Goal: Task Accomplishment & Management: Manage account settings

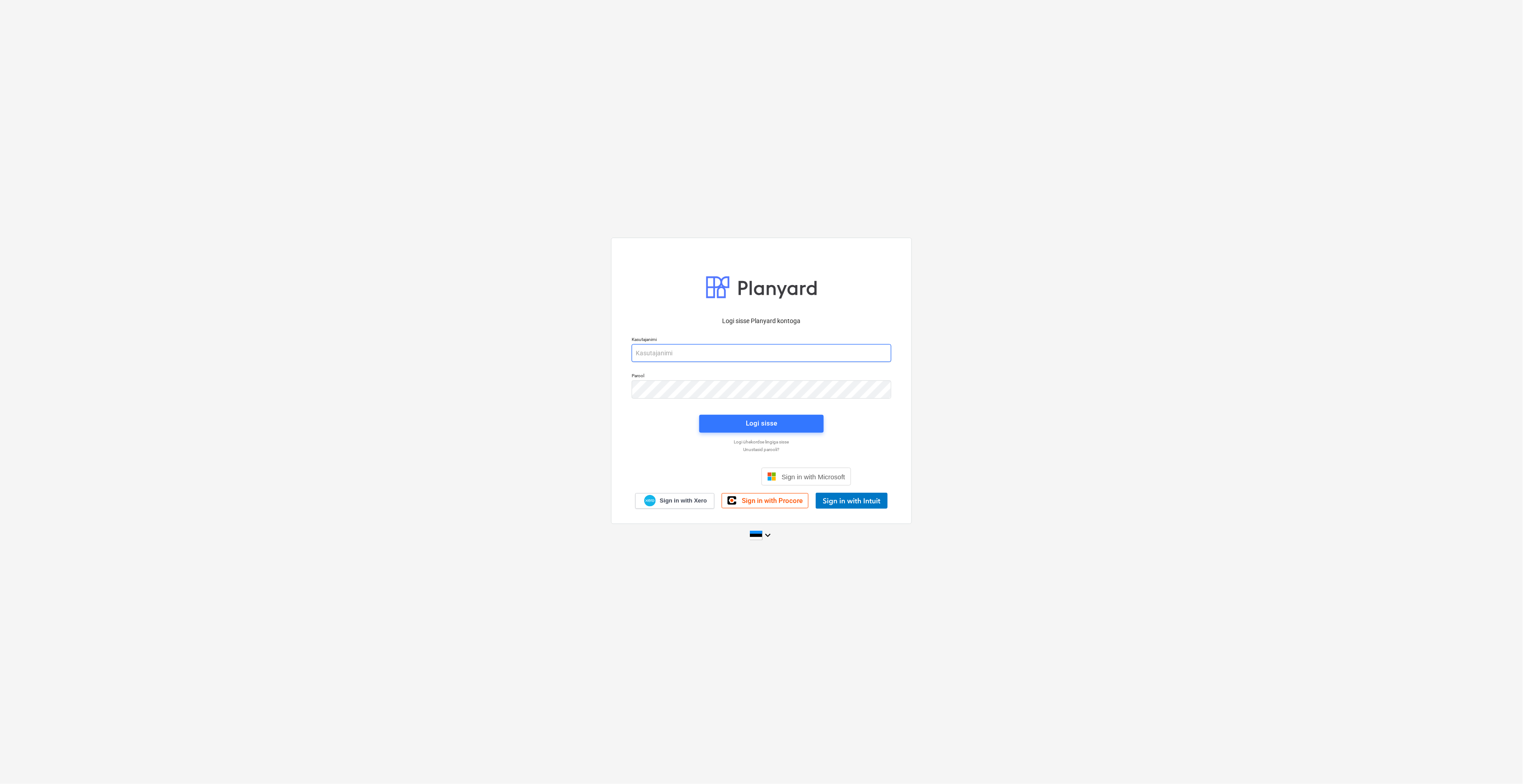
type input "[EMAIL_ADDRESS][DOMAIN_NAME]"
click at [284, 376] on div "Logi sisse Planyard kontoga Kasutajanimi [EMAIL_ADDRESS][DOMAIN_NAME] Parool Lo…" at bounding box center [762, 392] width 1523 height 323
click at [776, 428] on div "Logi sisse" at bounding box center [761, 423] width 31 height 11
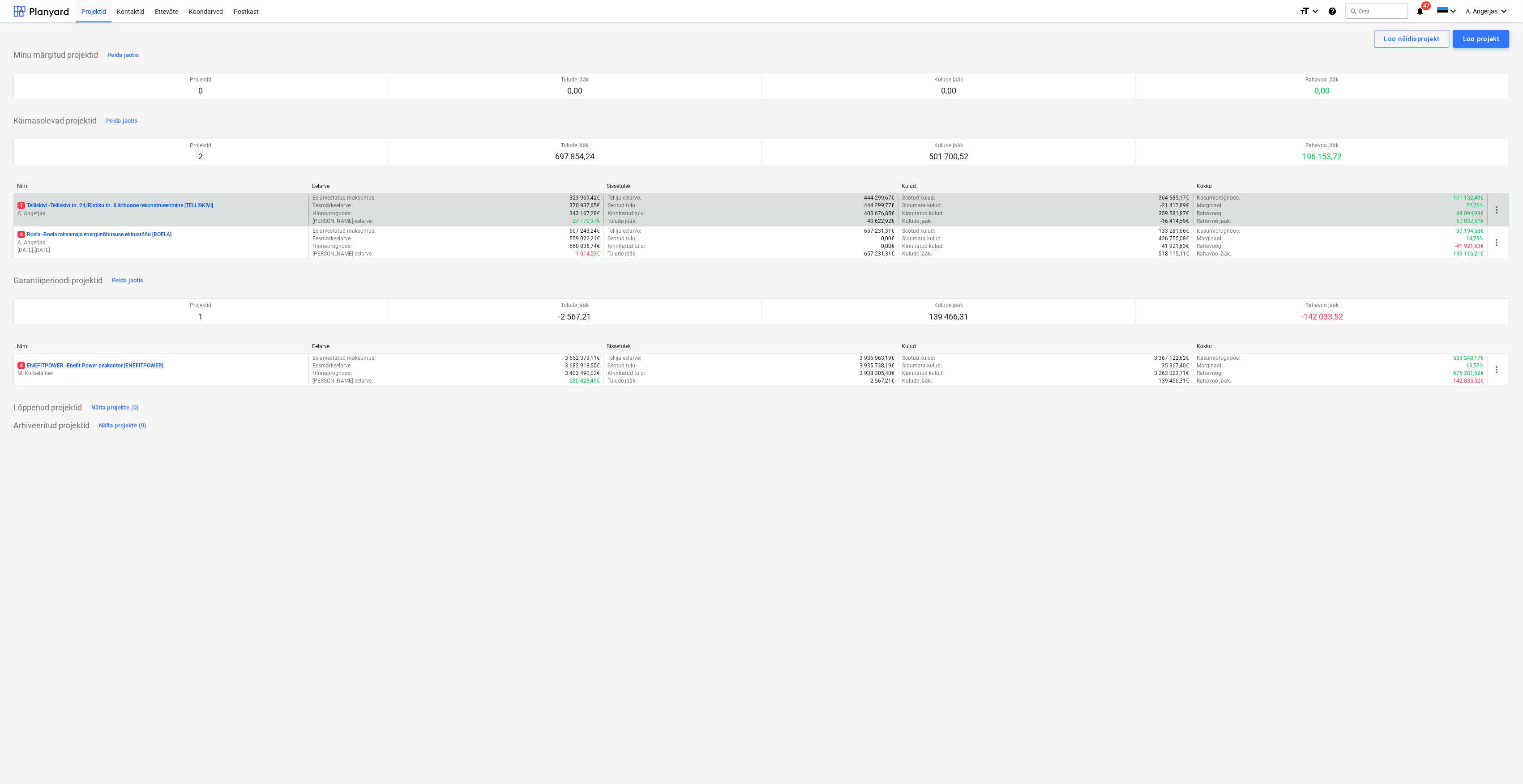
click at [69, 196] on div "1 Telliskivi - Telliskivi tn. 24/Ristiku tn. 8 ärihoone rekonstrueerimine [TELL…" at bounding box center [161, 209] width 294 height 31
click at [60, 214] on p "A. Angerjas" at bounding box center [161, 214] width 287 height 8
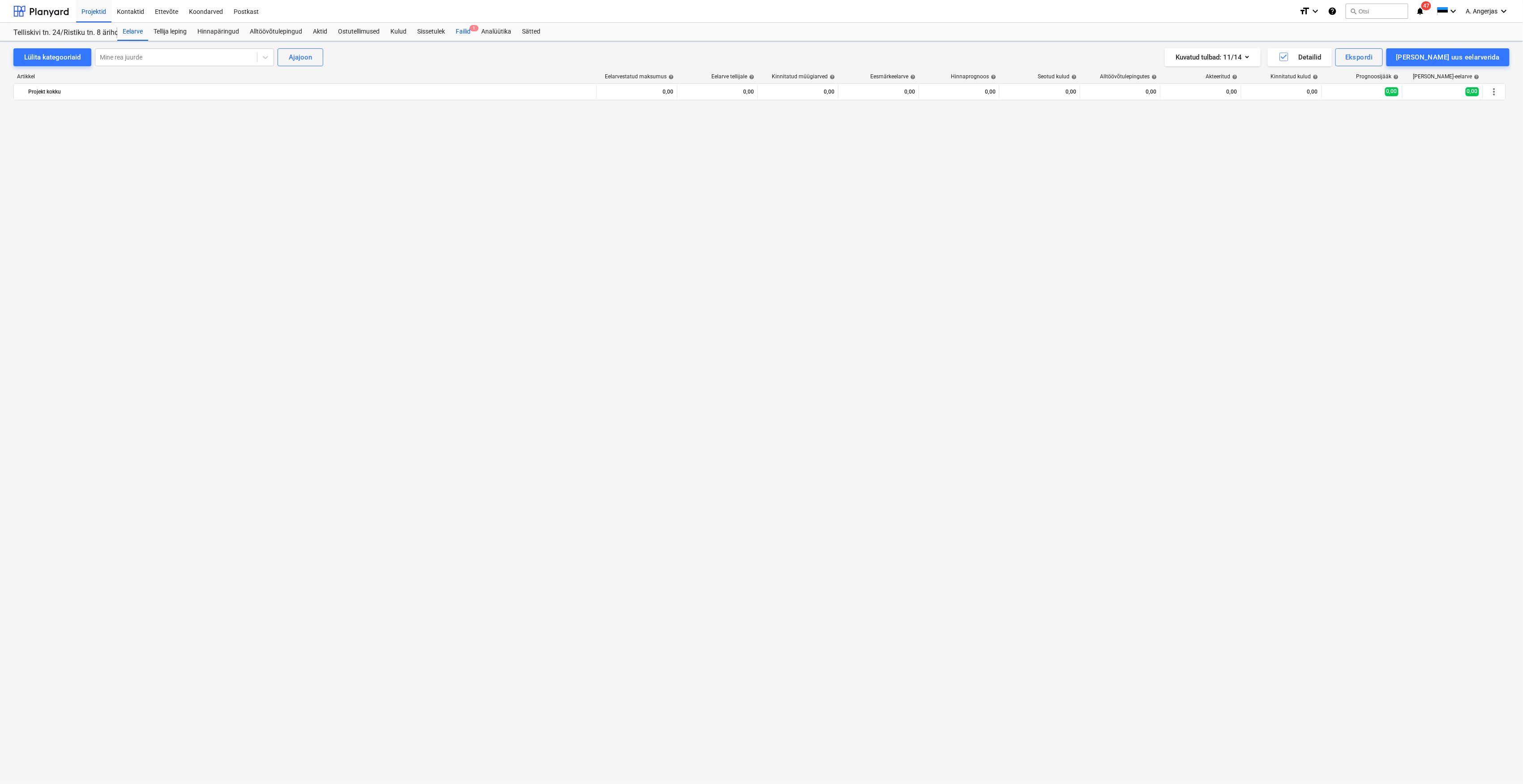
click at [459, 26] on div "Failid 1" at bounding box center [463, 32] width 26 height 18
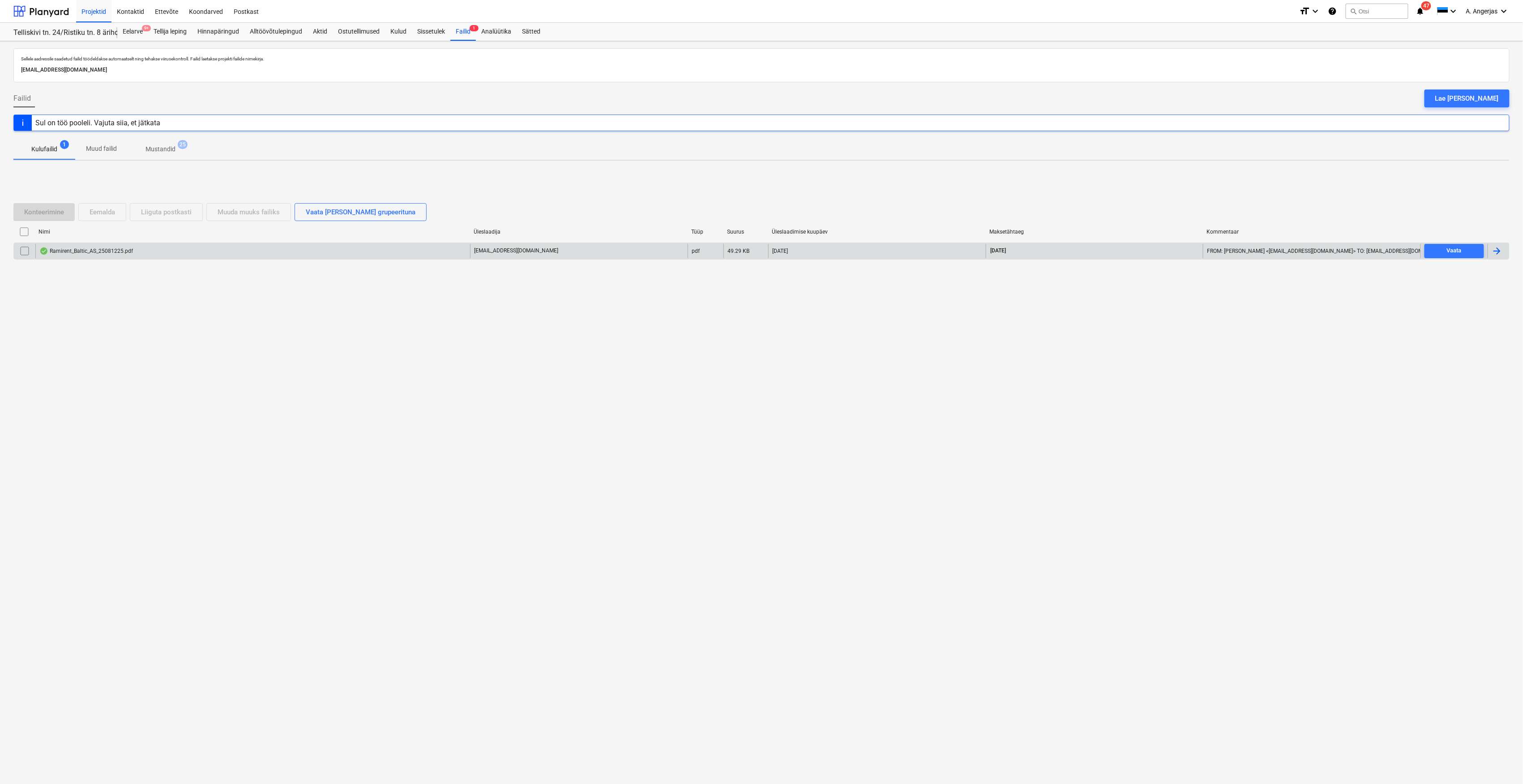
click at [124, 249] on div "Ramirent_Baltic_AS_25081225.pdf" at bounding box center [86, 250] width 93 height 7
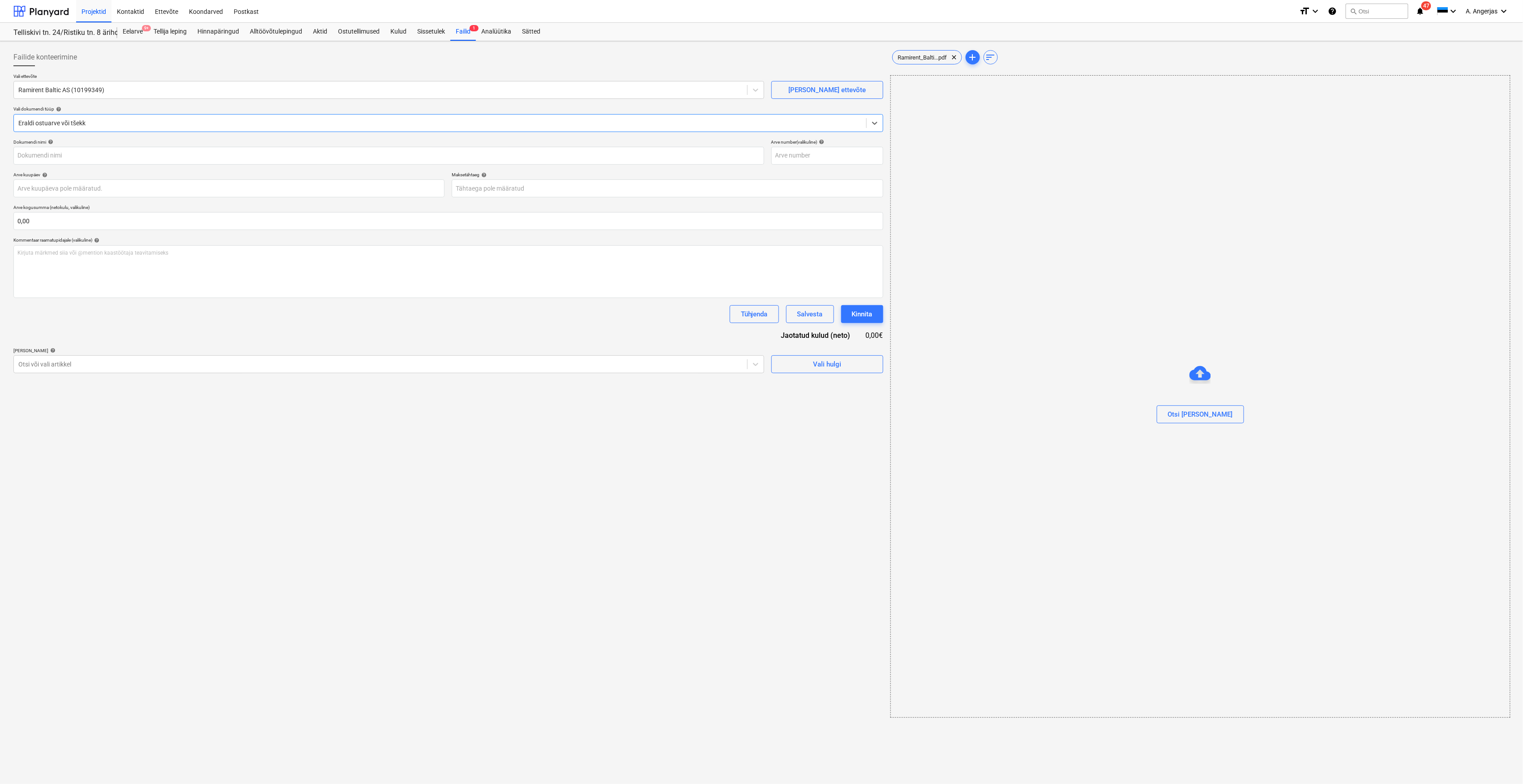
type input "25081225"
type input "[DATE]"
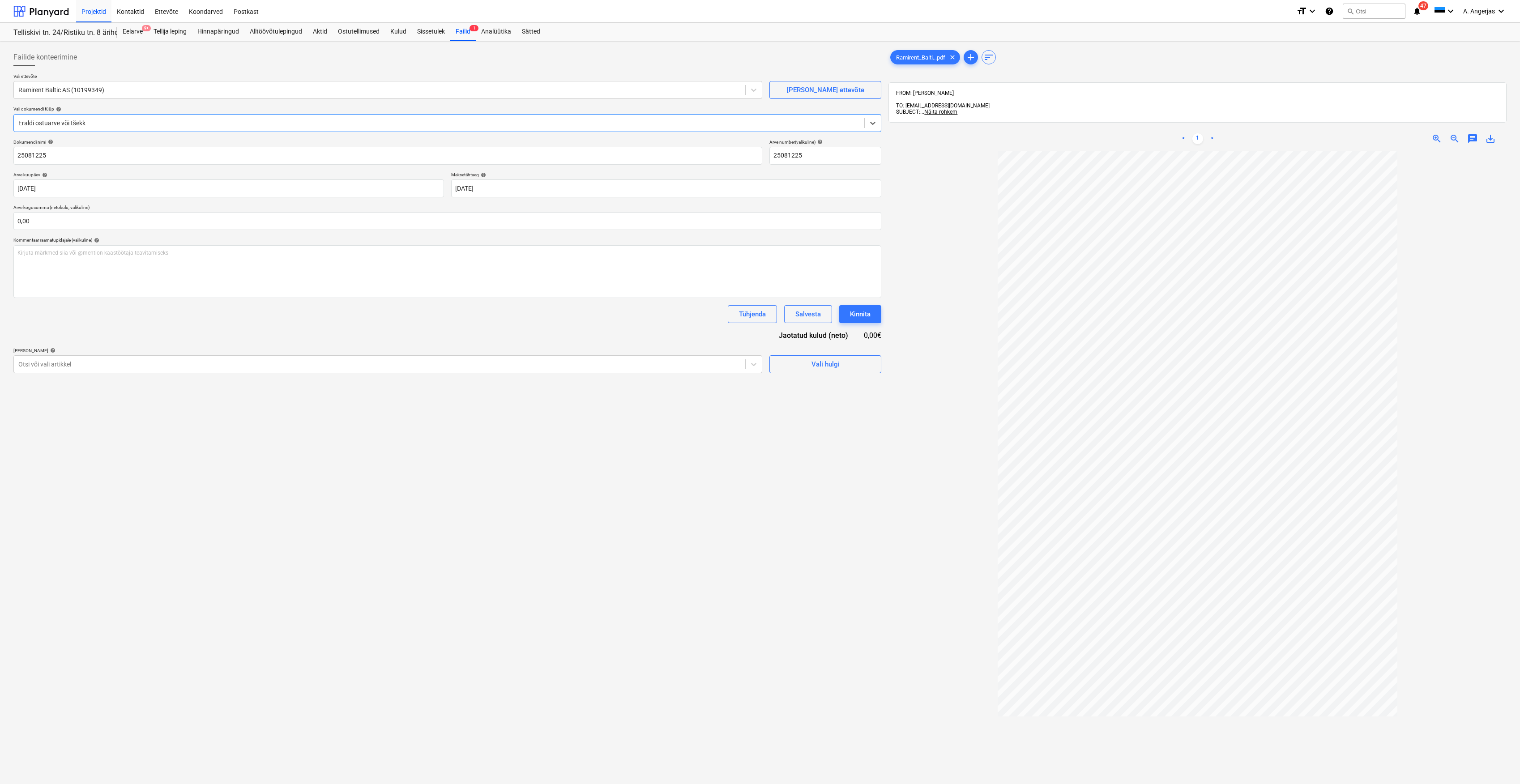
click at [102, 231] on div "Dokumendi nimi help 25081225 Arve number (valikuline) help 25081225 Arve kuupäe…" at bounding box center [448, 256] width 868 height 234
click at [101, 228] on input "text" at bounding box center [448, 221] width 868 height 18
type input "80,26"
click at [101, 260] on div "Kirjuta märkmed siia või @mention kaastöötaja teavitamiseks ﻿" at bounding box center [448, 271] width 868 height 53
click at [784, 384] on span "Vali hulgi" at bounding box center [825, 386] width 90 height 11
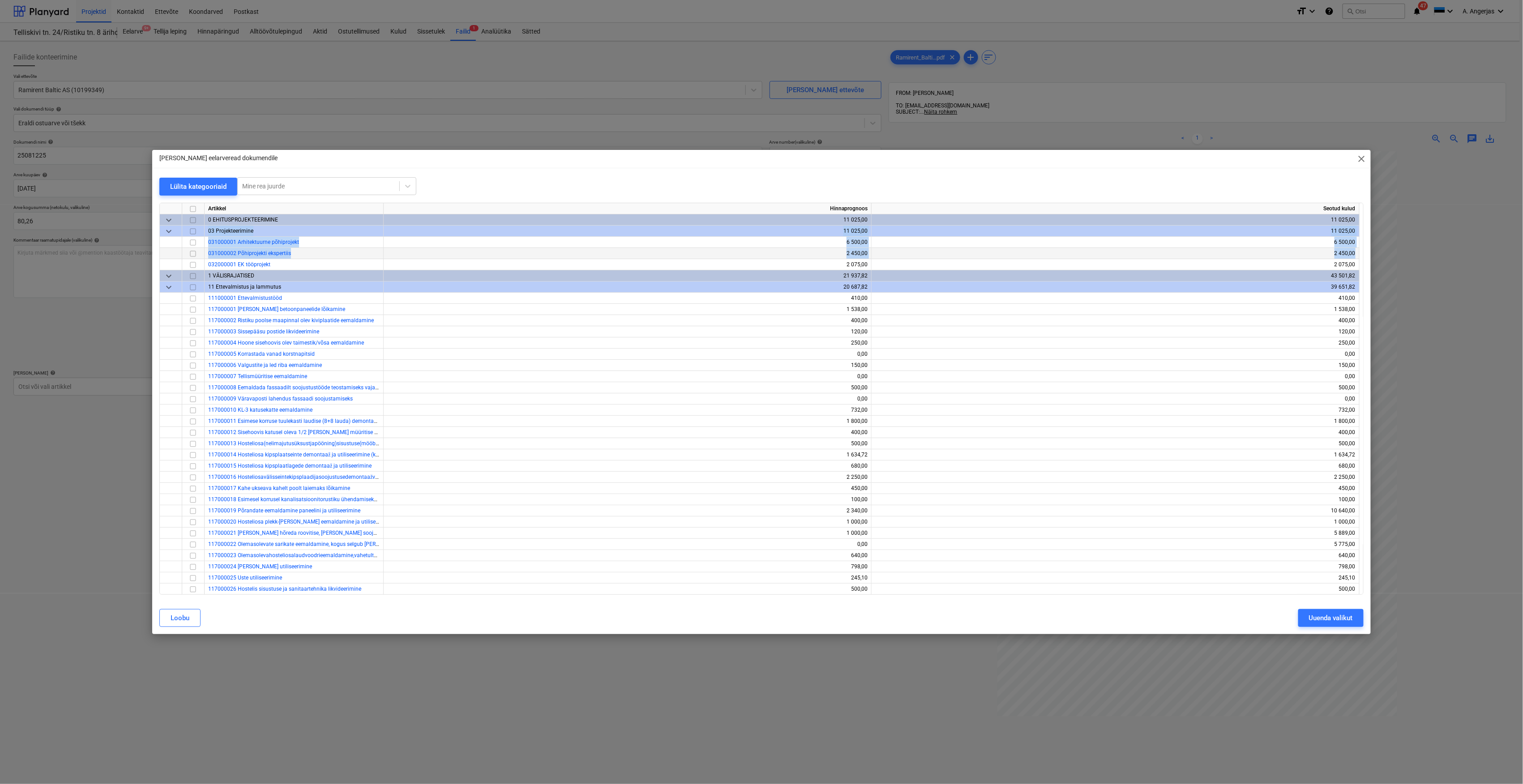
drag, startPoint x: 1359, startPoint y: 215, endPoint x: 1358, endPoint y: 249, distance: 34.0
click at [1358, 249] on div "Artikkel Hinnaprognoos Seotud kulud keyboard_arrow_down 0 EHITUSPROJEKTEERIMINE…" at bounding box center [762, 398] width 1204 height 392
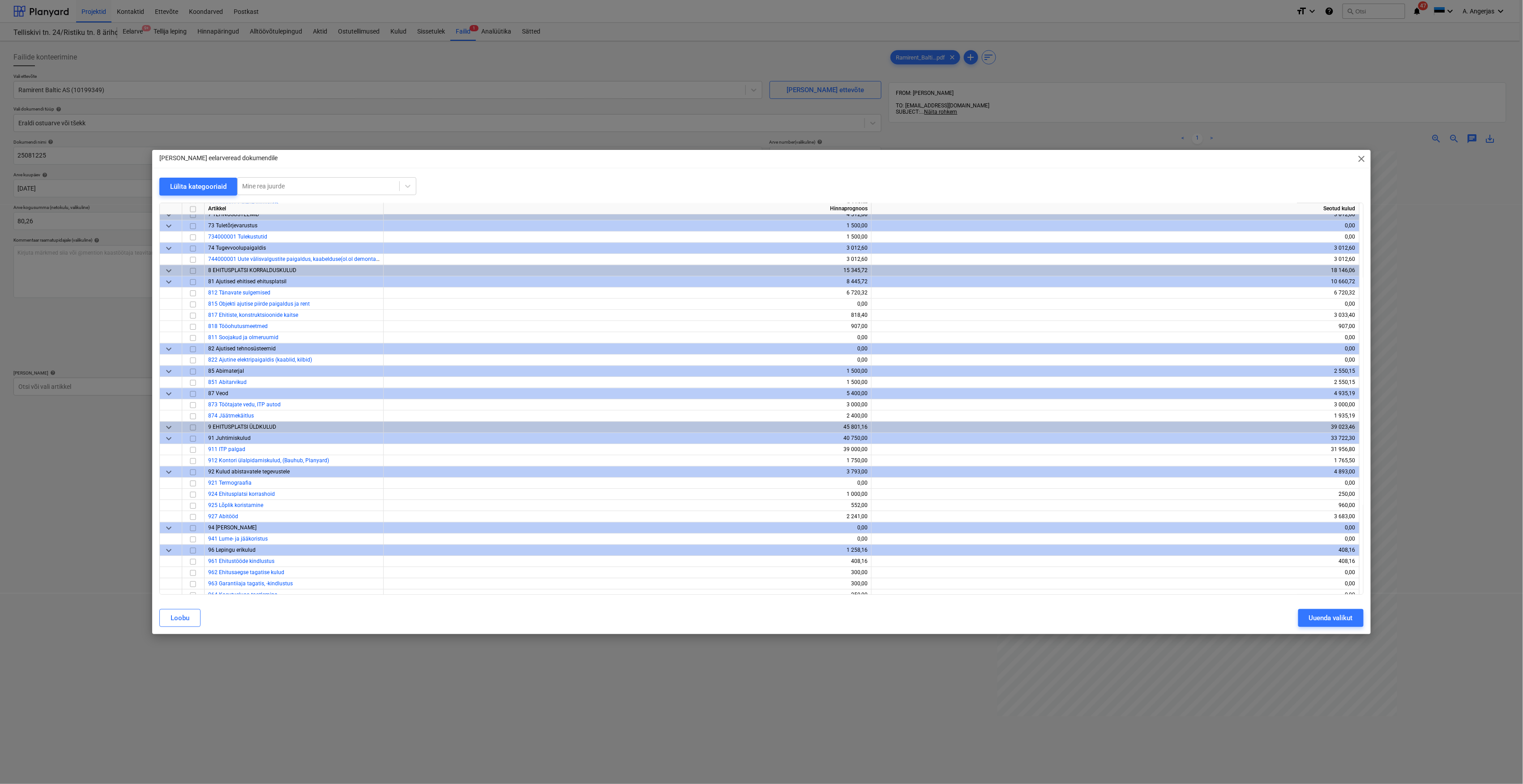
scroll to position [1403, 0]
click at [193, 497] on input "checkbox" at bounding box center [193, 496] width 11 height 11
click at [1343, 616] on div "Uuenda valikut" at bounding box center [1331, 617] width 44 height 11
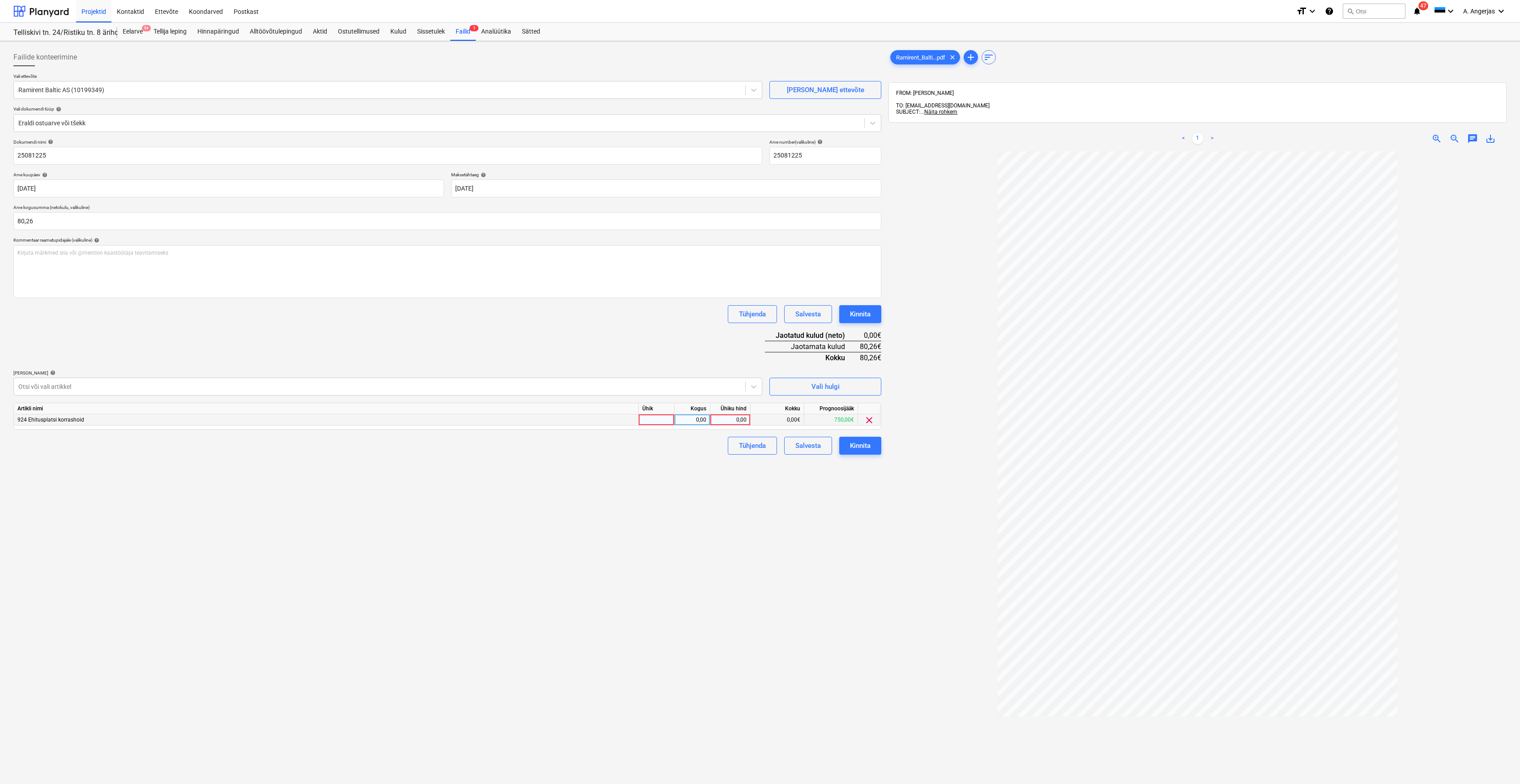
click at [664, 417] on div at bounding box center [656, 420] width 36 height 11
click at [851, 383] on span "Vali hulgi" at bounding box center [825, 386] width 90 height 11
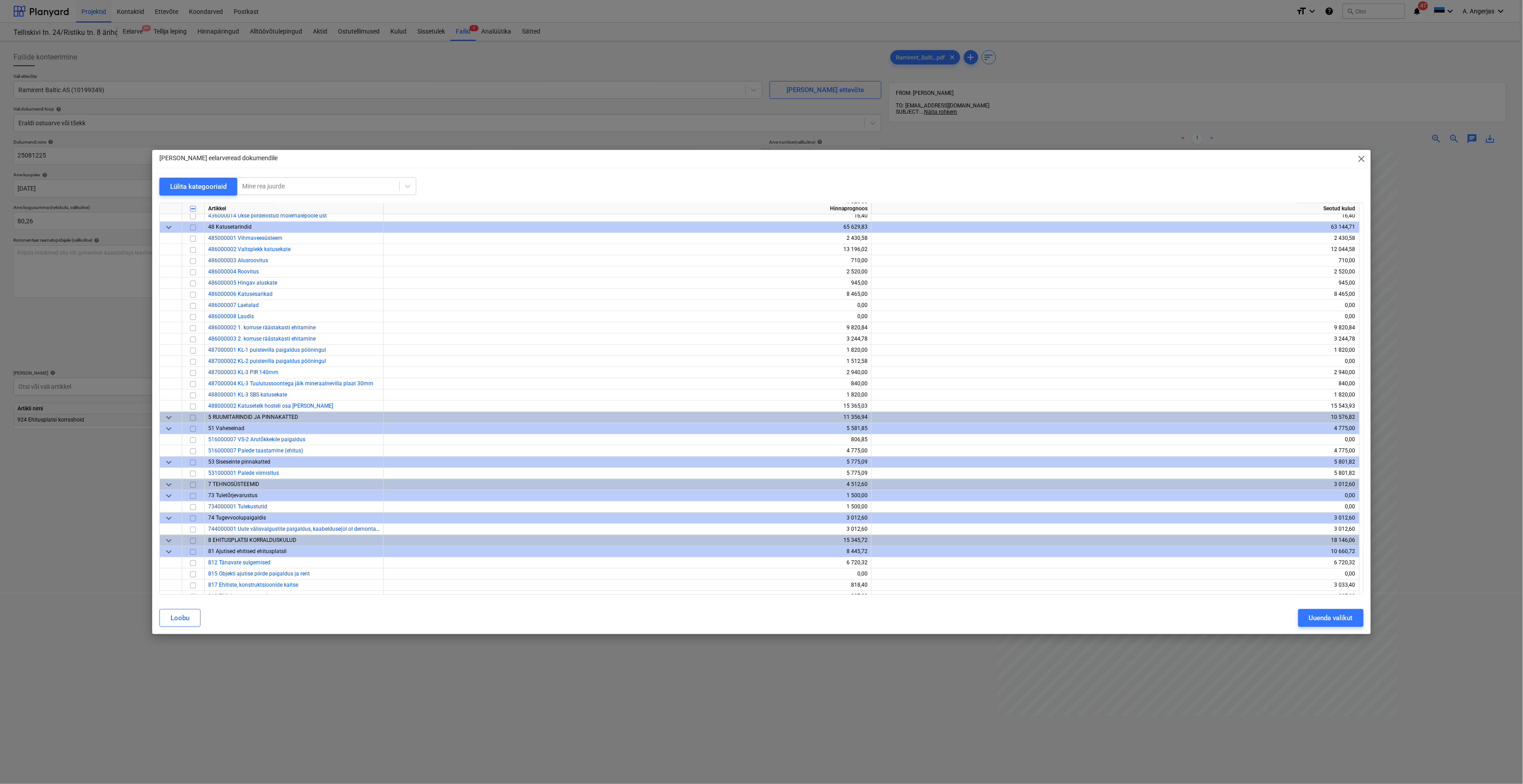
scroll to position [1372, 0]
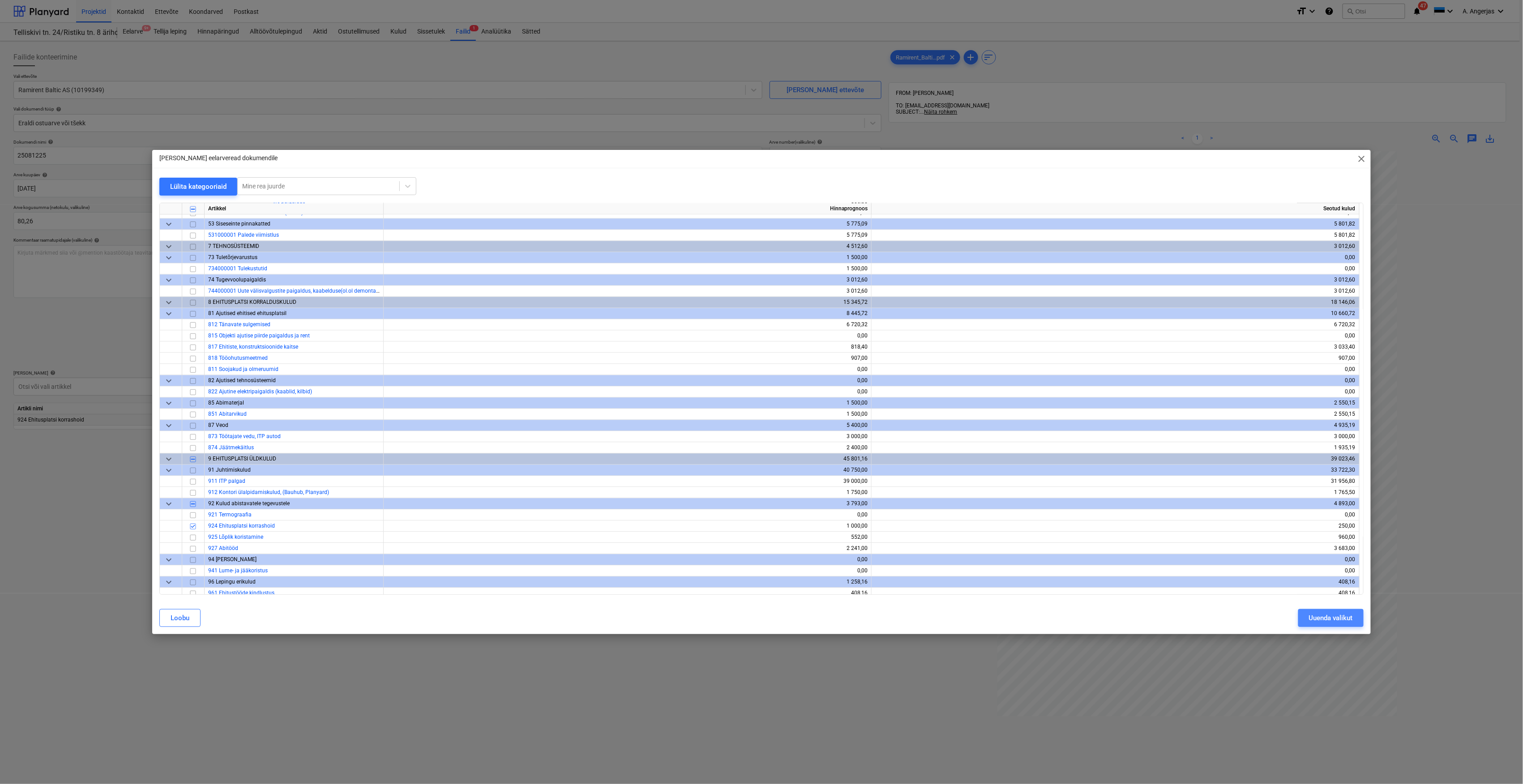
click at [1301, 614] on button "Uuenda valikut" at bounding box center [1331, 618] width 65 height 18
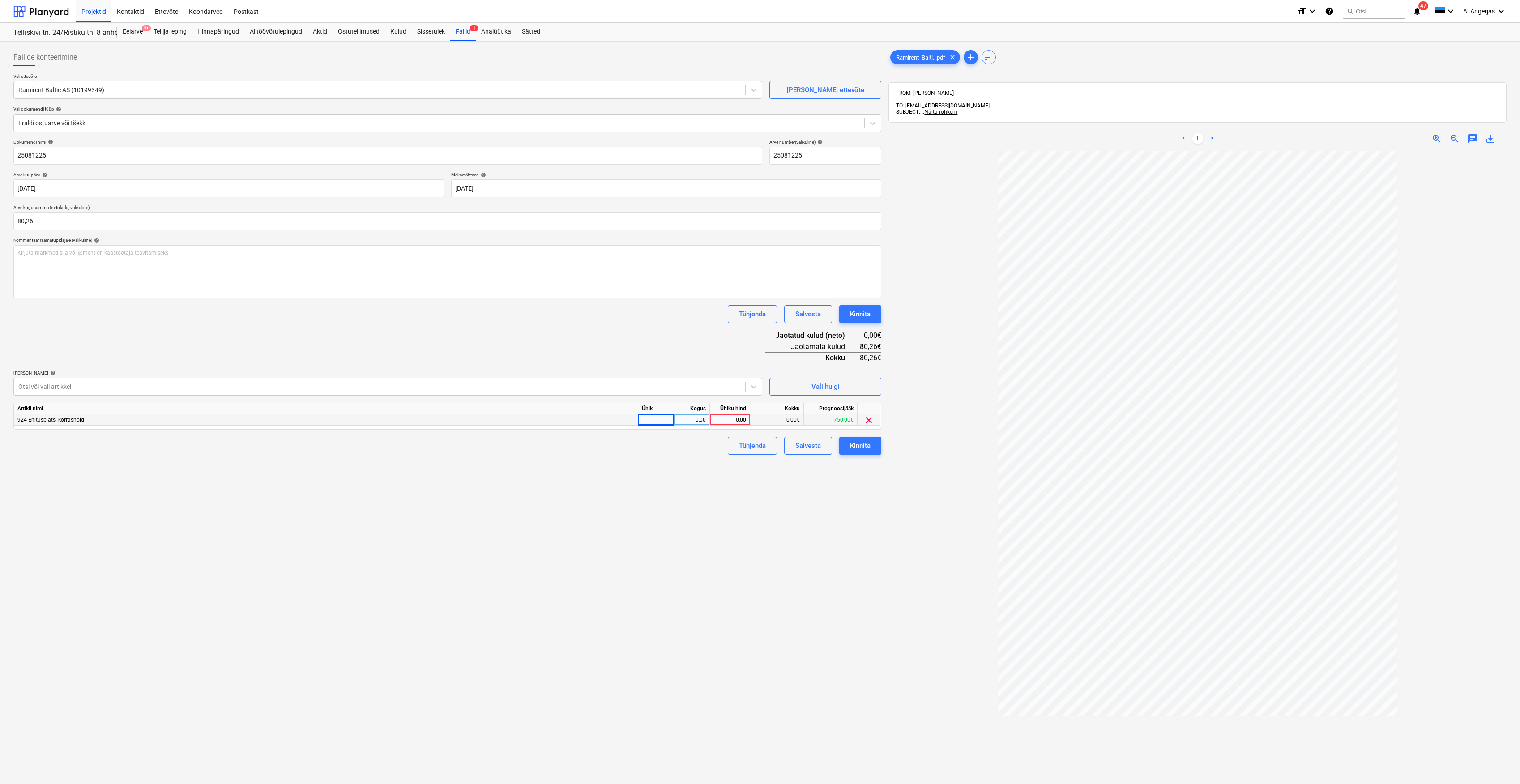
click at [662, 422] on div at bounding box center [656, 420] width 36 height 11
type input "tk"
click at [683, 418] on div "0,00" at bounding box center [692, 420] width 28 height 11
type input "1"
click at [729, 421] on div "0,00" at bounding box center [730, 420] width 33 height 11
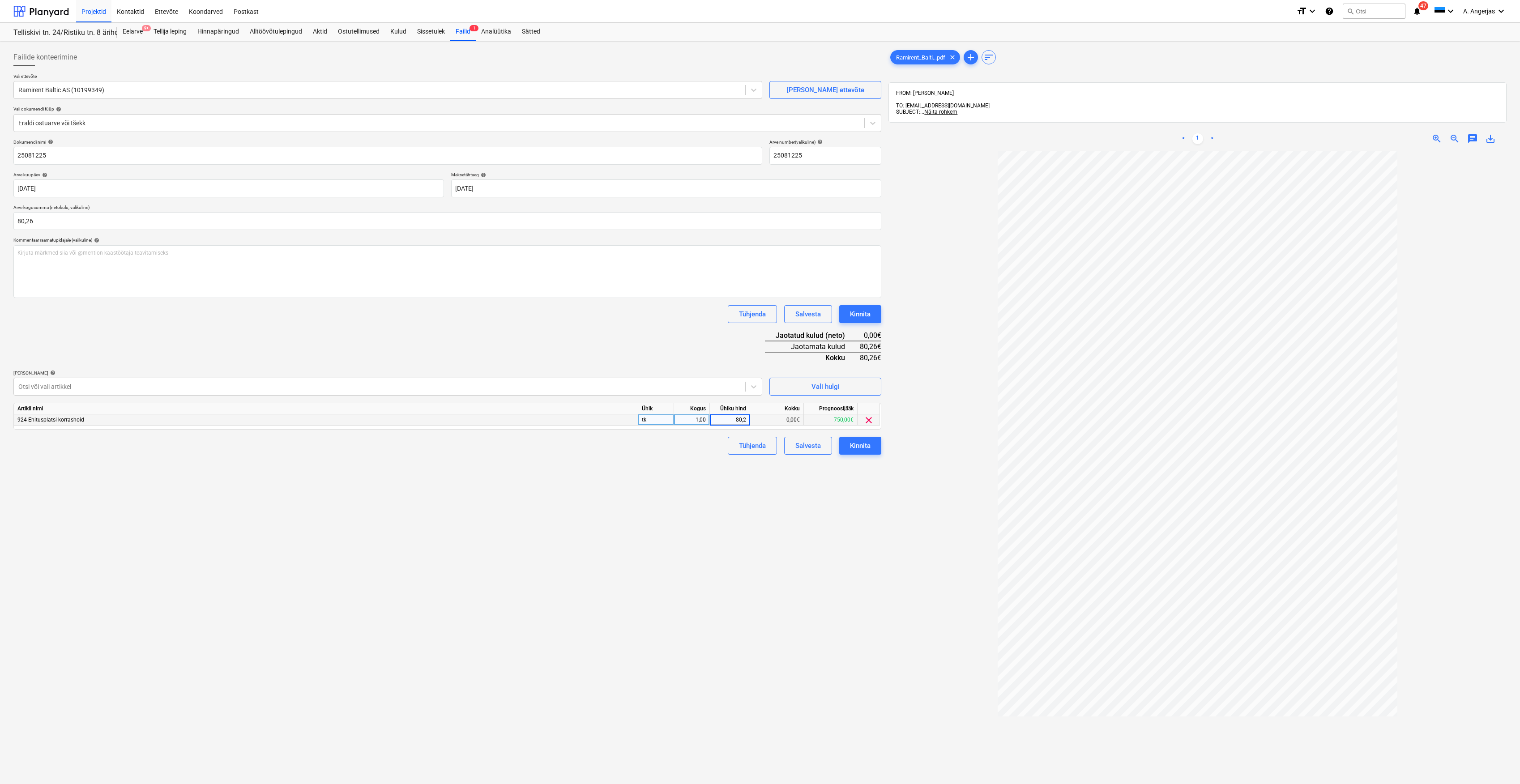
type input "80,26"
click at [710, 516] on div "Failide konteerimine Vali ettevõte Ramirent Baltic AS (10199349) [PERSON_NAME] …" at bounding box center [448, 479] width 875 height 869
click at [874, 441] on button "Kinnita" at bounding box center [860, 446] width 42 height 18
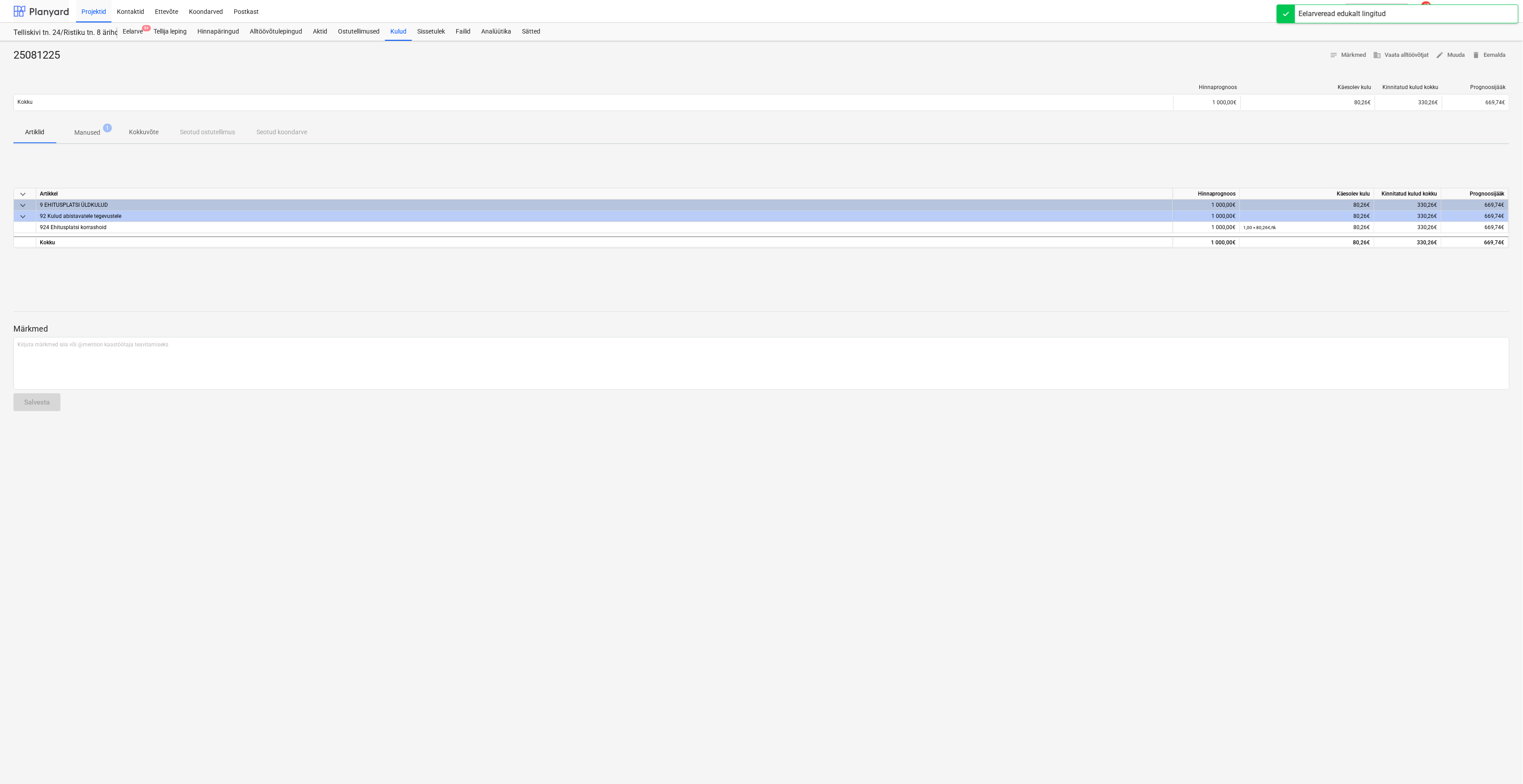
click at [60, 9] on div at bounding box center [41, 11] width 55 height 23
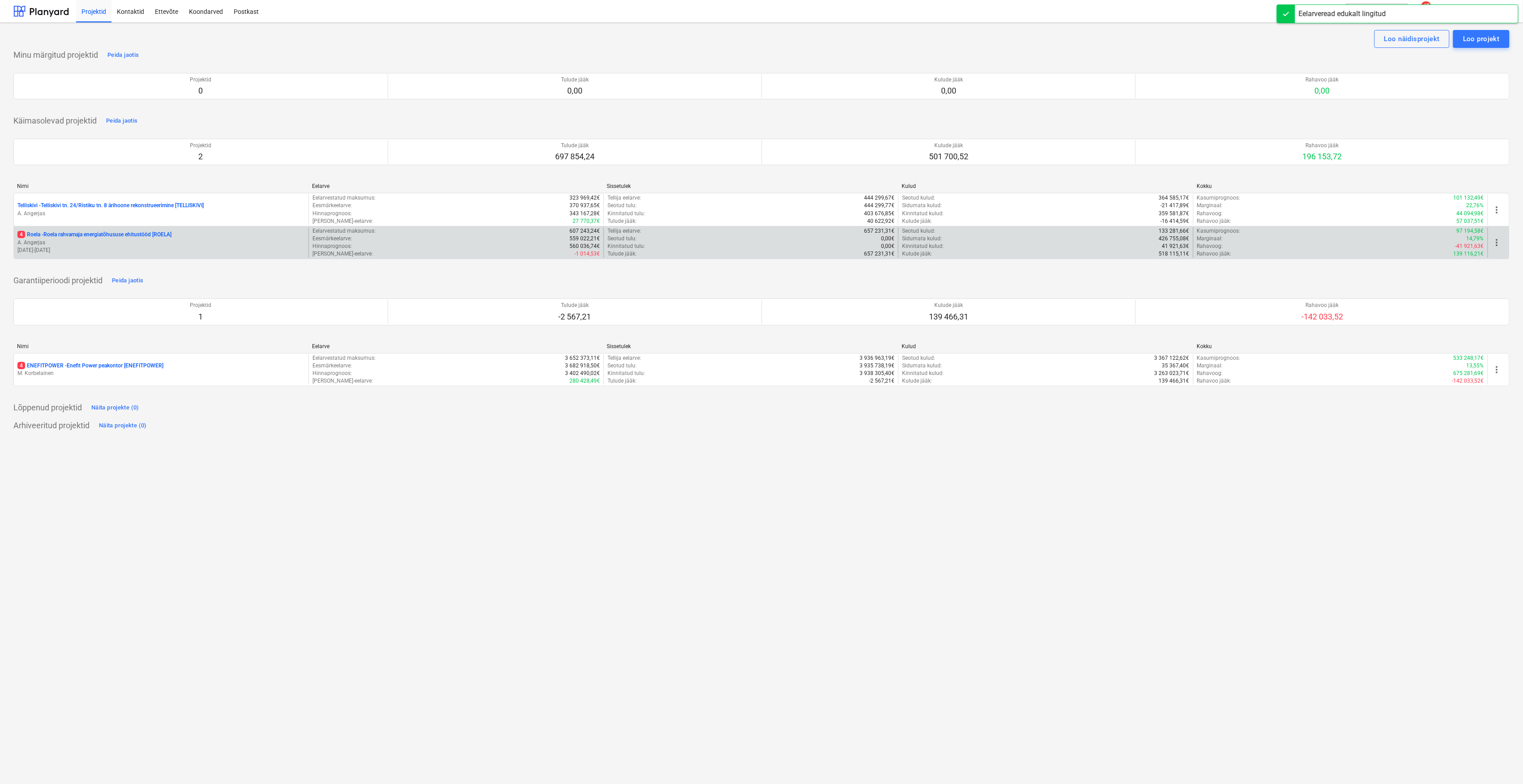
click at [136, 244] on p "A. Angerjas" at bounding box center [161, 243] width 287 height 8
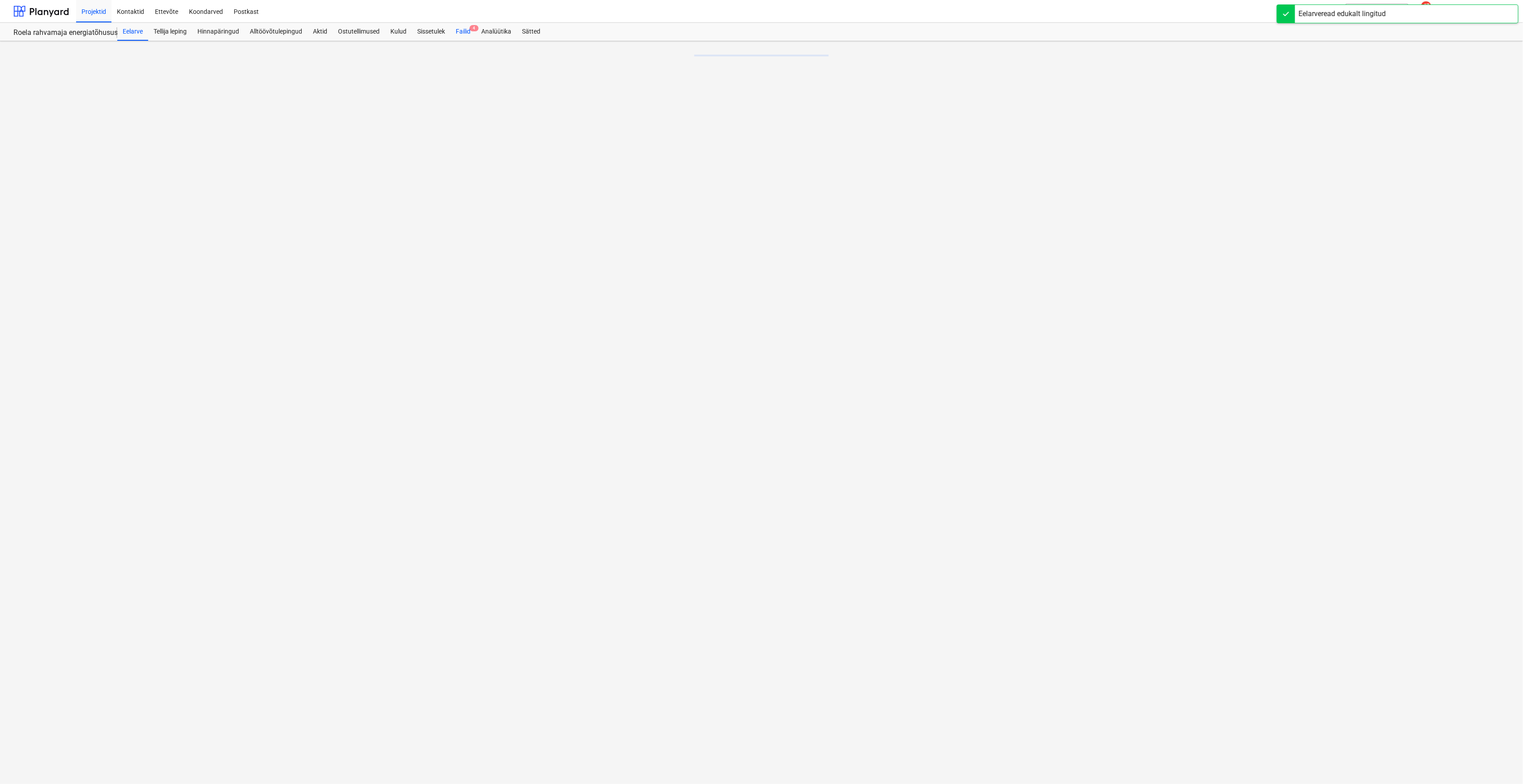
click at [468, 30] on div "Failid 4" at bounding box center [463, 32] width 26 height 18
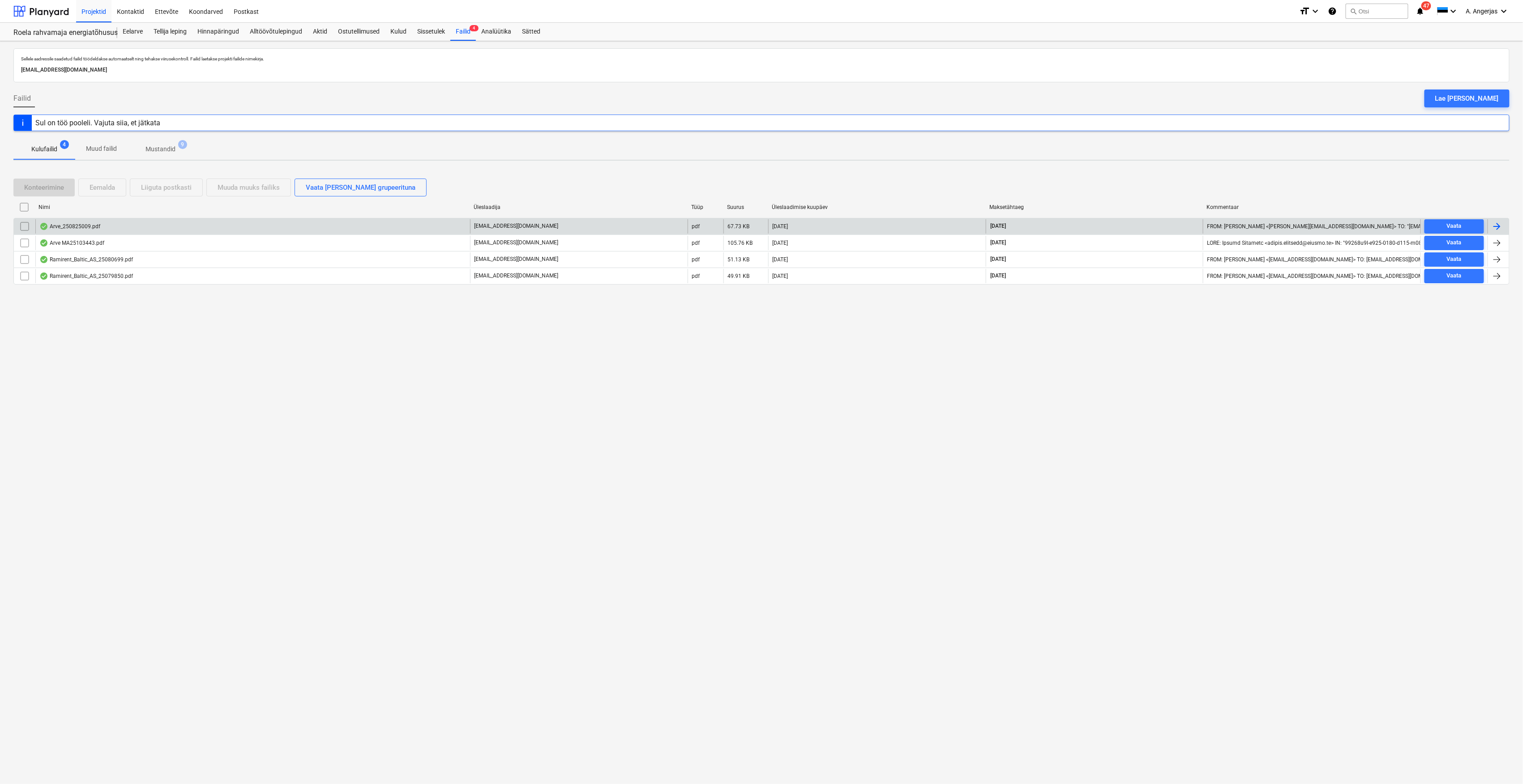
click at [110, 224] on div "Arve_250825009.pdf" at bounding box center [253, 226] width 435 height 14
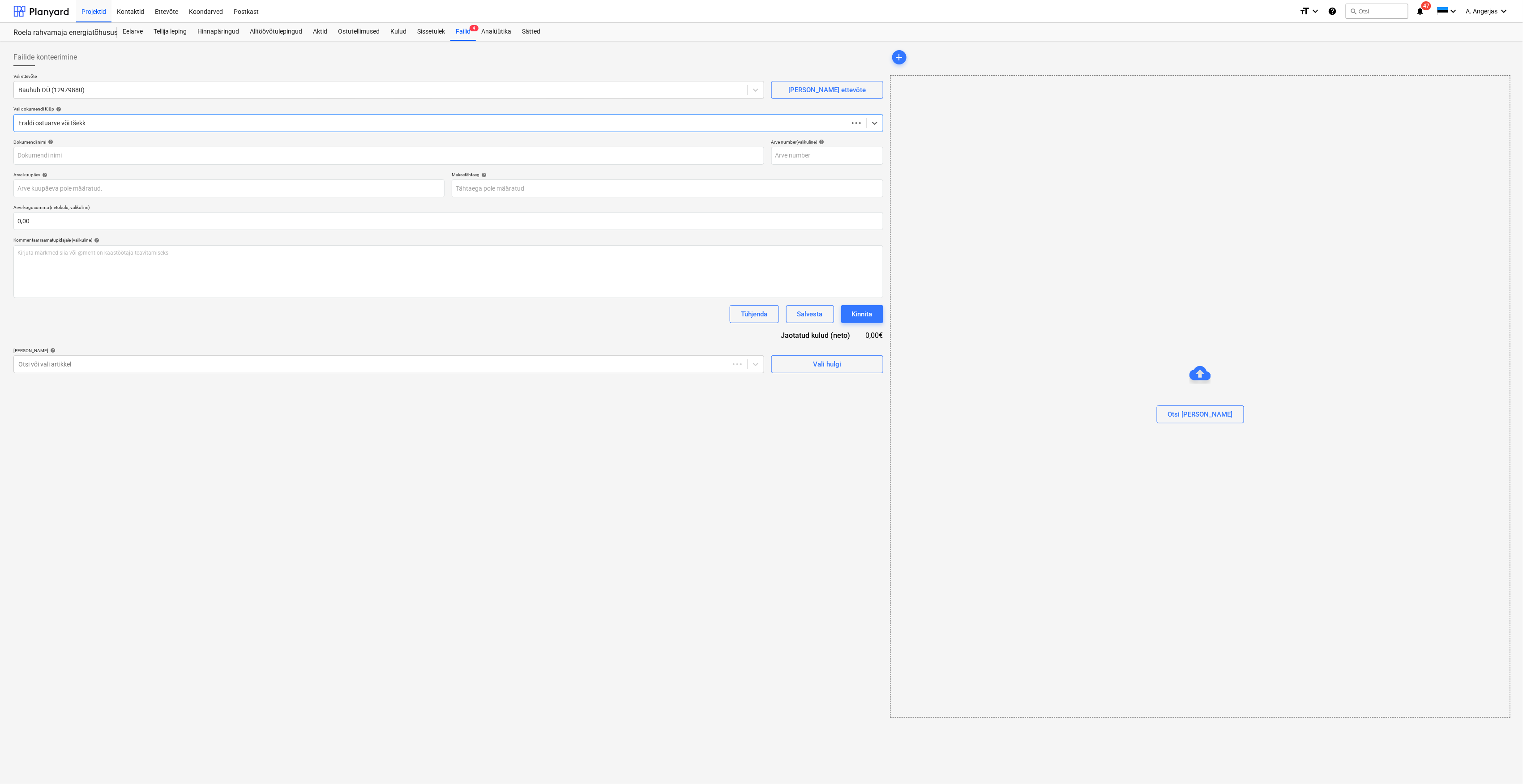
type input "250825009"
type input "[DATE]"
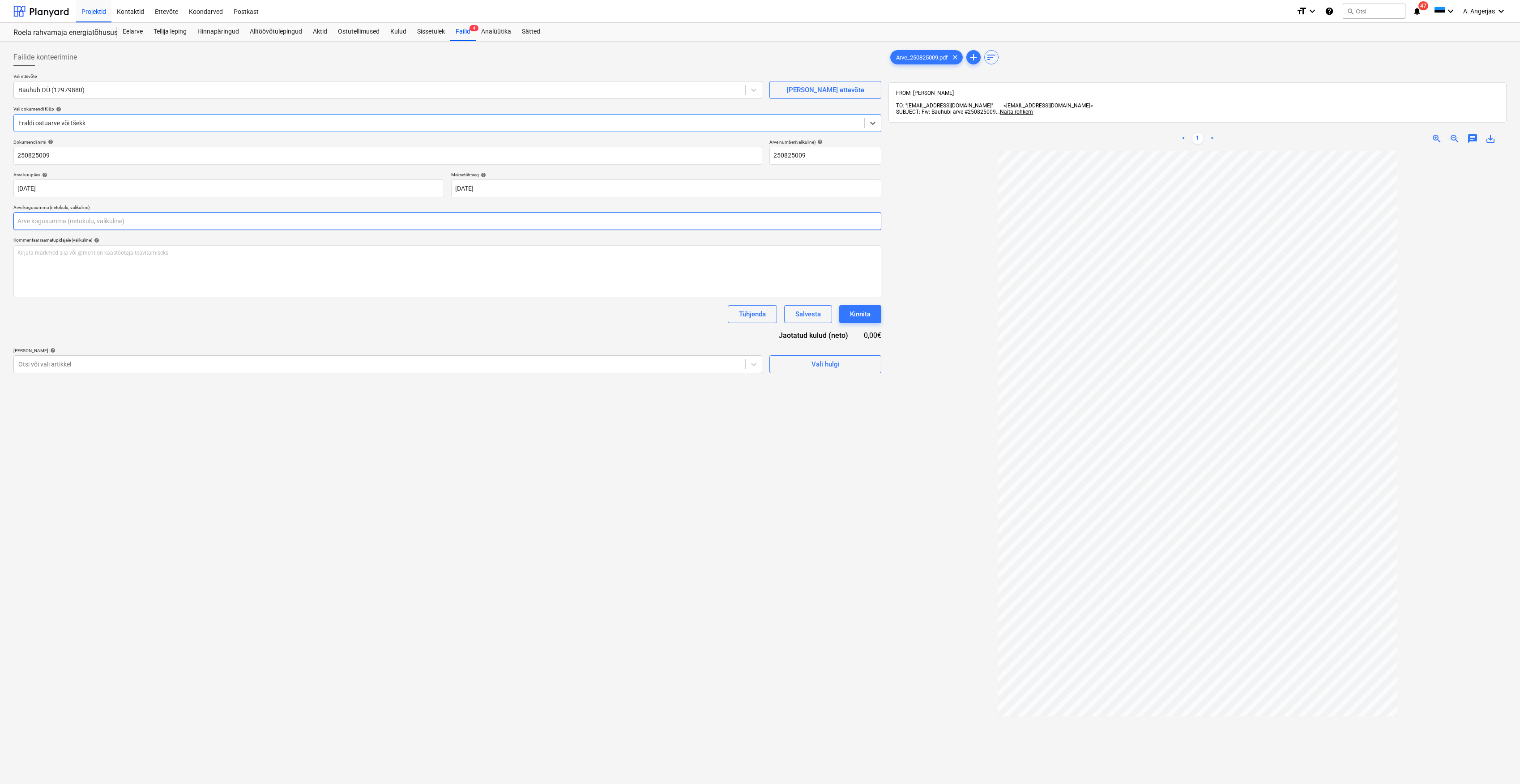
click at [260, 229] on input "text" at bounding box center [448, 221] width 868 height 18
type input "120,00"
click at [294, 446] on div "Failide konteerimine Vali ettevõte Bauhub OÜ (12979880) [PERSON_NAME] uus ettev…" at bounding box center [448, 479] width 875 height 869
click at [813, 402] on div "Failide konteerimine Vali ettevõte Bauhub OÜ (12979880) [PERSON_NAME] uus ettev…" at bounding box center [448, 479] width 875 height 869
click at [829, 393] on button "Vali hulgi" at bounding box center [826, 387] width 112 height 18
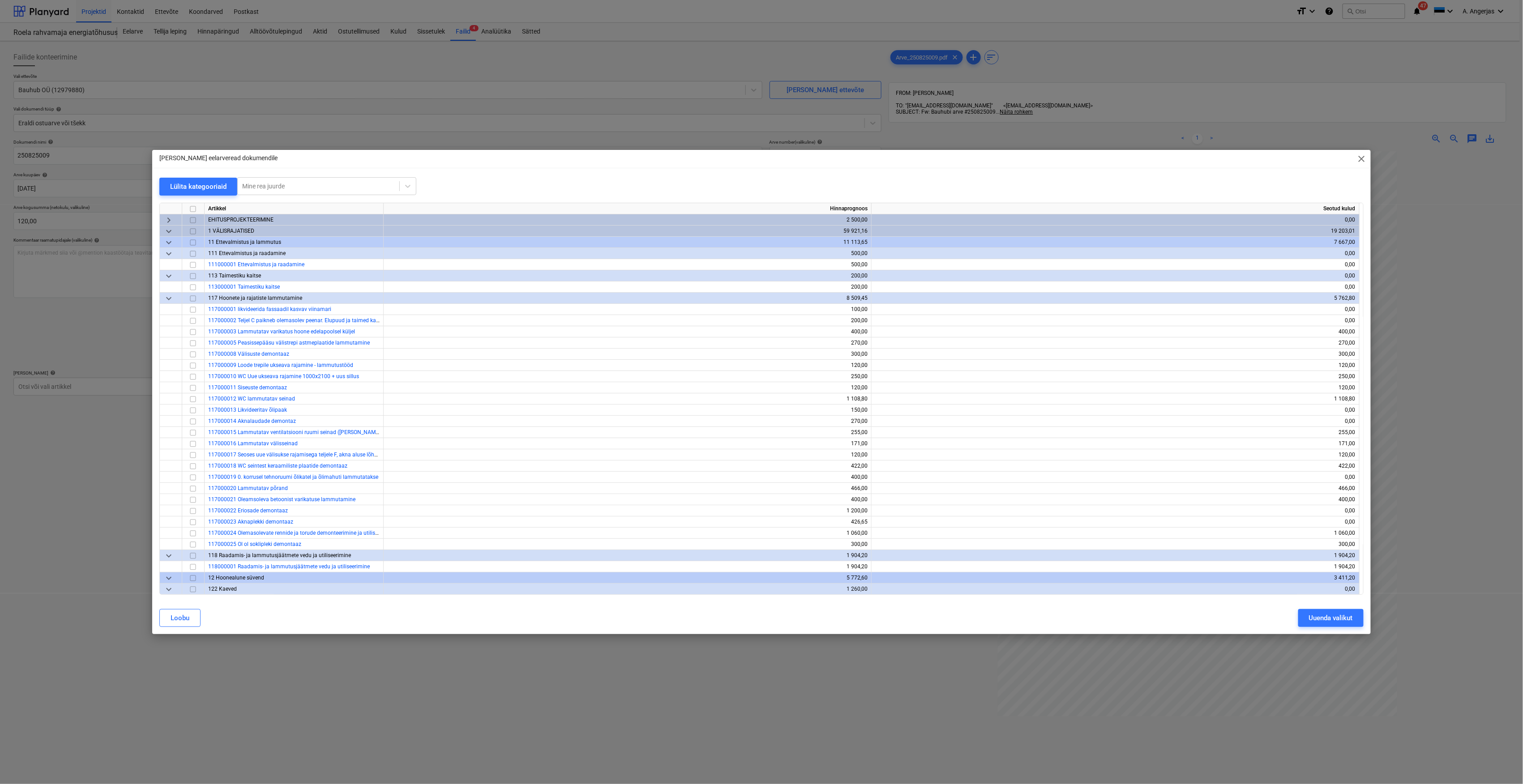
click at [1368, 158] on div "[PERSON_NAME] eelarveread dokumendile close" at bounding box center [762, 159] width 1219 height 18
click at [1358, 160] on span "close" at bounding box center [1361, 158] width 11 height 11
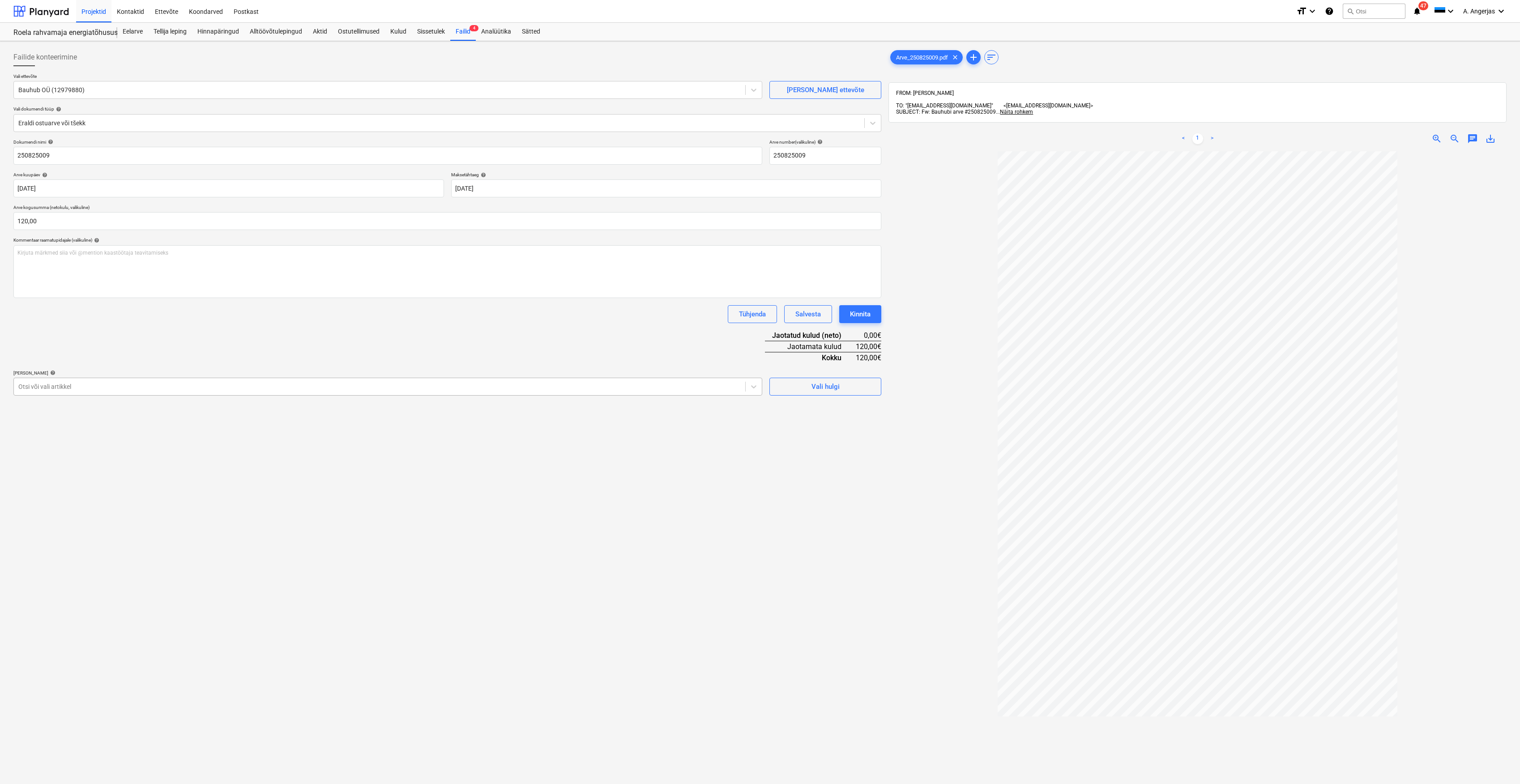
click at [453, 385] on div at bounding box center [379, 387] width 723 height 9
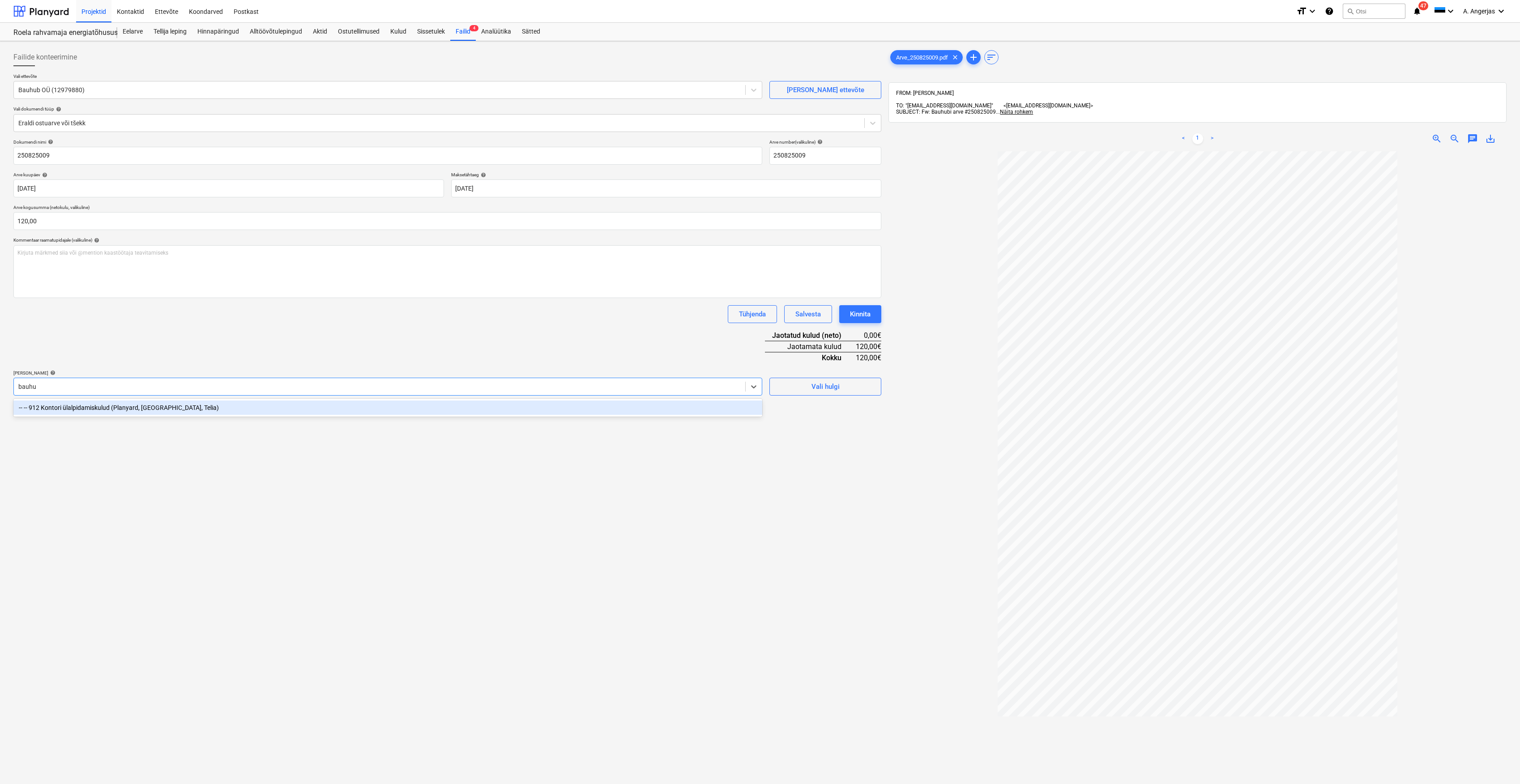
type input "bauhub"
click at [413, 409] on div "-- -- 912 Kontori ülalpidamiskulud (Planyard, [GEOGRAPHIC_DATA], Telia)" at bounding box center [388, 407] width 749 height 14
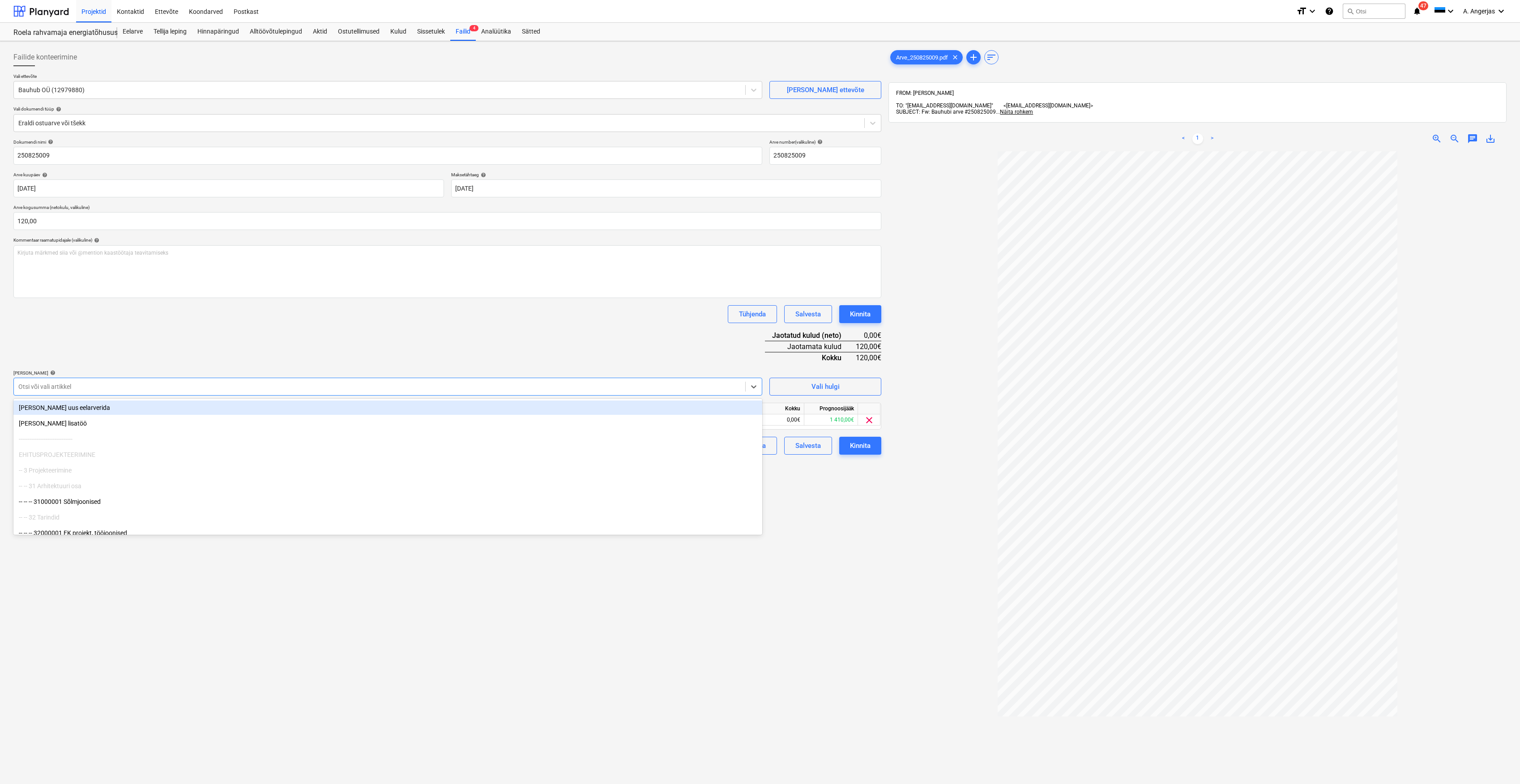
click at [448, 329] on div "Dokumendi nimi help 250825009 Arve number (valikuline) help 250825009 Arve kuup…" at bounding box center [448, 297] width 868 height 315
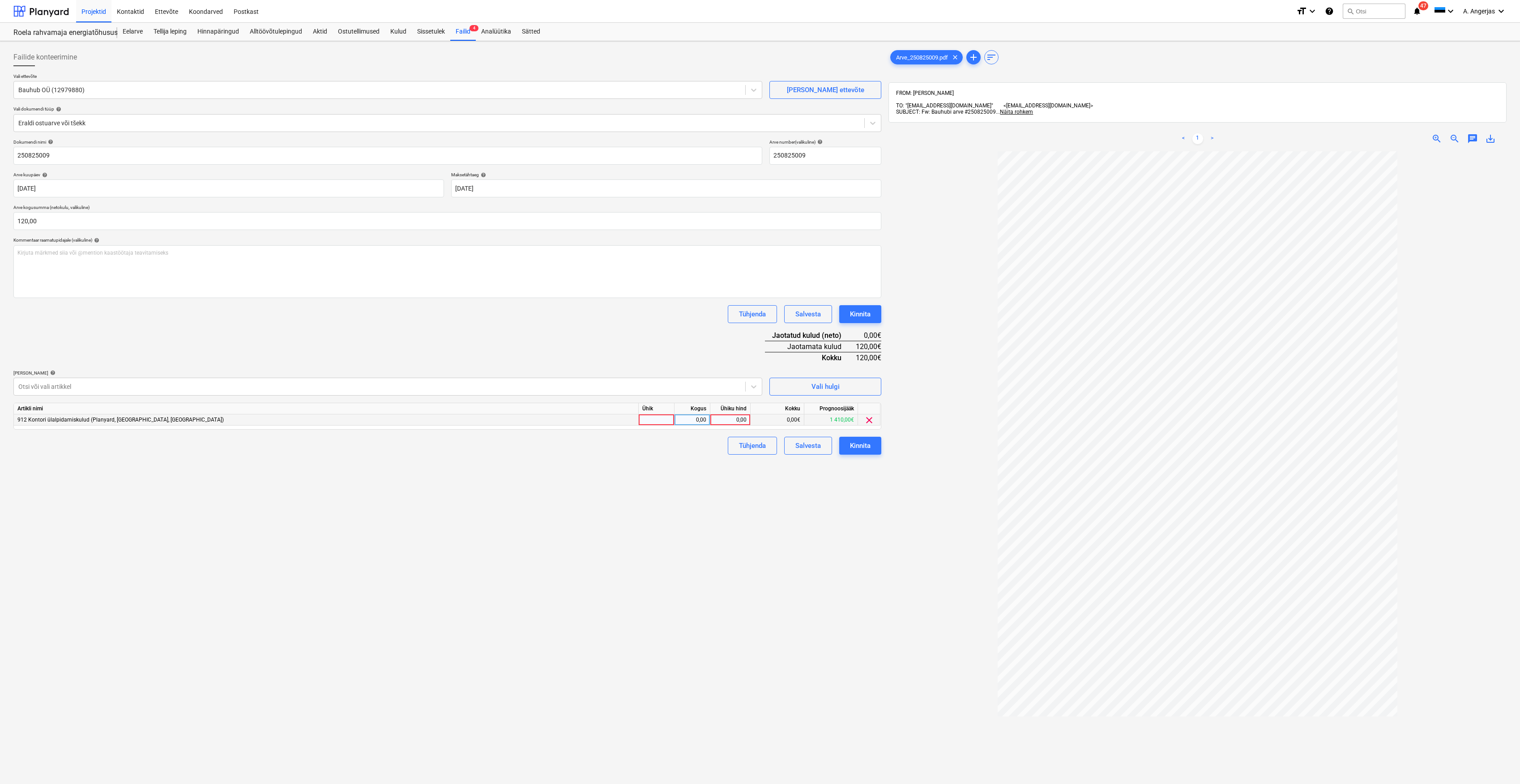
click at [655, 422] on div at bounding box center [656, 420] width 36 height 11
type input "tk"
click at [686, 419] on div "0,00" at bounding box center [692, 420] width 28 height 11
type input "1"
click at [727, 419] on div "0,00" at bounding box center [730, 420] width 33 height 11
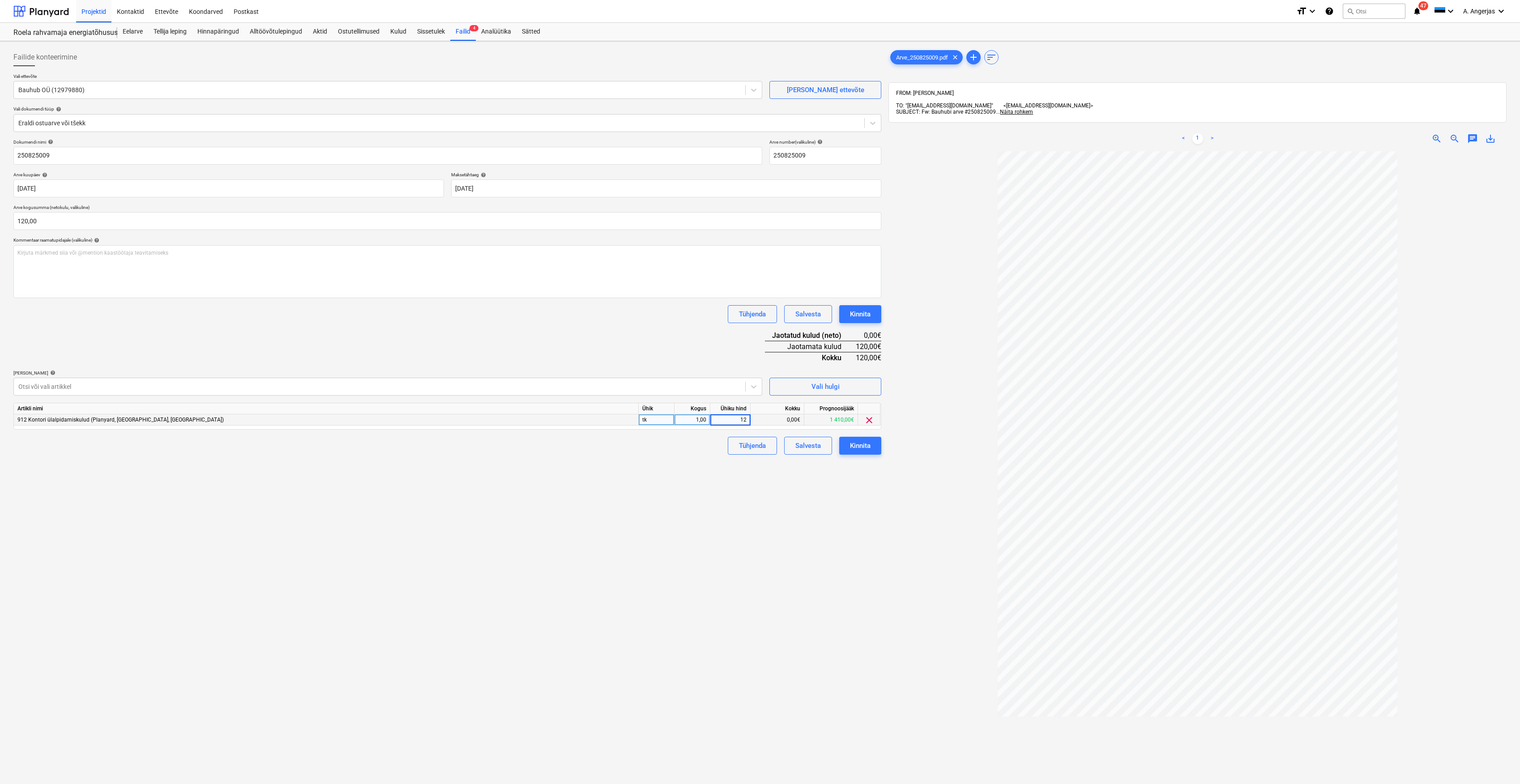
type input "120"
click at [709, 523] on div "Failide konteerimine Vali ettevõte Bauhub OÜ (12979880) [PERSON_NAME] uus ettev…" at bounding box center [448, 479] width 875 height 869
click at [878, 440] on button "Kinnita" at bounding box center [860, 446] width 42 height 18
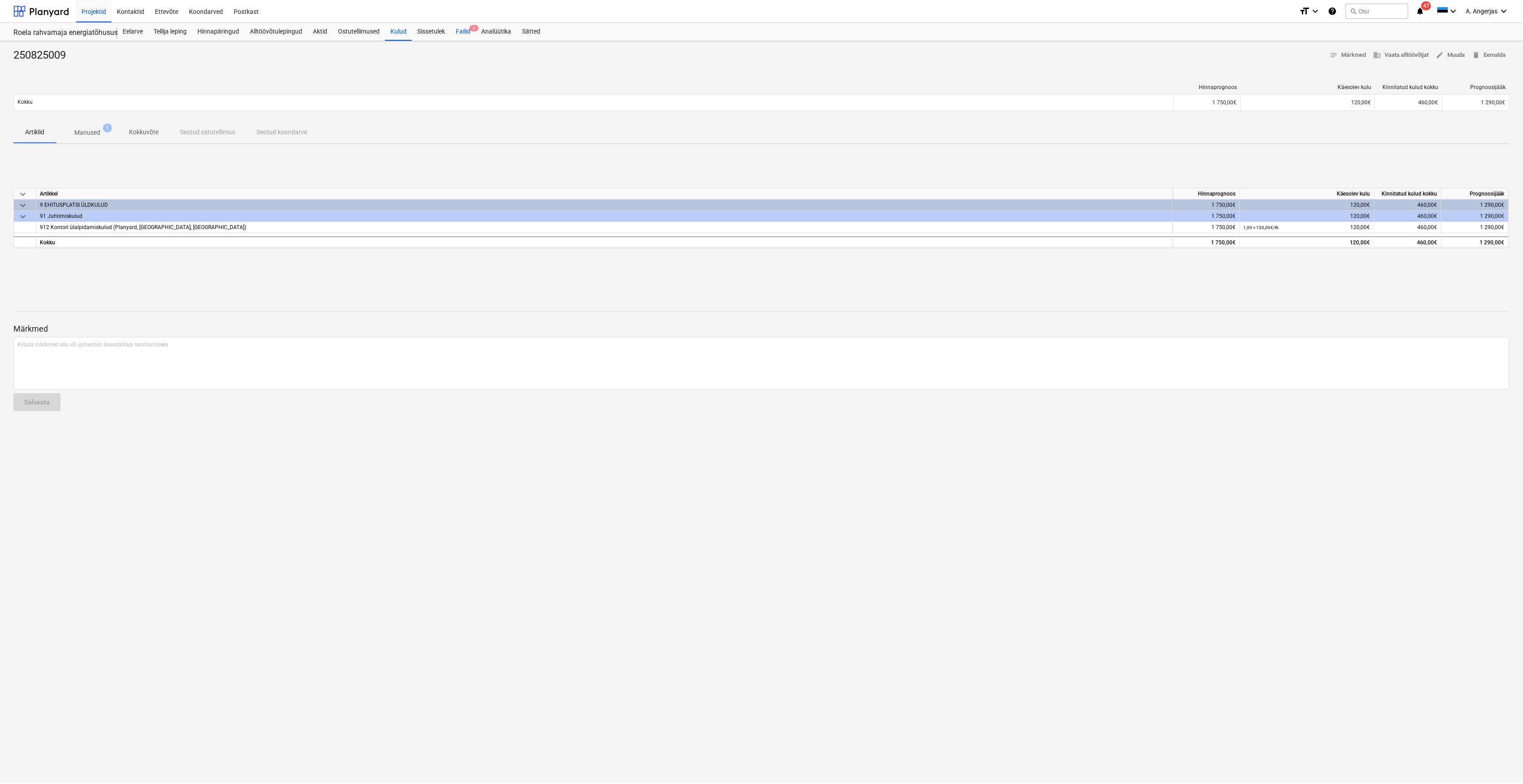
click at [477, 28] on span "3" at bounding box center [474, 28] width 9 height 6
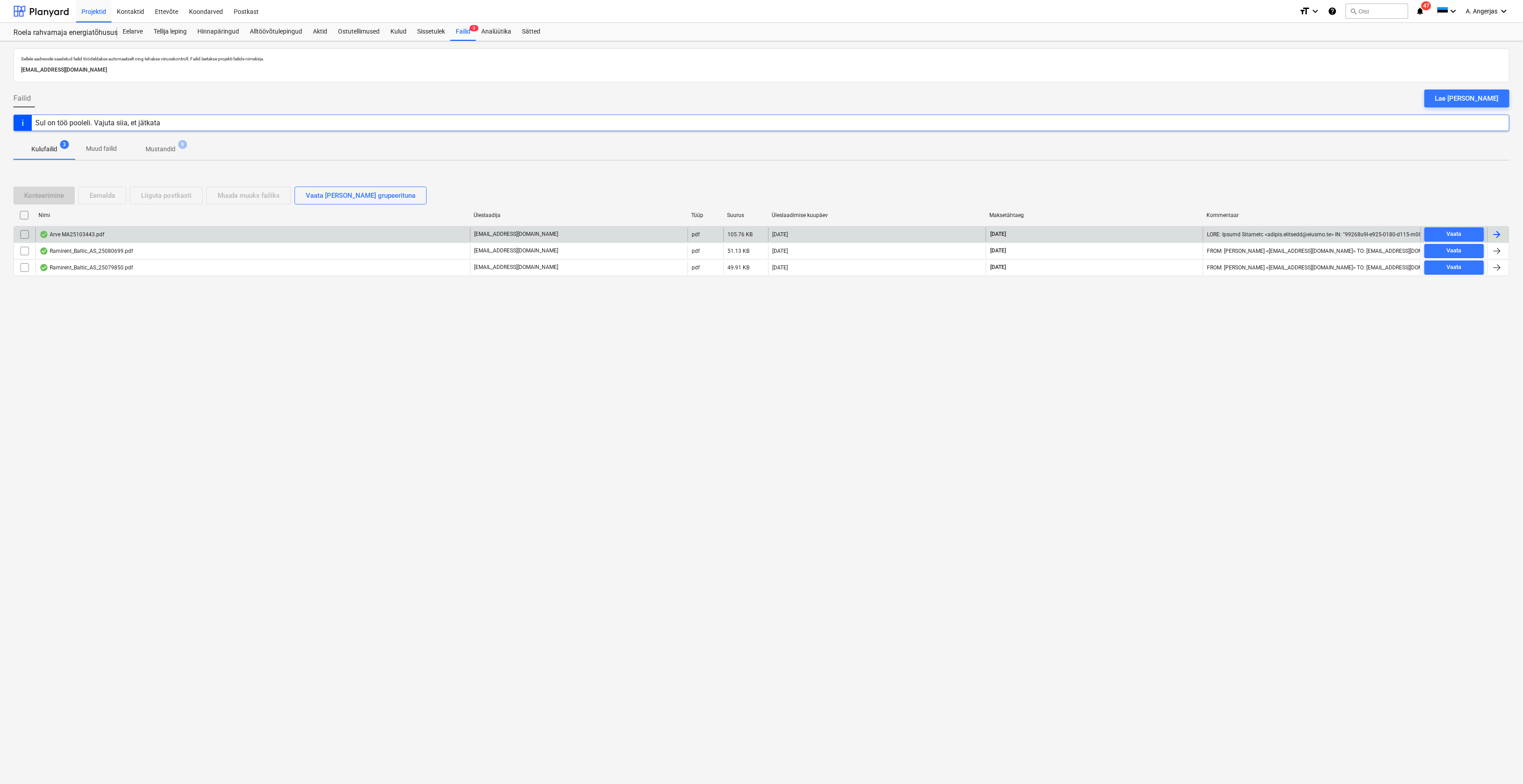
click at [113, 234] on div "Arve MA25103443.pdf" at bounding box center [253, 234] width 435 height 14
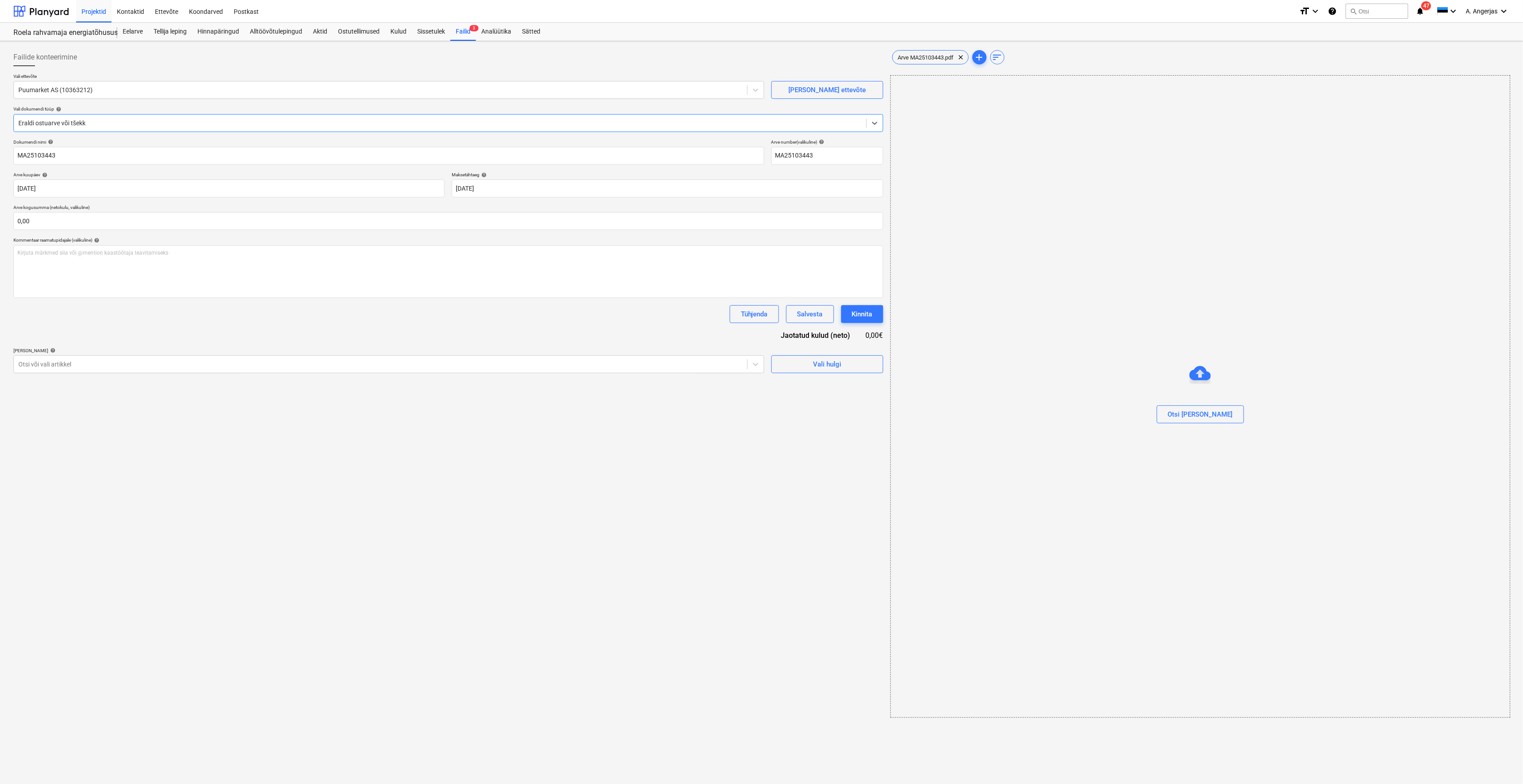
type input "MA25103443"
type input "[DATE]"
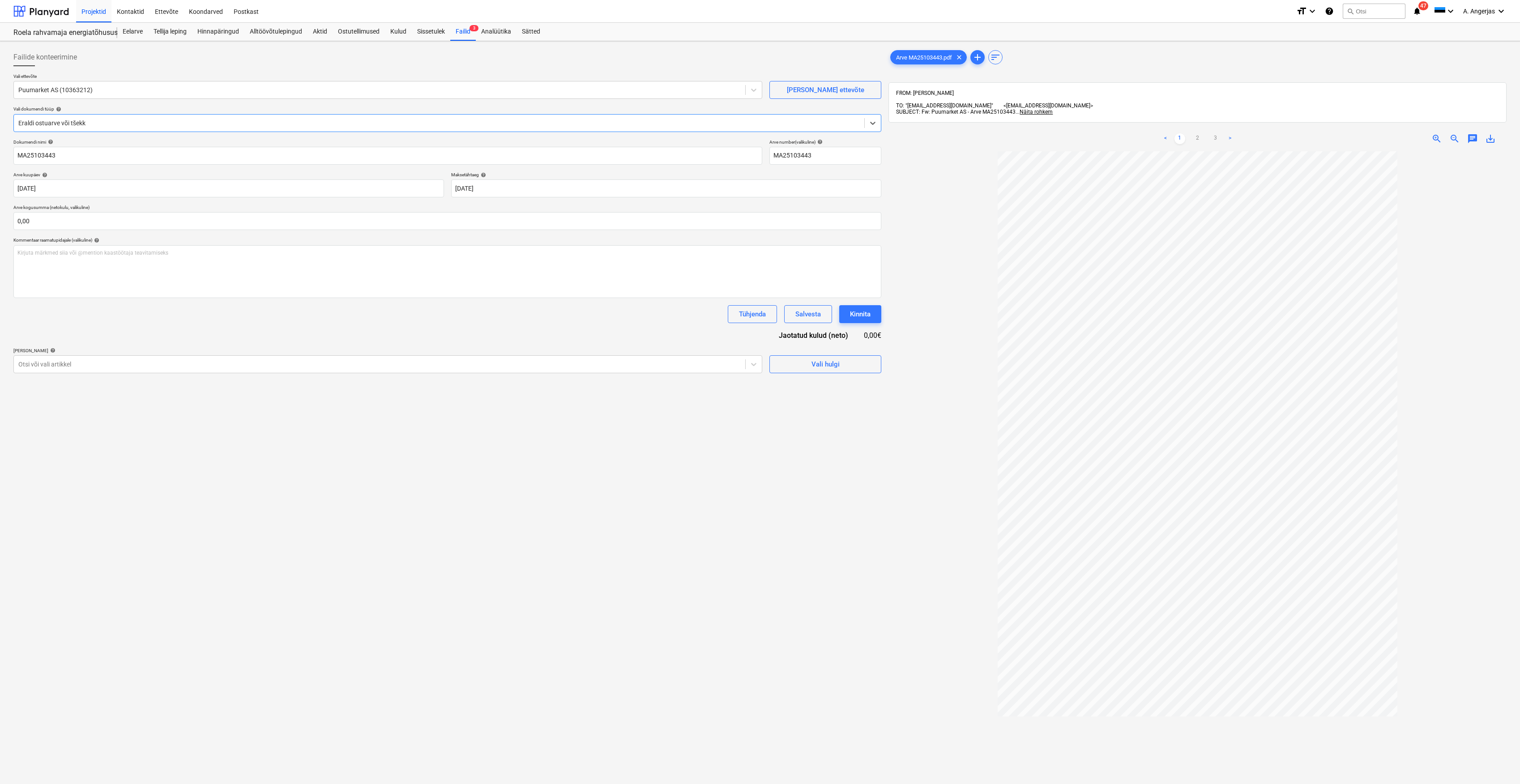
click at [160, 124] on div at bounding box center [439, 123] width 842 height 9
click at [155, 118] on div at bounding box center [439, 123] width 842 height 9
click at [155, 219] on input "text" at bounding box center [448, 221] width 868 height 18
type input "0,00"
click at [1195, 135] on link "2" at bounding box center [1198, 139] width 11 height 11
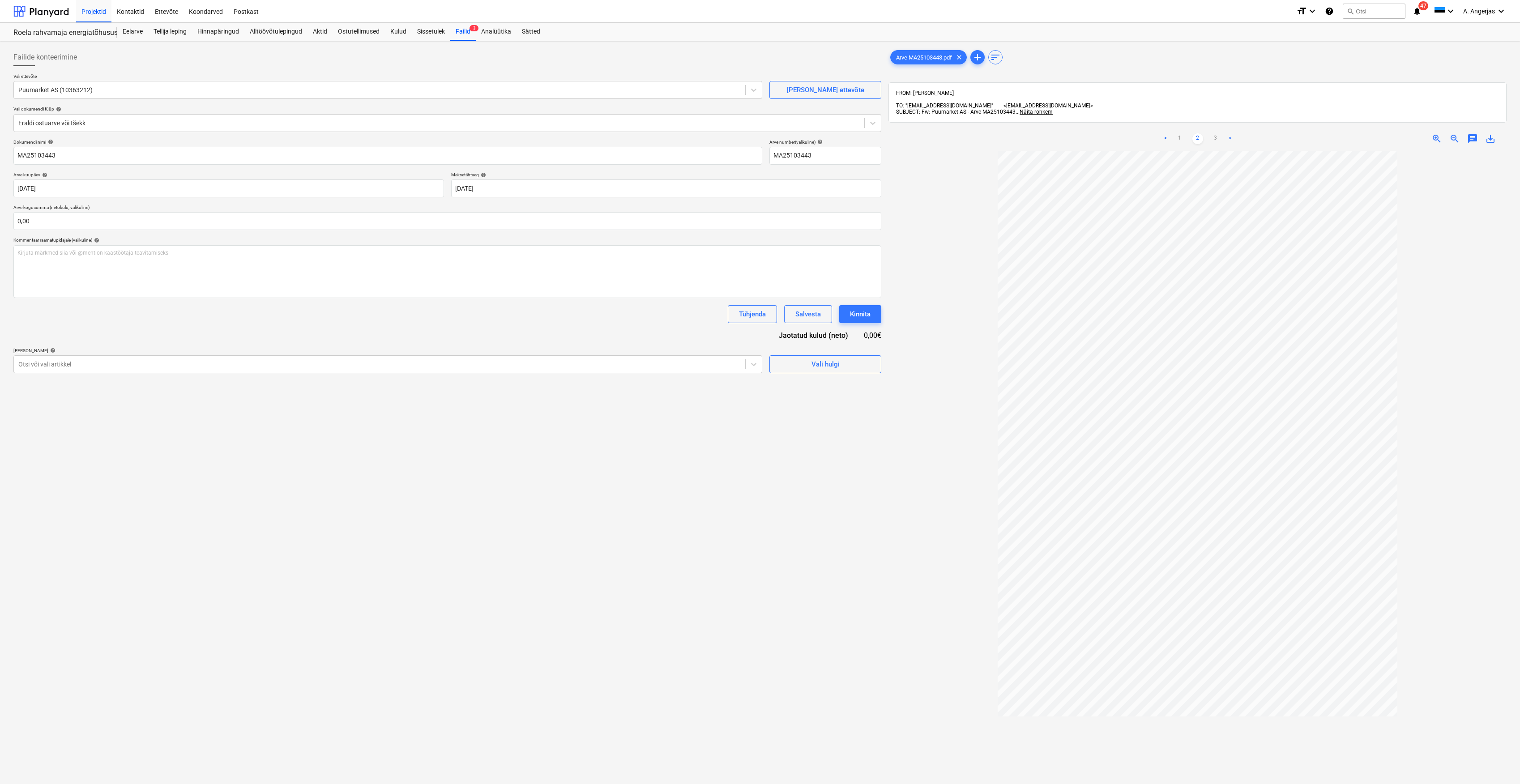
click at [83, 212] on p "Arve kogusumma (netokulu, valikuline)" at bounding box center [448, 209] width 868 height 8
click at [76, 222] on input "text" at bounding box center [448, 221] width 868 height 18
type input "755,12"
click at [133, 376] on p "[PERSON_NAME] artiklid help" at bounding box center [388, 374] width 749 height 8
click at [127, 388] on div at bounding box center [379, 387] width 723 height 9
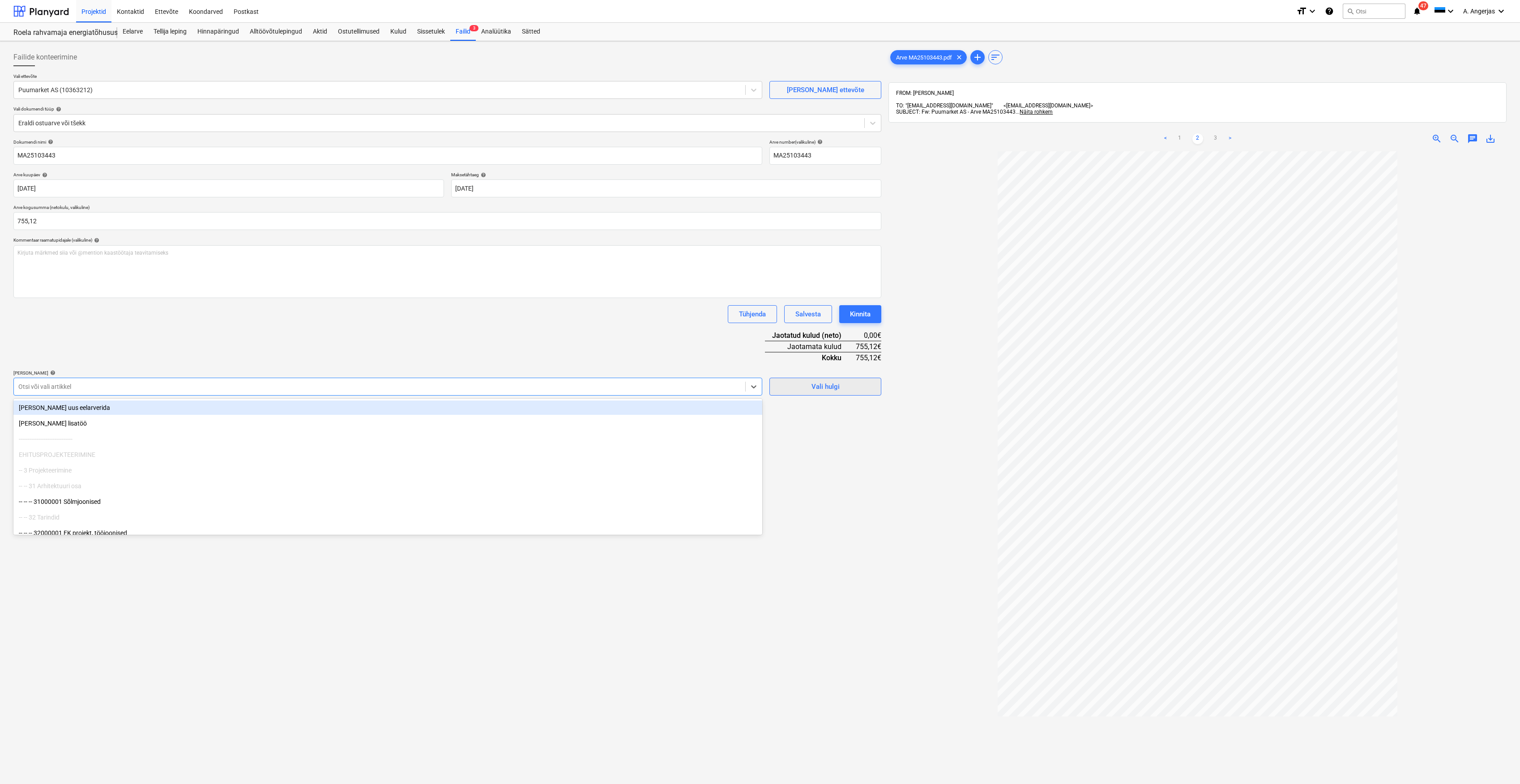
click at [860, 387] on span "Vali hulgi" at bounding box center [825, 386] width 90 height 11
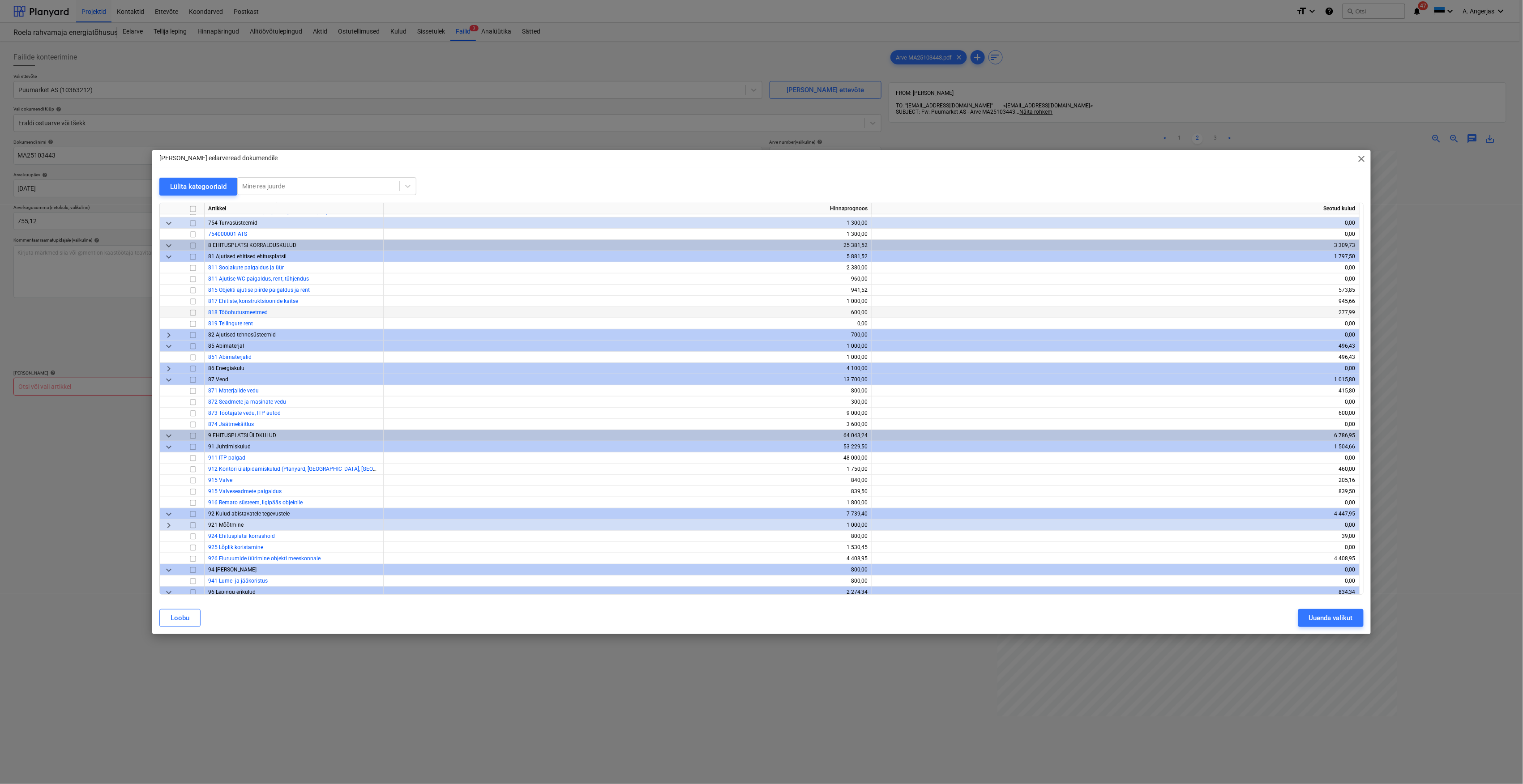
scroll to position [2673, 0]
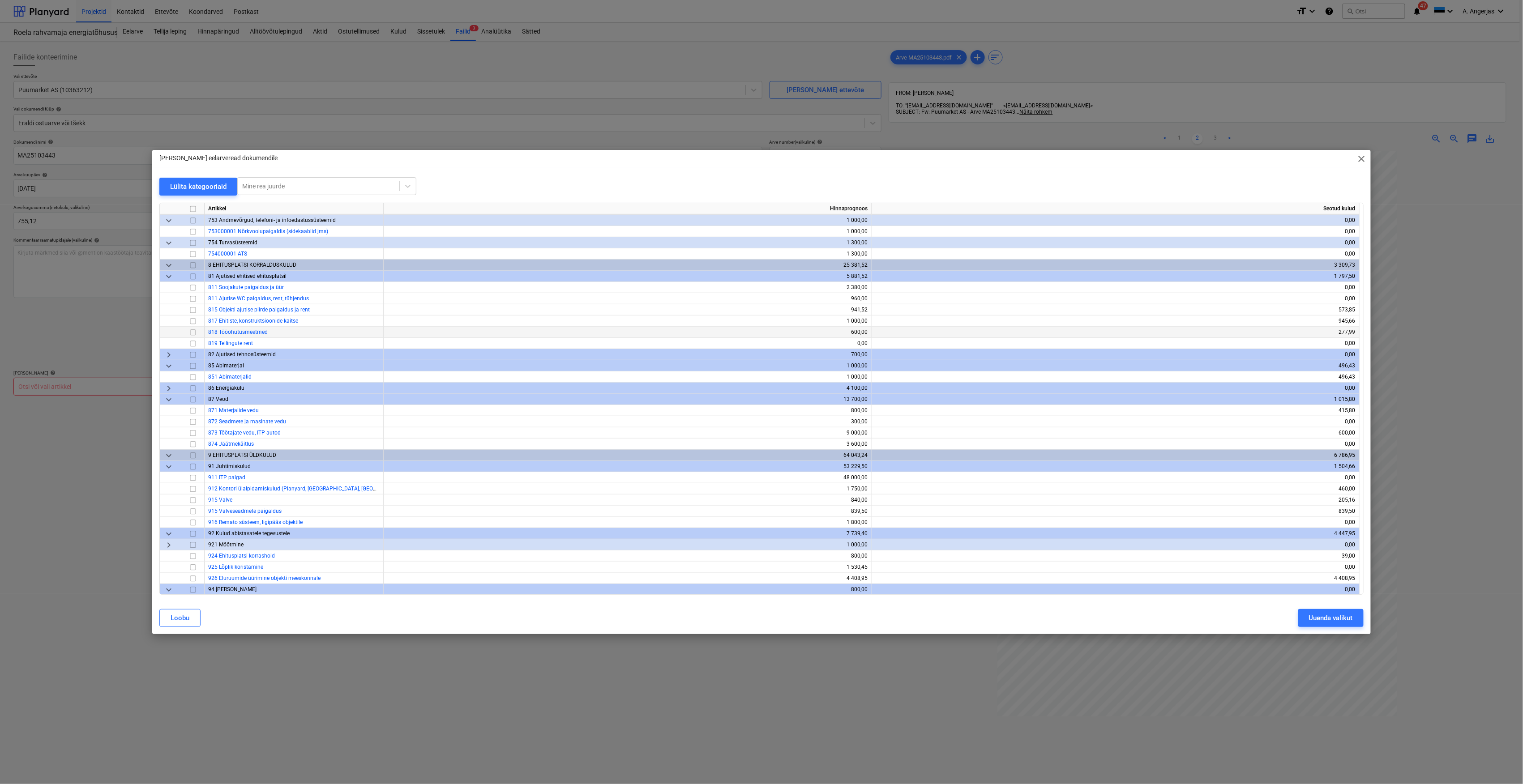
click at [190, 331] on input "checkbox" at bounding box center [193, 332] width 11 height 11
click at [193, 375] on input "checkbox" at bounding box center [193, 377] width 11 height 11
click at [203, 412] on div at bounding box center [193, 410] width 23 height 11
click at [194, 410] on input "checkbox" at bounding box center [193, 411] width 11 height 11
click at [197, 323] on input "checkbox" at bounding box center [193, 321] width 11 height 11
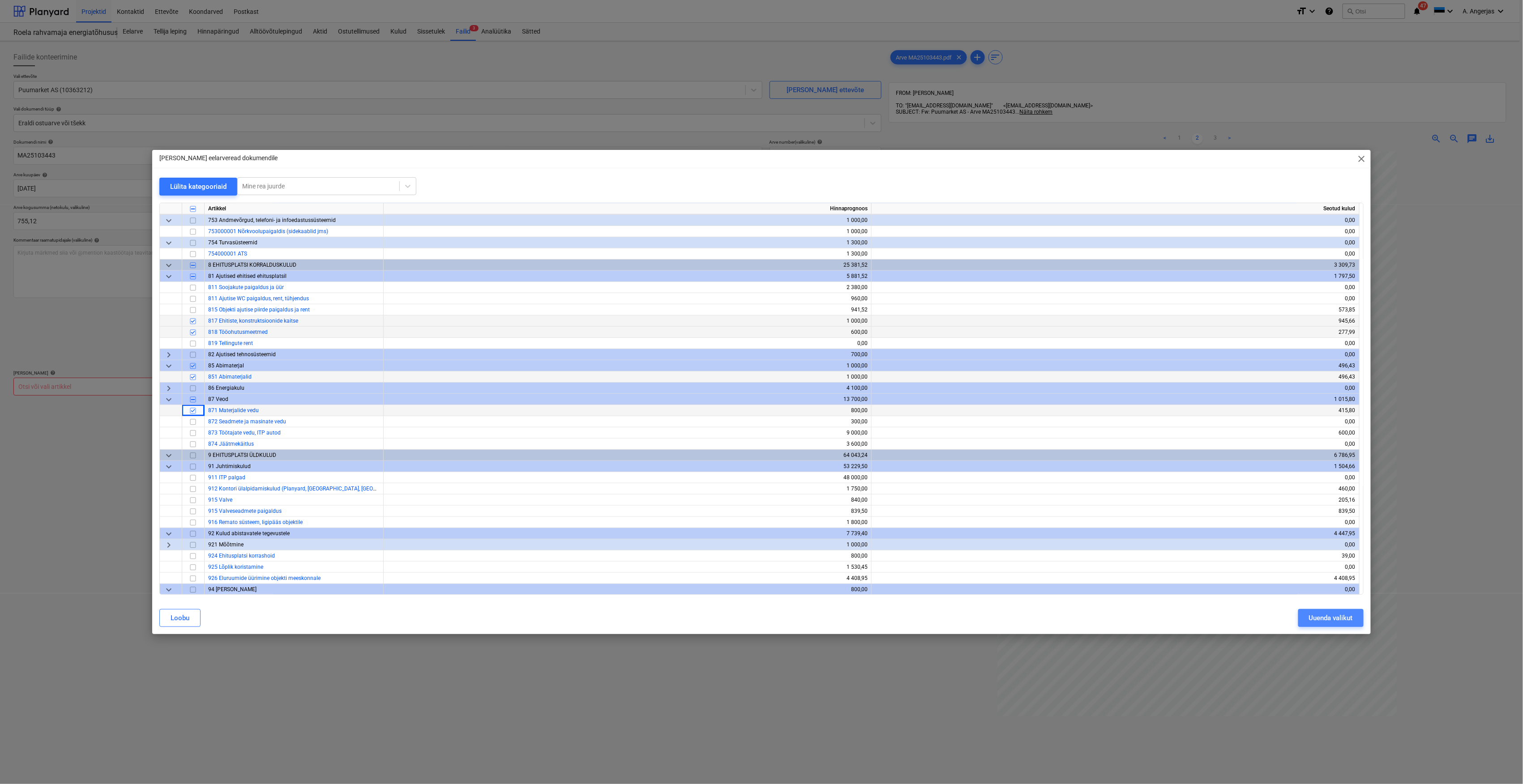
click at [1326, 623] on div "Uuenda valikut" at bounding box center [1331, 617] width 44 height 11
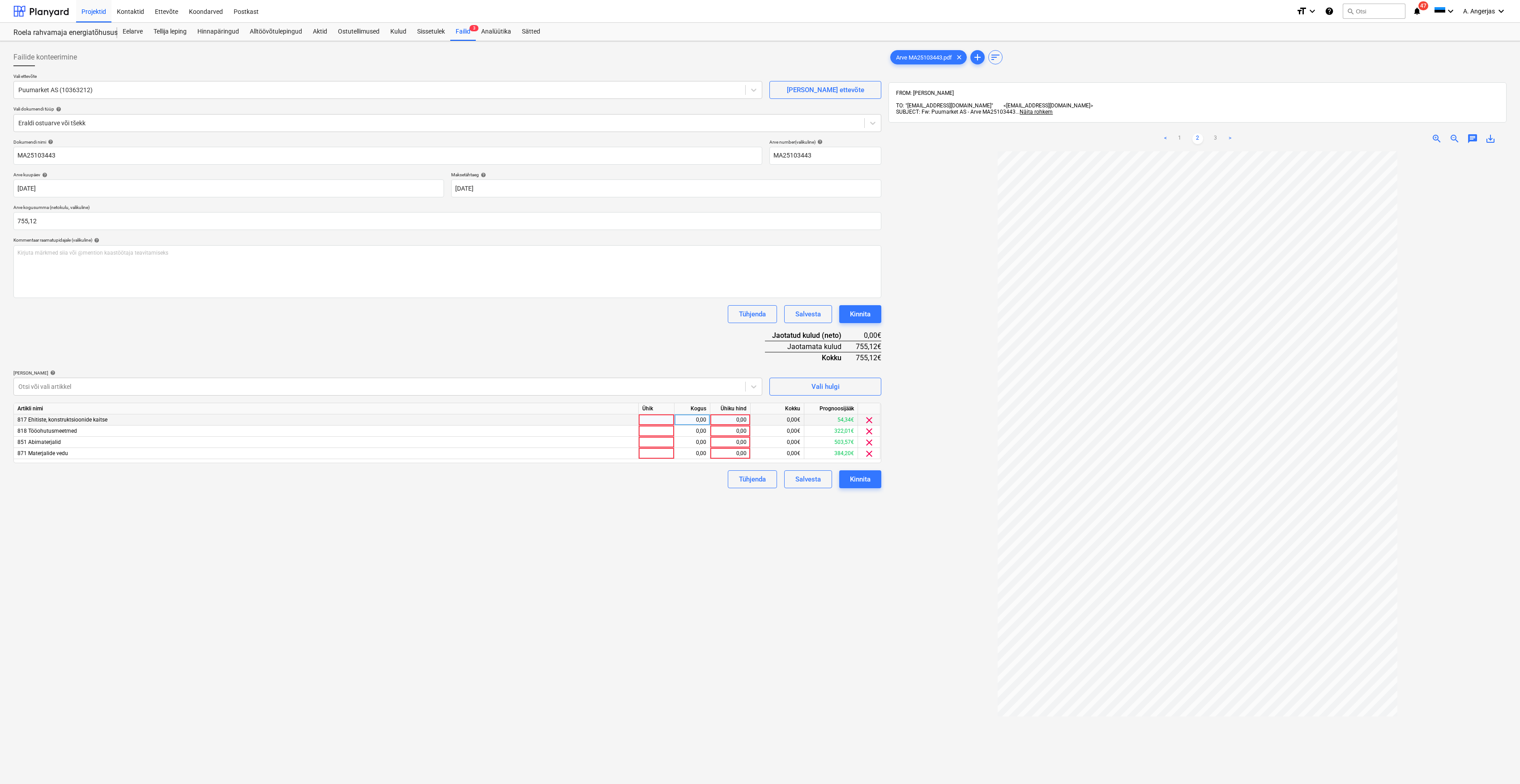
click at [659, 418] on div at bounding box center [656, 420] width 36 height 11
click at [813, 386] on div "Vali hulgi" at bounding box center [825, 386] width 28 height 11
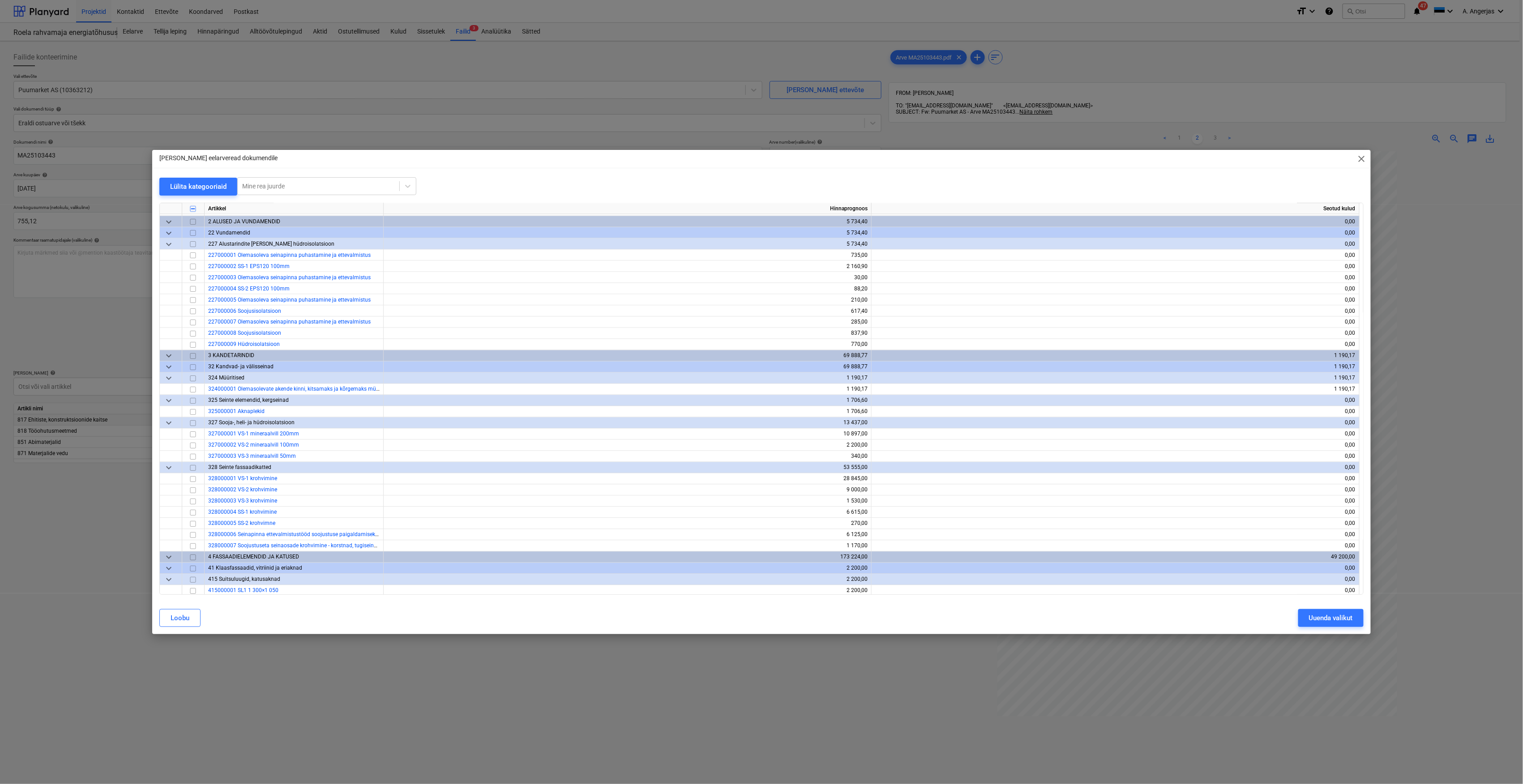
scroll to position [1019, 0]
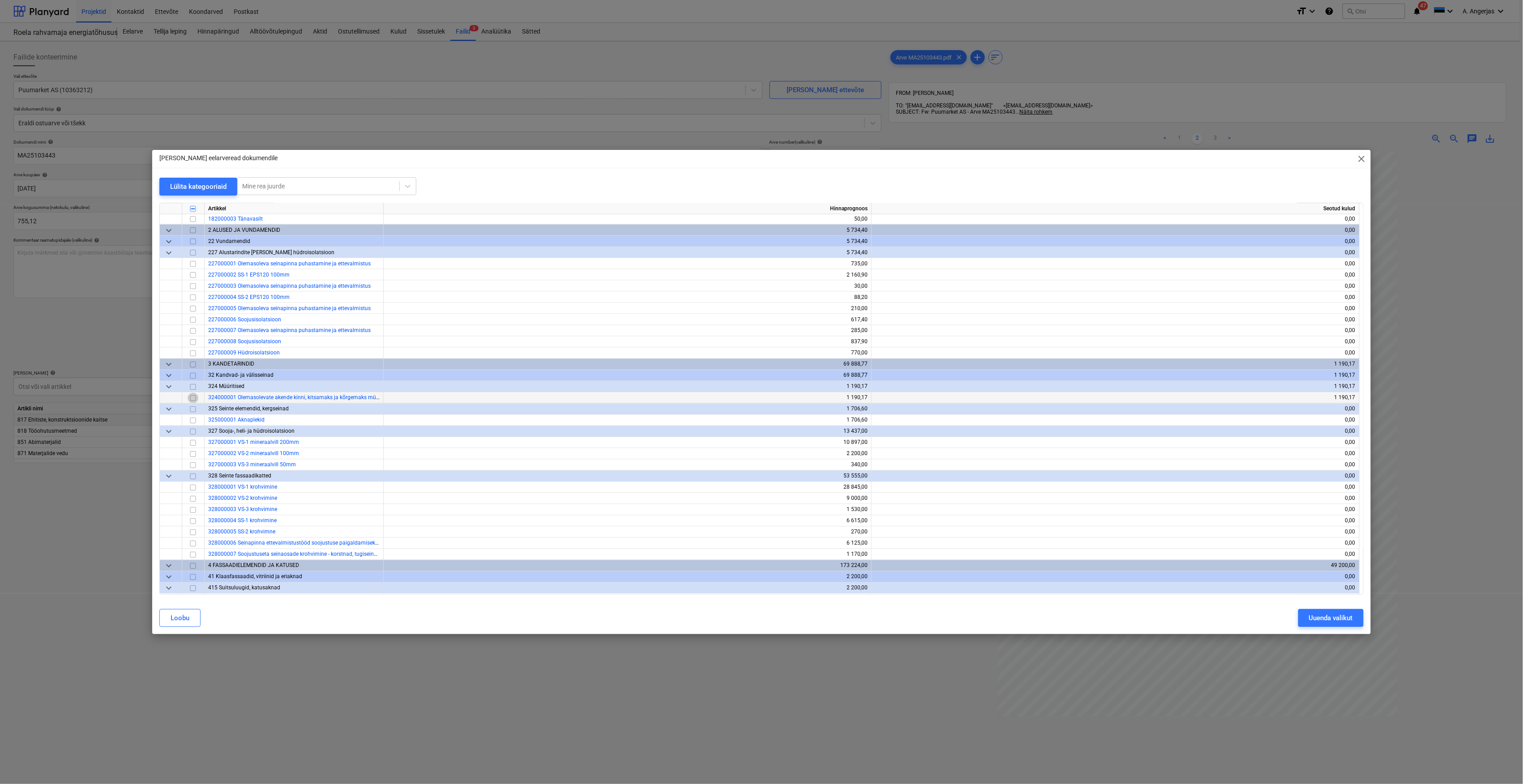
click at [194, 400] on input "checkbox" at bounding box center [193, 398] width 11 height 11
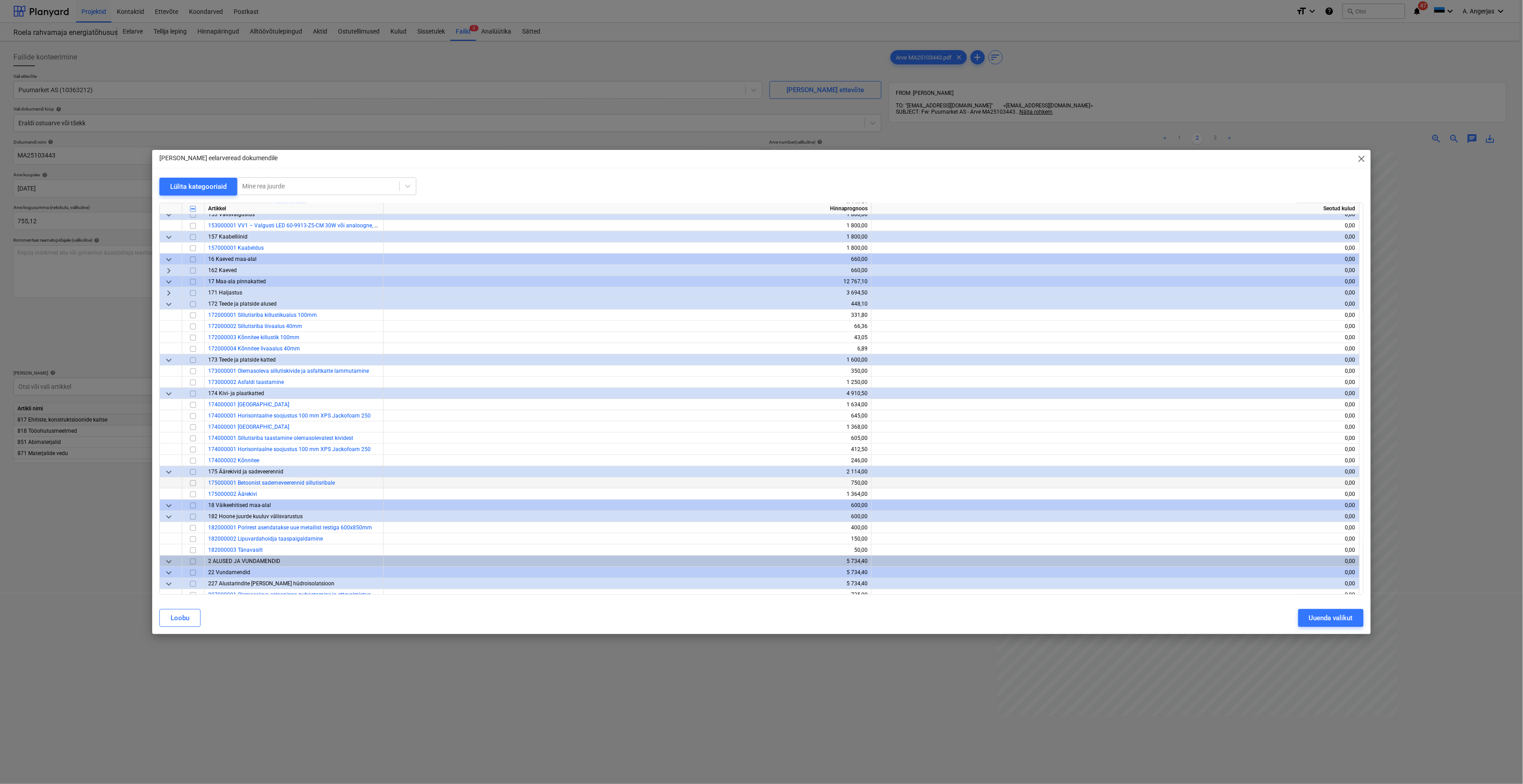
scroll to position [661, 0]
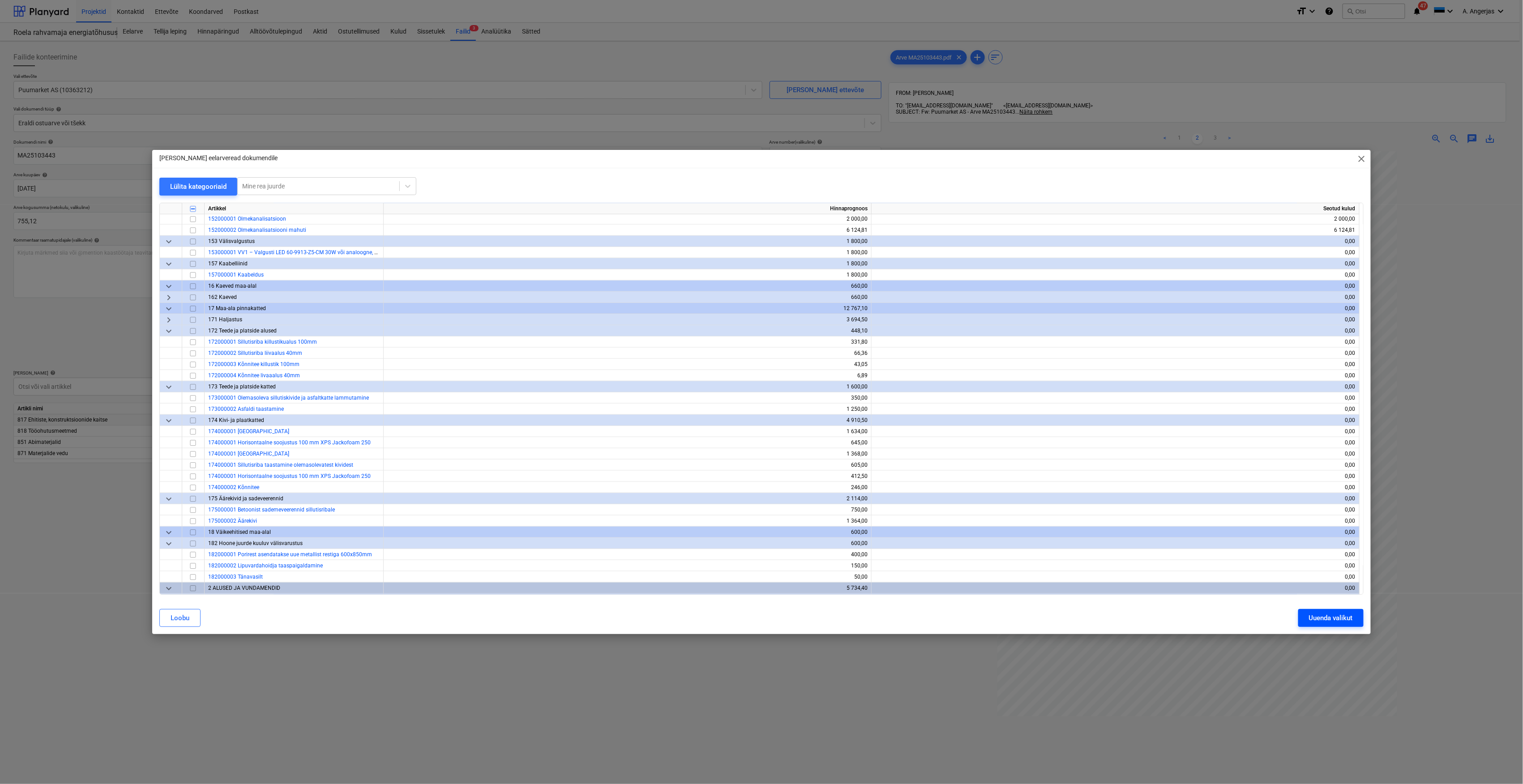
click at [1328, 617] on div "Uuenda valikut" at bounding box center [1331, 617] width 44 height 11
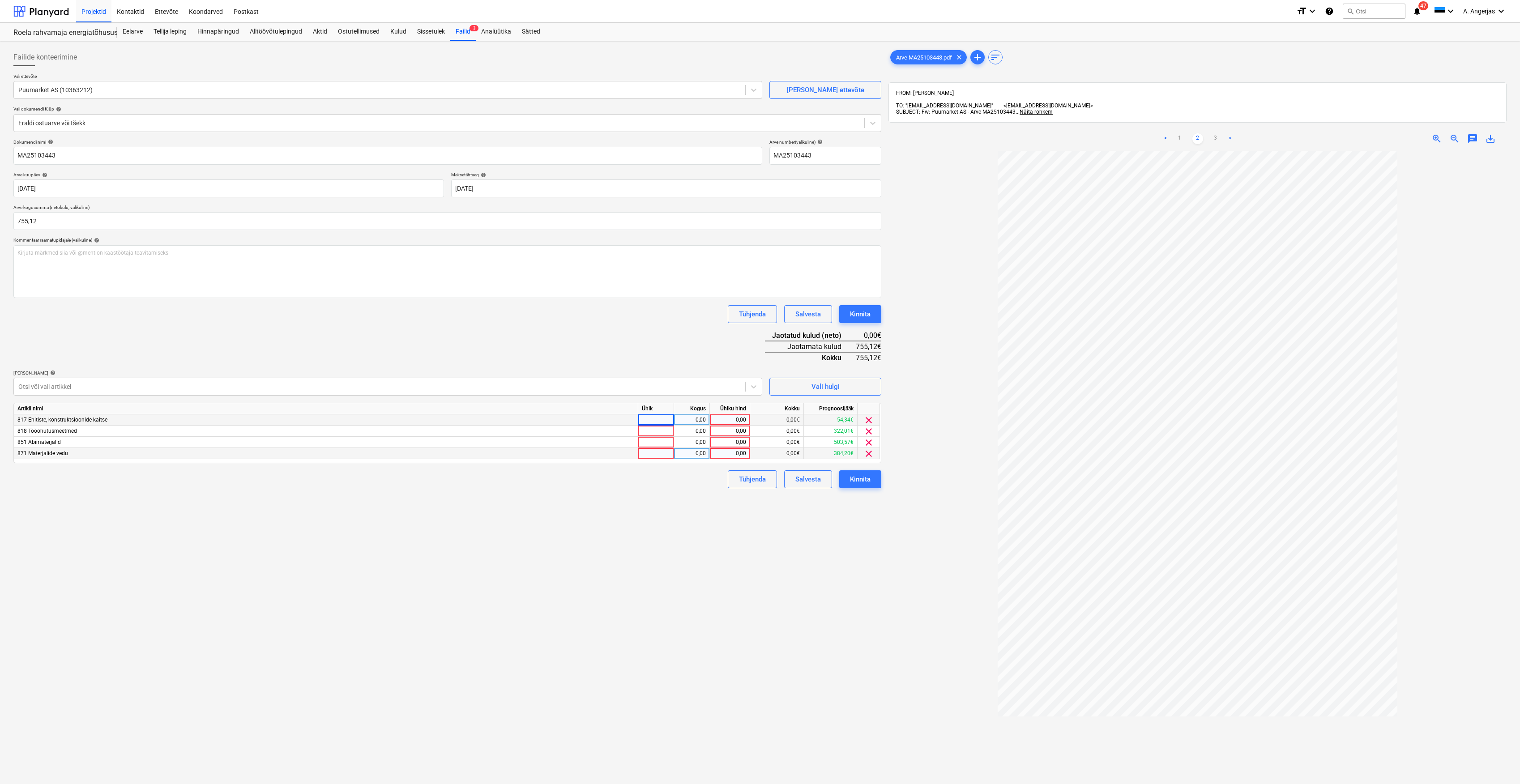
click at [643, 456] on div at bounding box center [656, 453] width 36 height 11
type input "h"
click at [696, 458] on div "0,00" at bounding box center [692, 453] width 28 height 11
type input "2"
click at [733, 453] on div "0,00" at bounding box center [730, 453] width 33 height 11
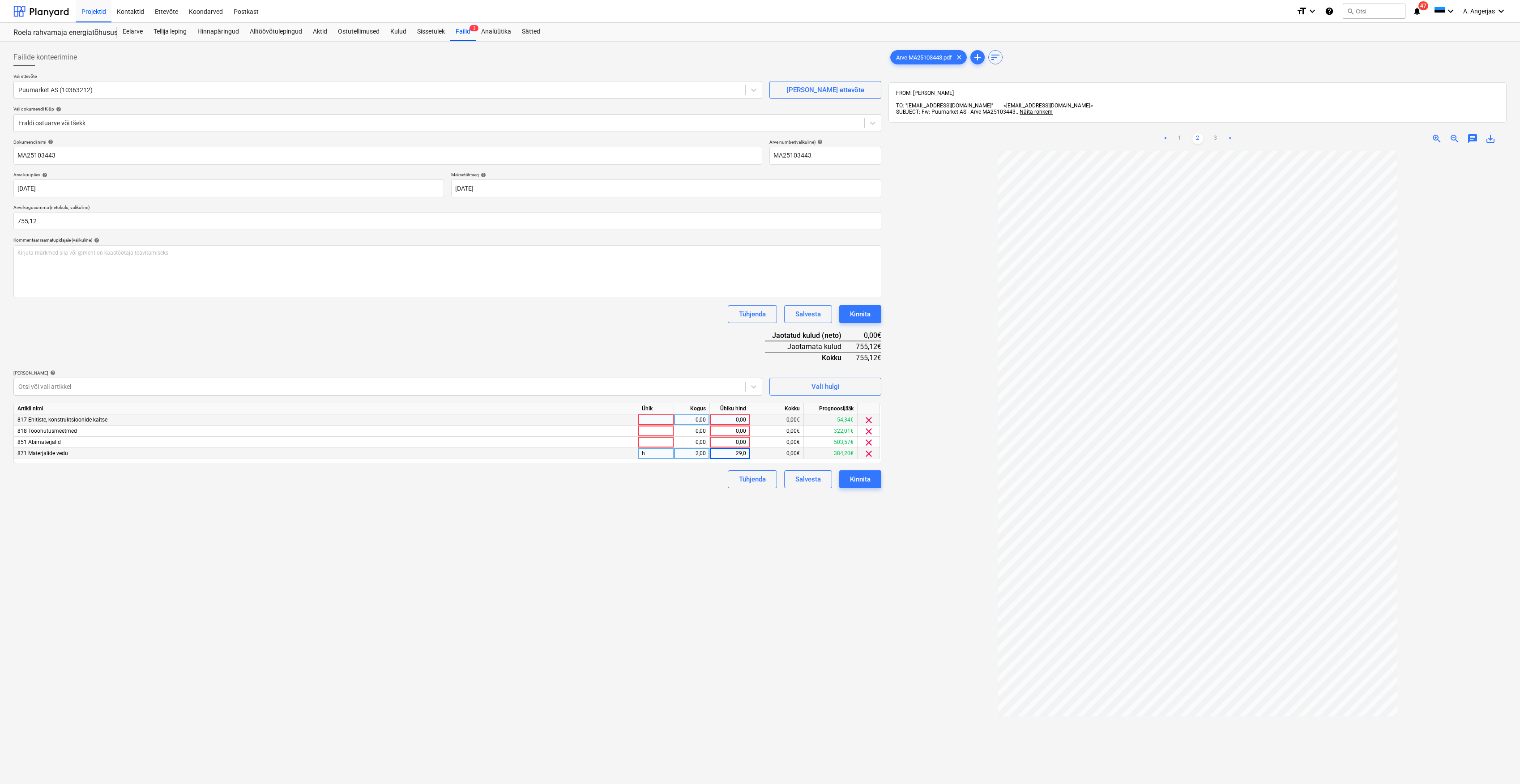
type input "29,03"
click at [790, 510] on div "Failide konteerimine Vali ettevõte Puumarket AS (10363212) [PERSON_NAME] uus et…" at bounding box center [448, 479] width 875 height 869
click at [657, 441] on div at bounding box center [656, 442] width 36 height 11
type input "tk"
click at [664, 434] on div at bounding box center [656, 431] width 36 height 11
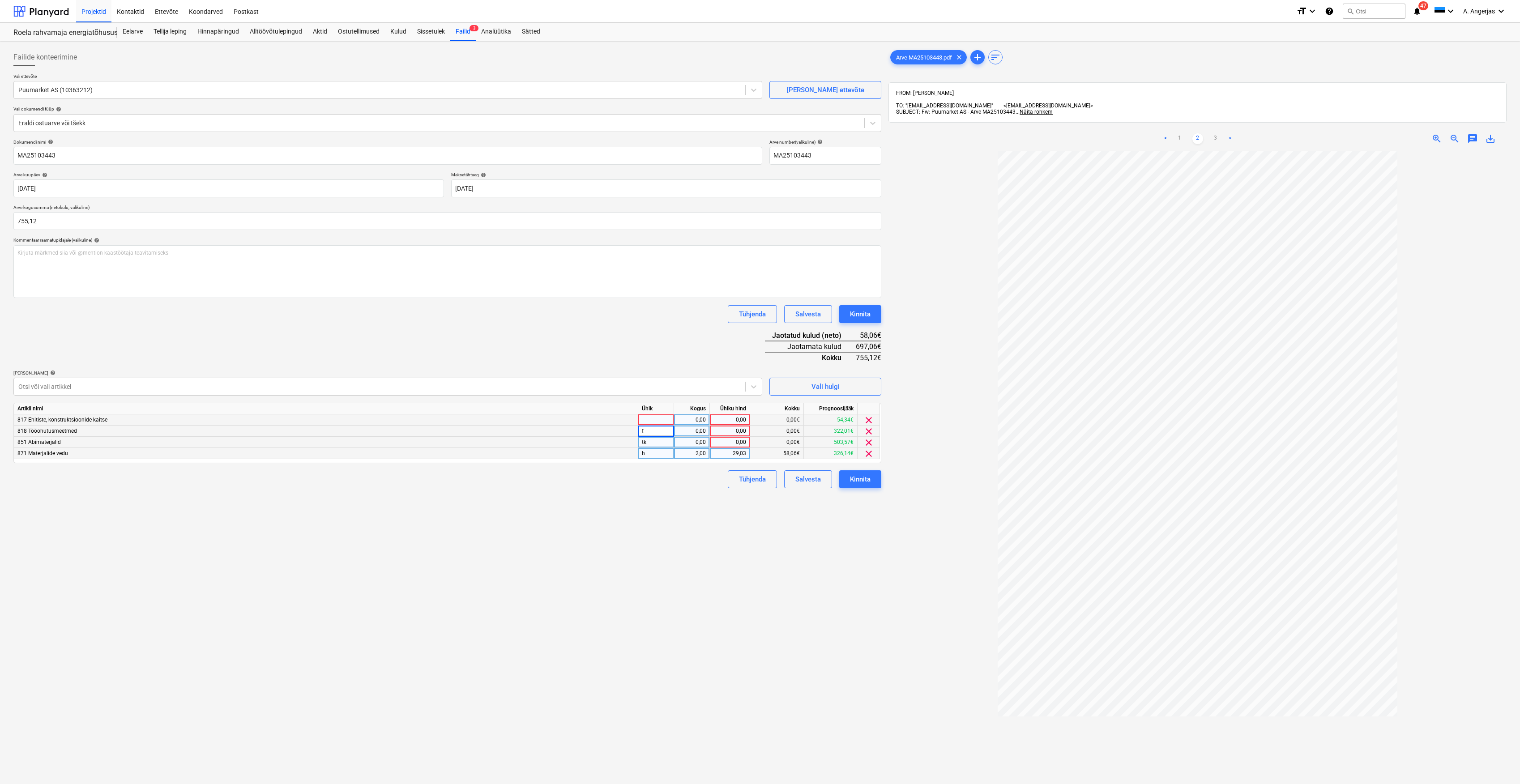
type input "tk"
click at [661, 420] on div at bounding box center [656, 420] width 36 height 11
type input "tk"
click at [683, 566] on div "Failide konteerimine Vali ettevõte Puumarket AS (10363212) [PERSON_NAME] uus et…" at bounding box center [448, 479] width 875 height 869
click at [824, 382] on div "Vali hulgi" at bounding box center [825, 386] width 28 height 11
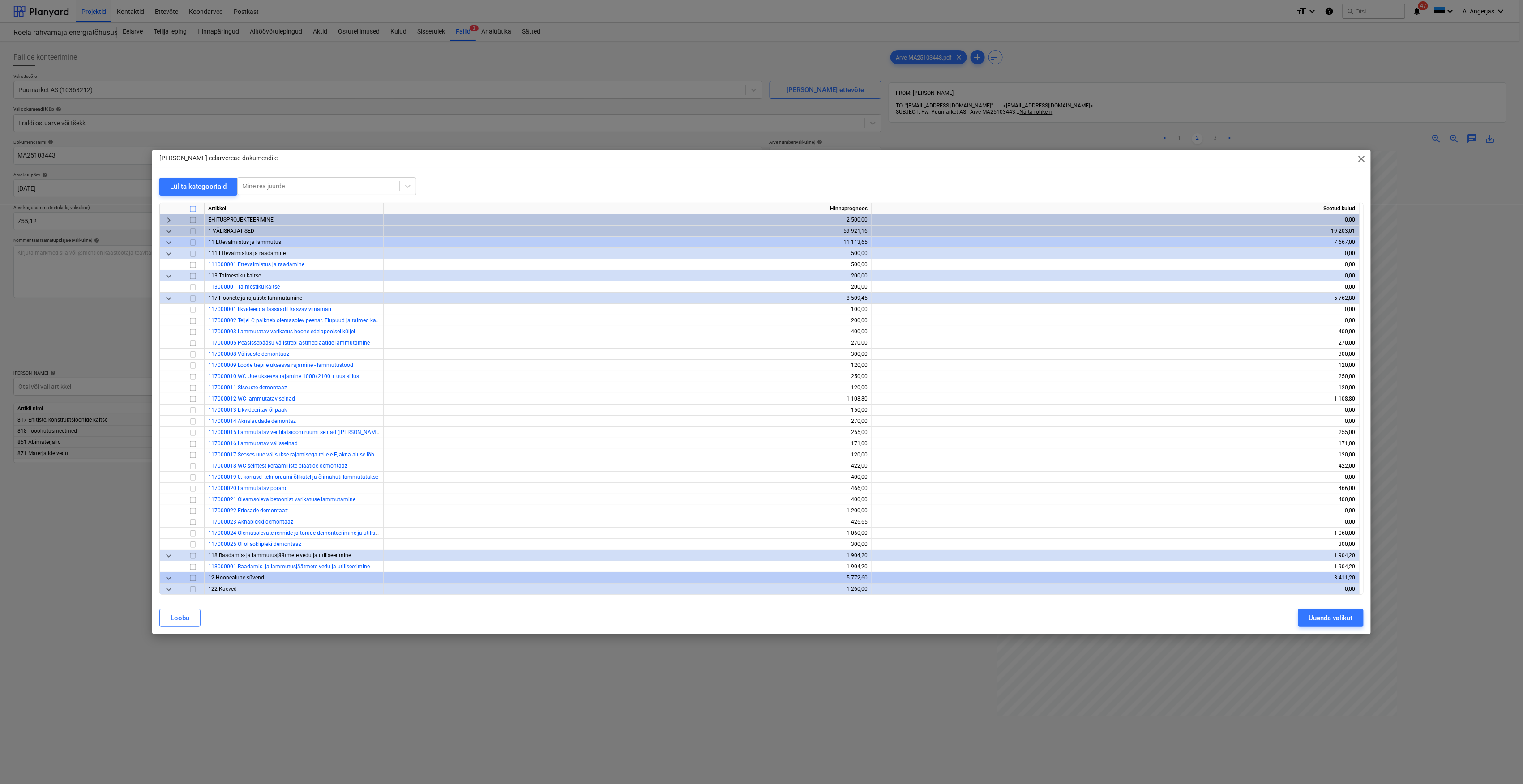
click at [1363, 158] on span "close" at bounding box center [1361, 158] width 11 height 11
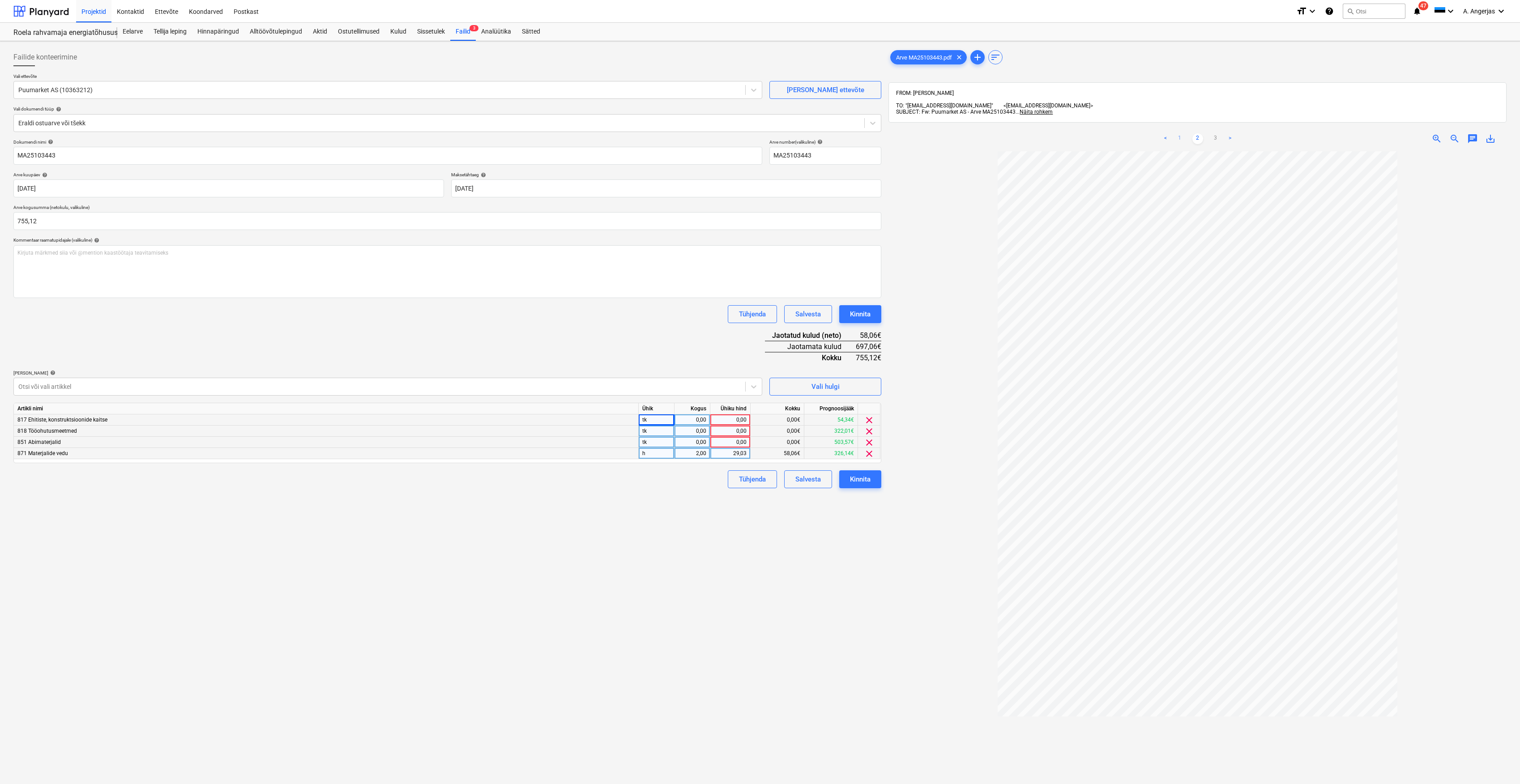
click at [1182, 135] on link "1" at bounding box center [1180, 139] width 11 height 11
click at [701, 453] on div "2,00" at bounding box center [692, 453] width 28 height 11
type input "4"
click at [686, 523] on div "Failide konteerimine Vali ettevõte Puumarket AS (10363212) [PERSON_NAME] uus et…" at bounding box center [448, 479] width 875 height 869
click at [741, 419] on div "0,00" at bounding box center [730, 420] width 33 height 11
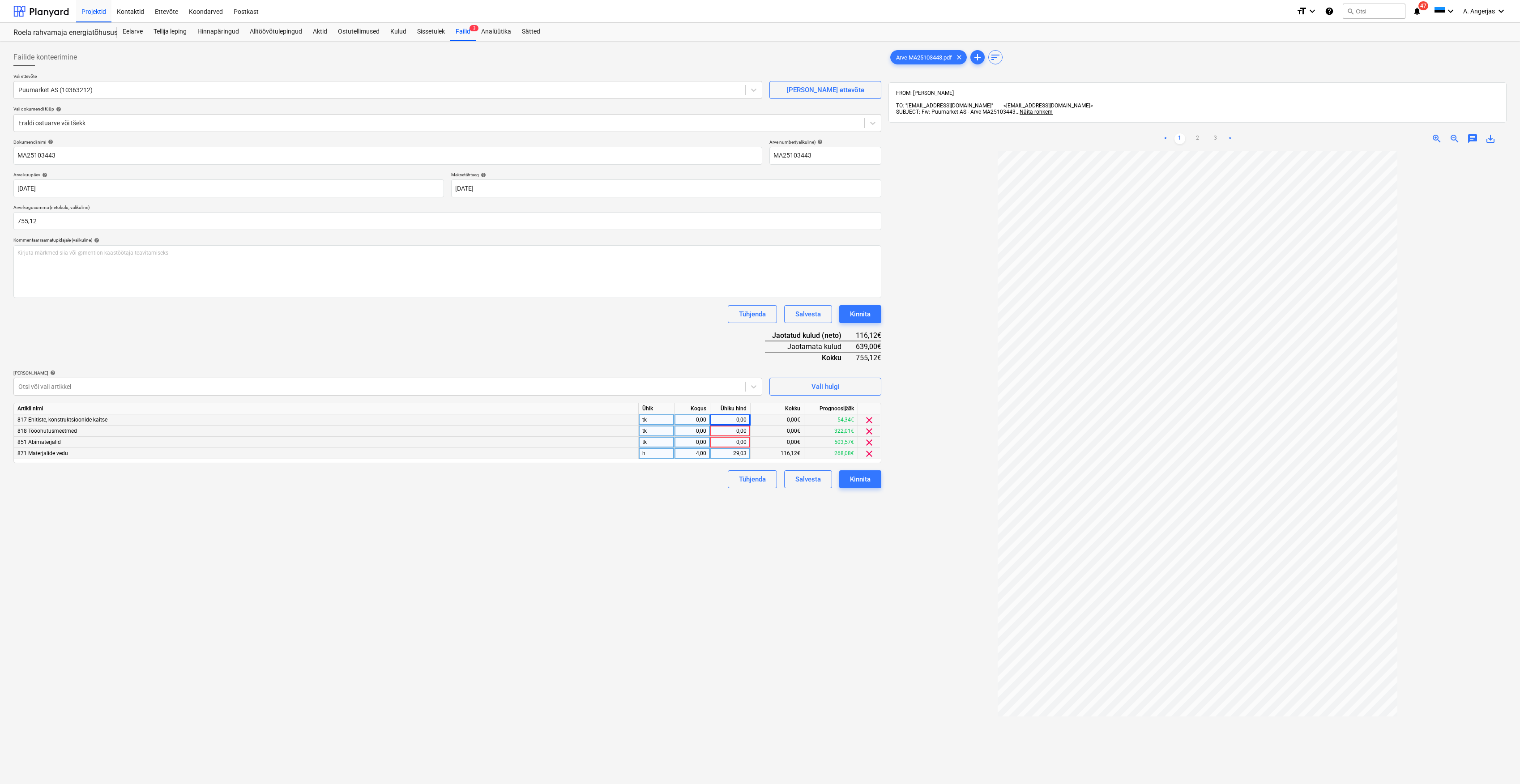
click at [704, 421] on div "0,00" at bounding box center [692, 420] width 28 height 11
type input "1"
click at [728, 416] on div "0,00" at bounding box center [730, 420] width 33 height 11
type input "235,43"
click at [641, 559] on div "Failide konteerimine Vali ettevõte Puumarket AS (10363212) [PERSON_NAME] uus et…" at bounding box center [448, 479] width 875 height 869
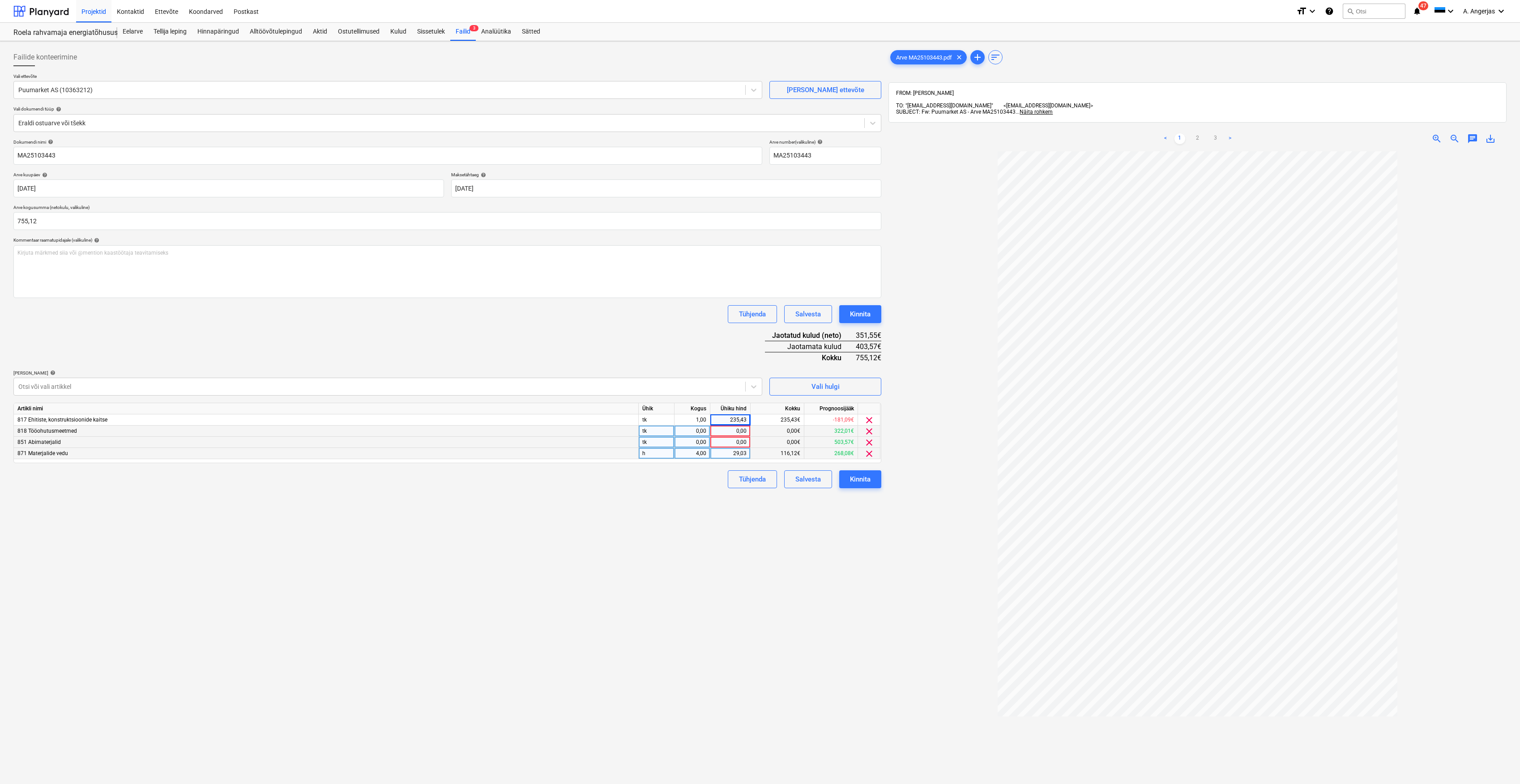
click at [740, 430] on div "0,00" at bounding box center [730, 431] width 33 height 11
click at [731, 441] on div "0,00" at bounding box center [730, 442] width 33 height 11
click at [734, 430] on div "0,00" at bounding box center [730, 431] width 33 height 11
click at [1198, 135] on link "2" at bounding box center [1198, 139] width 11 height 11
click at [1182, 133] on link "1" at bounding box center [1180, 139] width 11 height 11
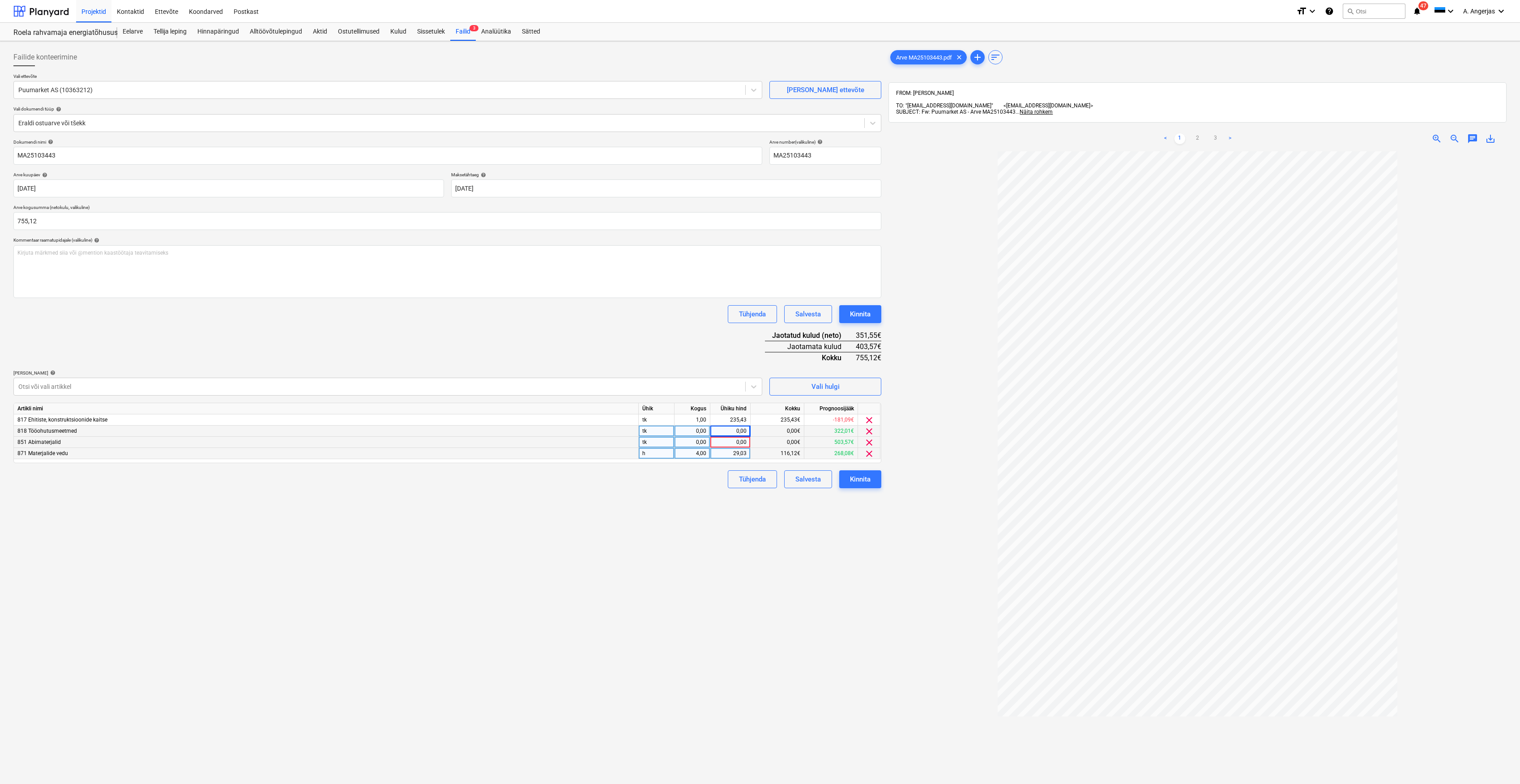
click at [735, 430] on div "0,00" at bounding box center [730, 431] width 33 height 11
type input "251,62"
click at [709, 494] on div "Failide konteerimine Vali ettevõte Puumarket AS (10363212) [PERSON_NAME] uus et…" at bounding box center [448, 479] width 875 height 869
click at [738, 442] on div "0,00" at bounding box center [730, 442] width 33 height 11
click at [685, 526] on div "Failide konteerimine Vali ettevõte Puumarket AS (10363212) [PERSON_NAME] uus et…" at bounding box center [448, 479] width 875 height 869
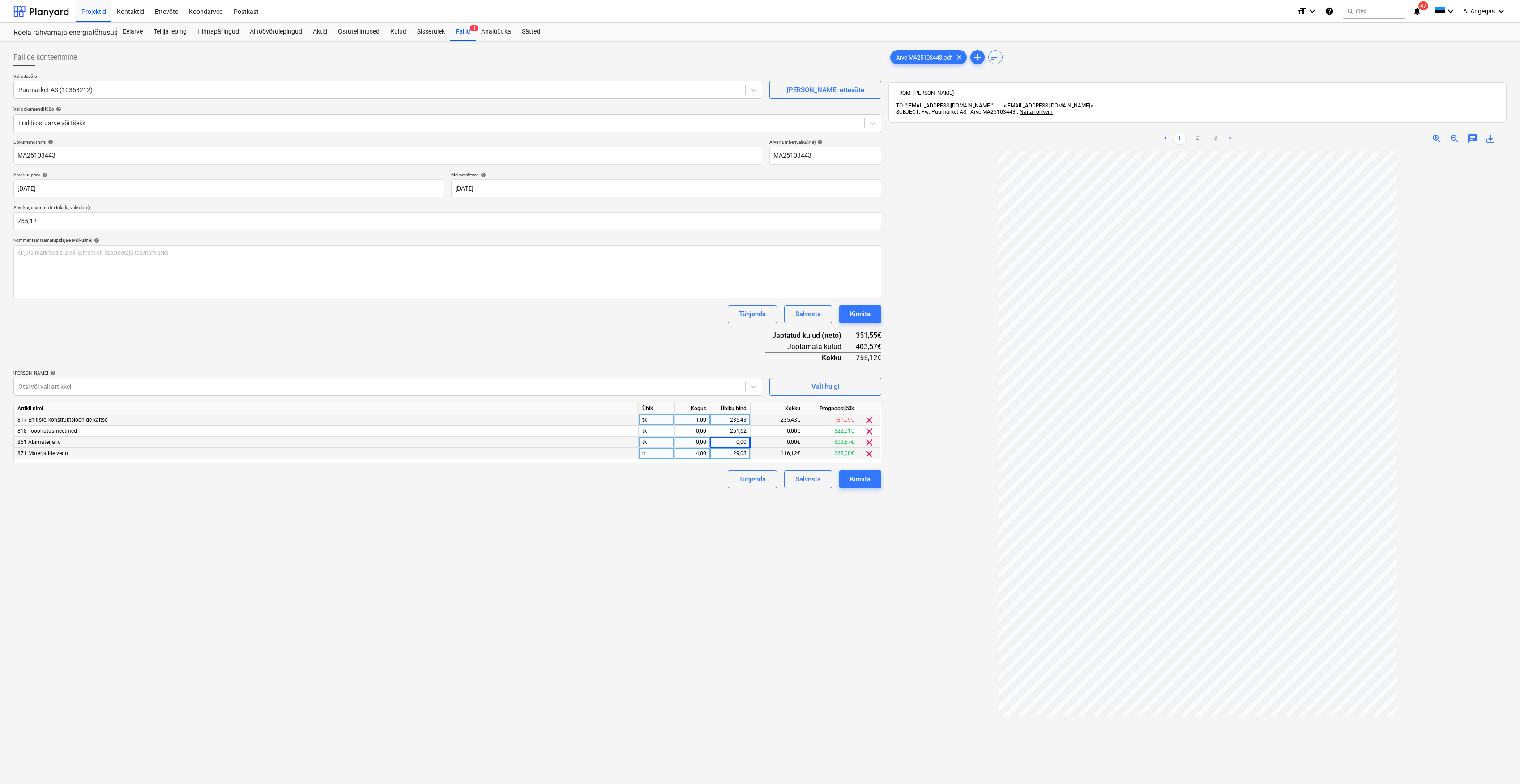
click at [704, 425] on div "1,00" at bounding box center [692, 420] width 28 height 11
click at [697, 432] on div "0,00" at bounding box center [692, 431] width 28 height 11
type input "1"
click at [678, 521] on div "Failide konteerimine Vali ettevõte Puumarket AS (10363212) [PERSON_NAME] uus et…" at bounding box center [448, 479] width 875 height 869
click at [698, 441] on div "0,00" at bounding box center [692, 442] width 28 height 11
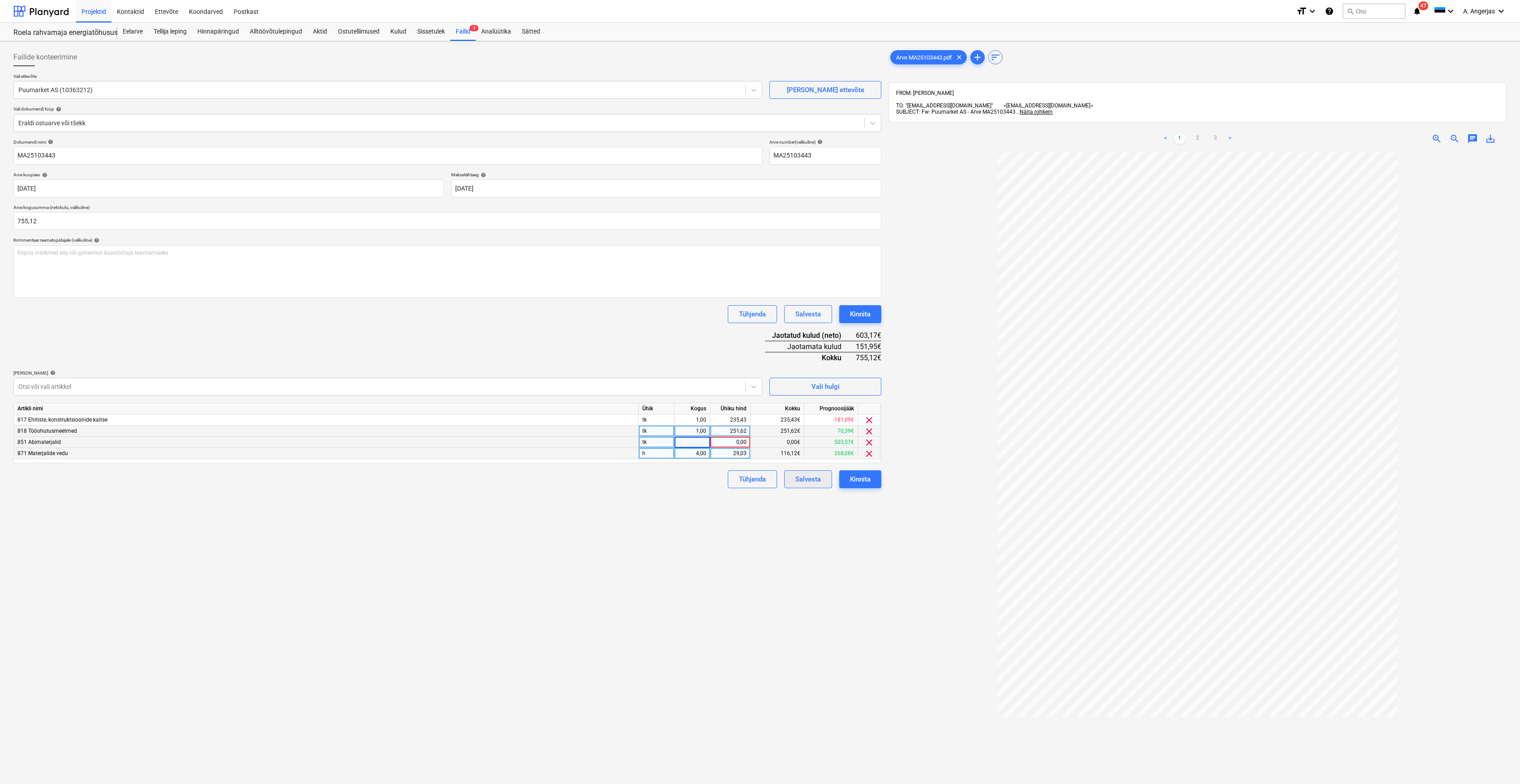
type input "1"
click at [740, 439] on div "0,00" at bounding box center [730, 442] width 33 height 11
type input "151,95"
click at [709, 528] on div "Failide konteerimine Vali ettevõte Puumarket AS (10363212) [PERSON_NAME] uus et…" at bounding box center [448, 479] width 875 height 869
click at [865, 478] on div "Kinnita" at bounding box center [860, 478] width 20 height 11
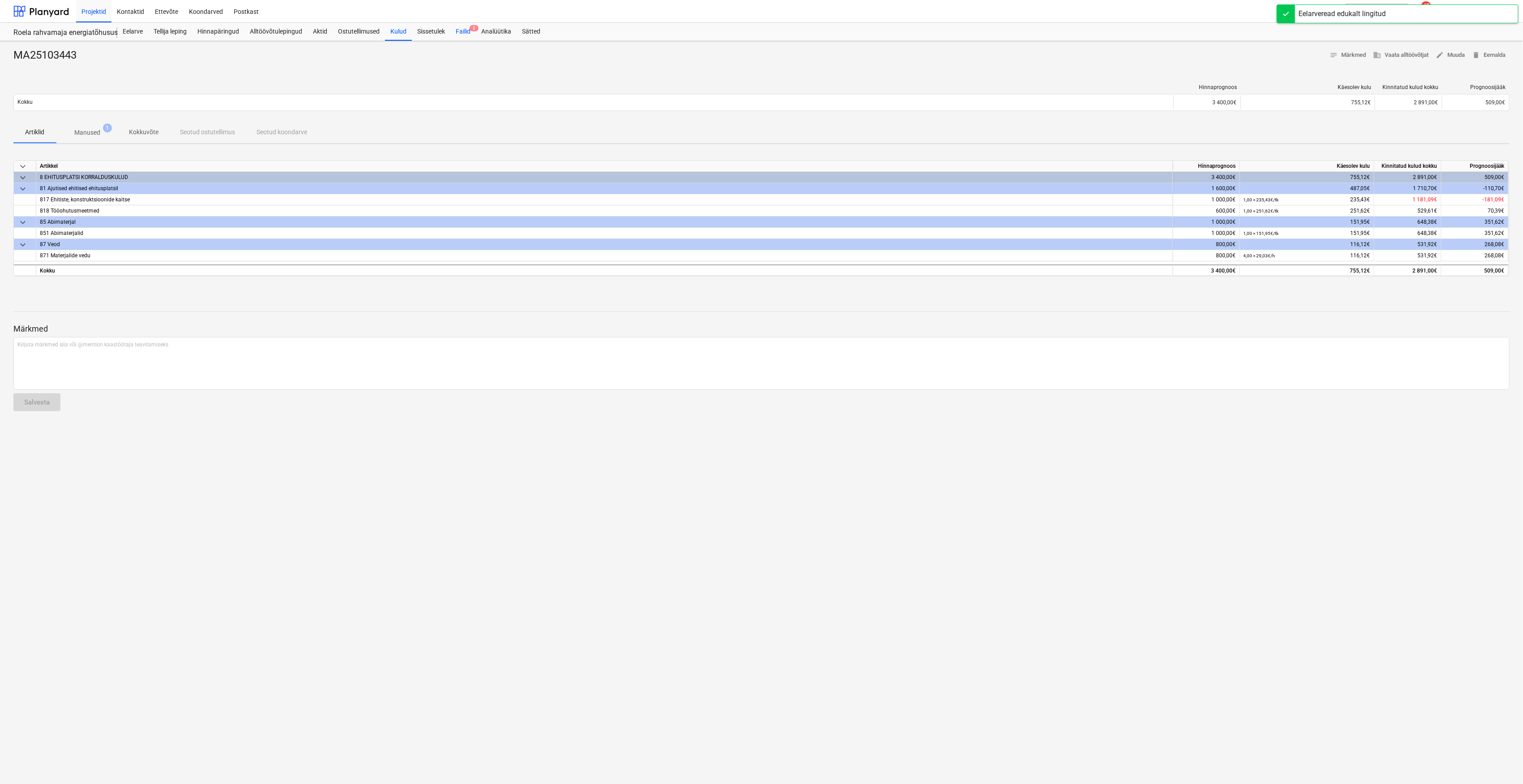
click at [457, 27] on div "Failid 2" at bounding box center [463, 32] width 26 height 18
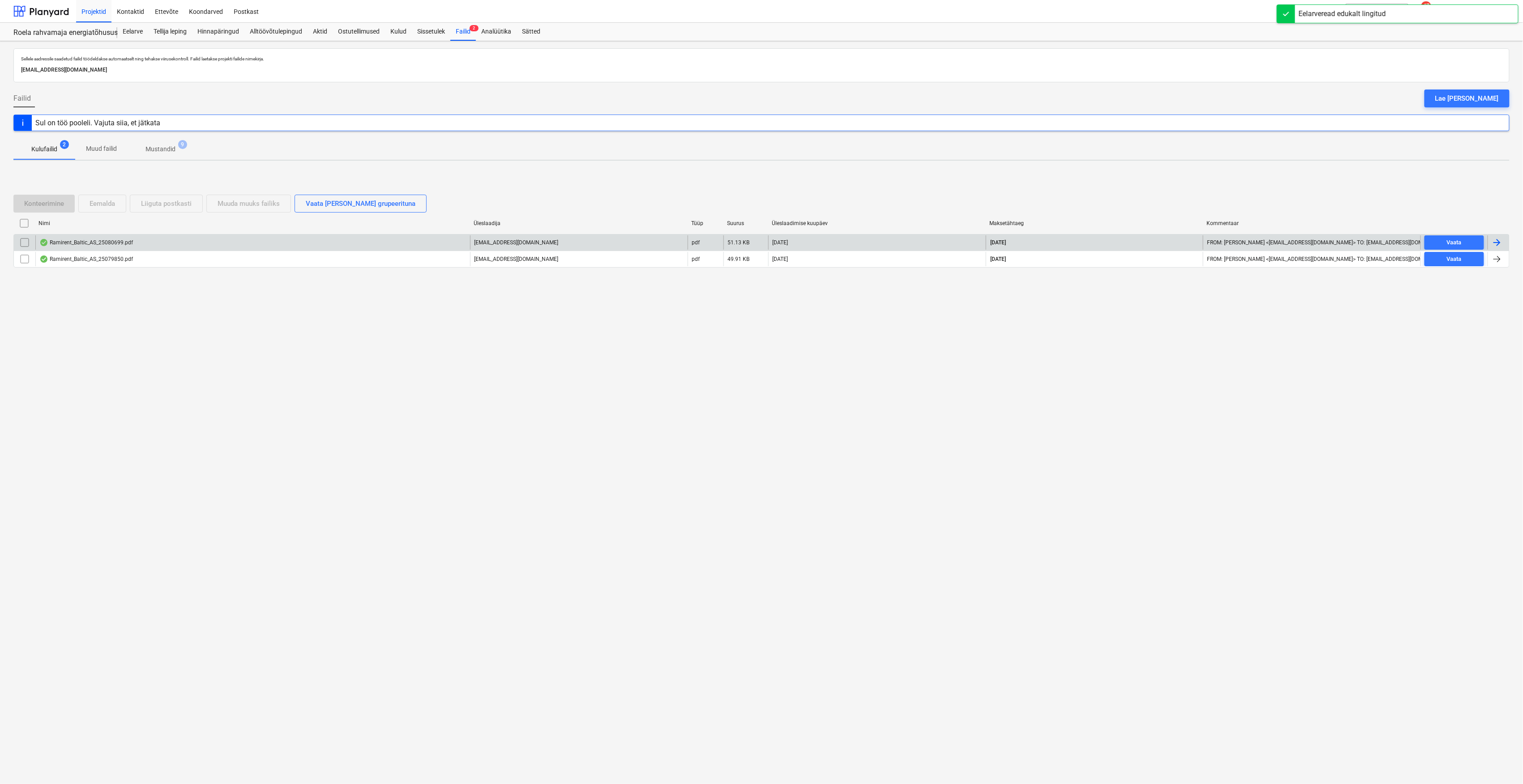
click at [135, 243] on div "Ramirent_Baltic_AS_25080699.pdf" at bounding box center [253, 242] width 435 height 14
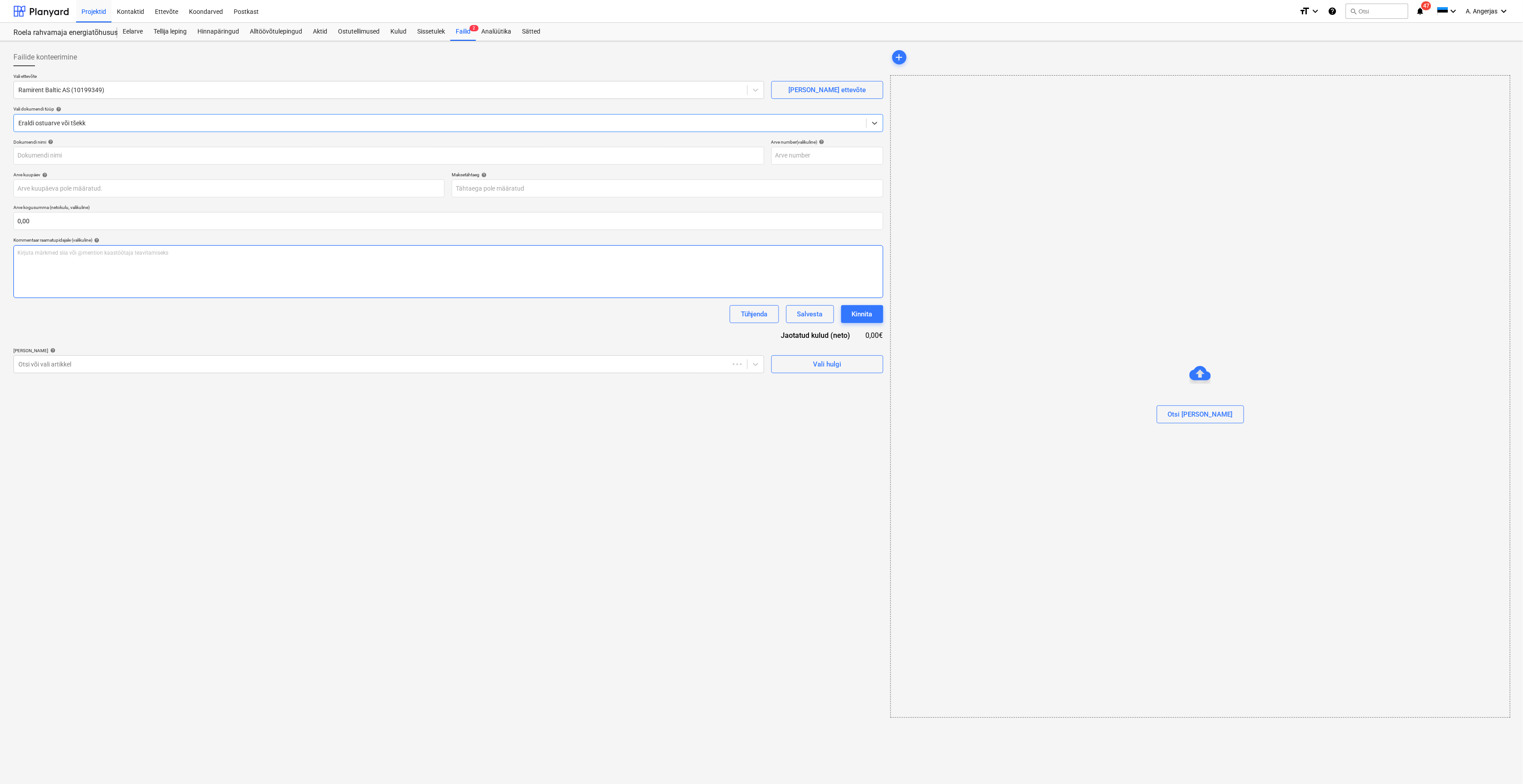
type input "25080699"
type input "[DATE]"
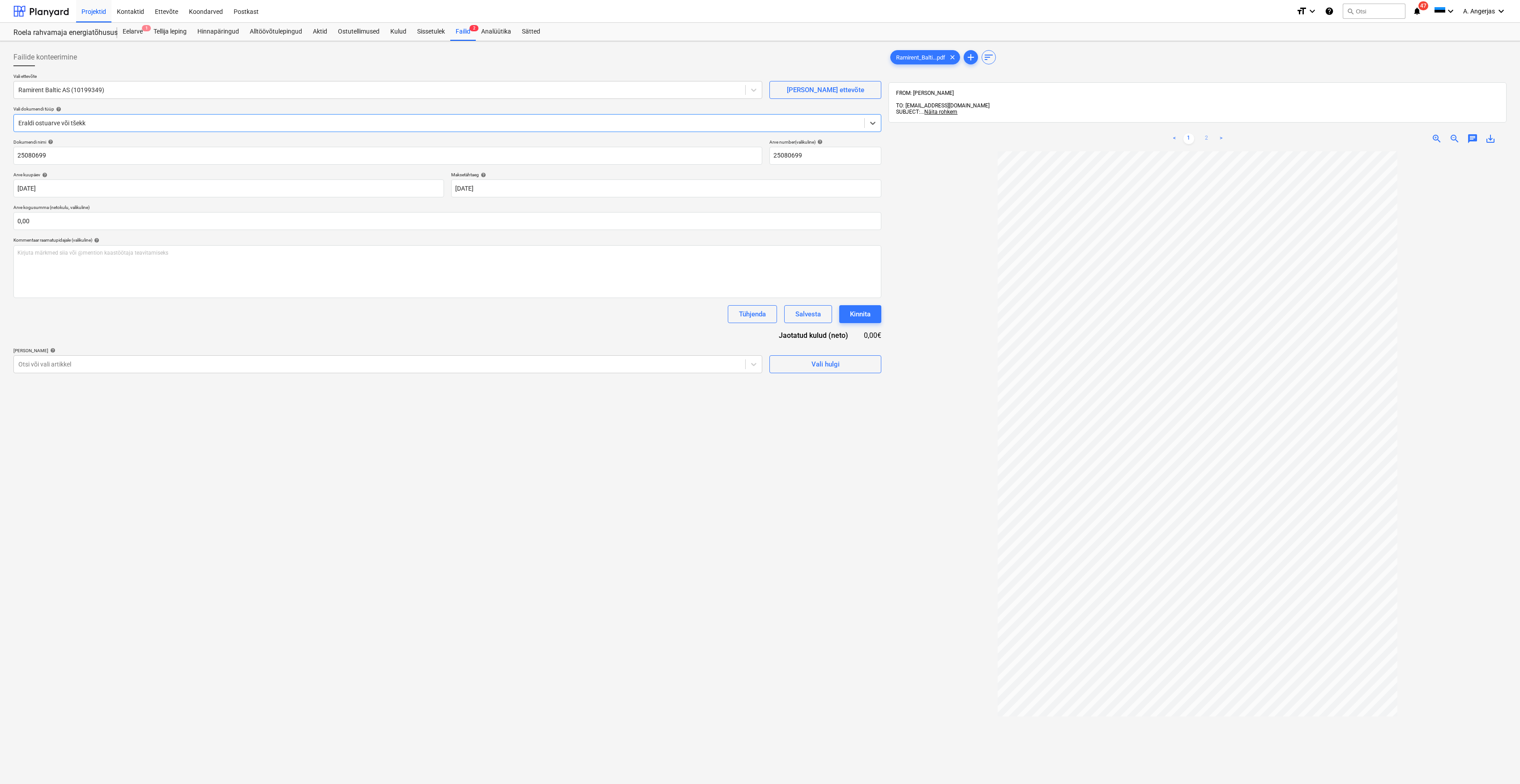
click at [1208, 135] on link "2" at bounding box center [1207, 139] width 11 height 11
click at [314, 223] on input "text" at bounding box center [448, 221] width 868 height 18
type input "191,50"
click at [243, 321] on div "Tühjenda Salvesta Kinnita" at bounding box center [448, 315] width 868 height 18
click at [791, 393] on button "Vali hulgi" at bounding box center [826, 387] width 112 height 18
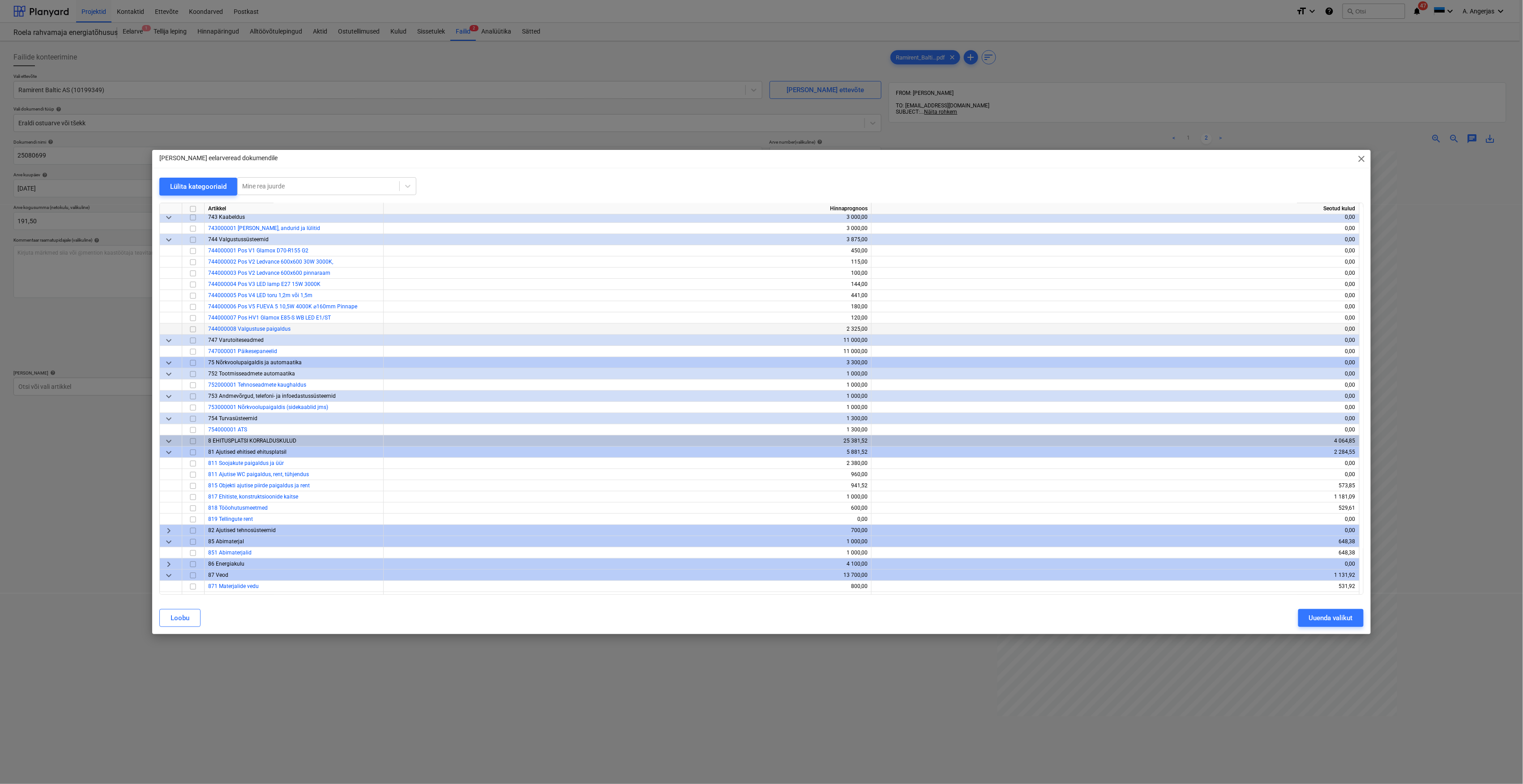
scroll to position [2506, 0]
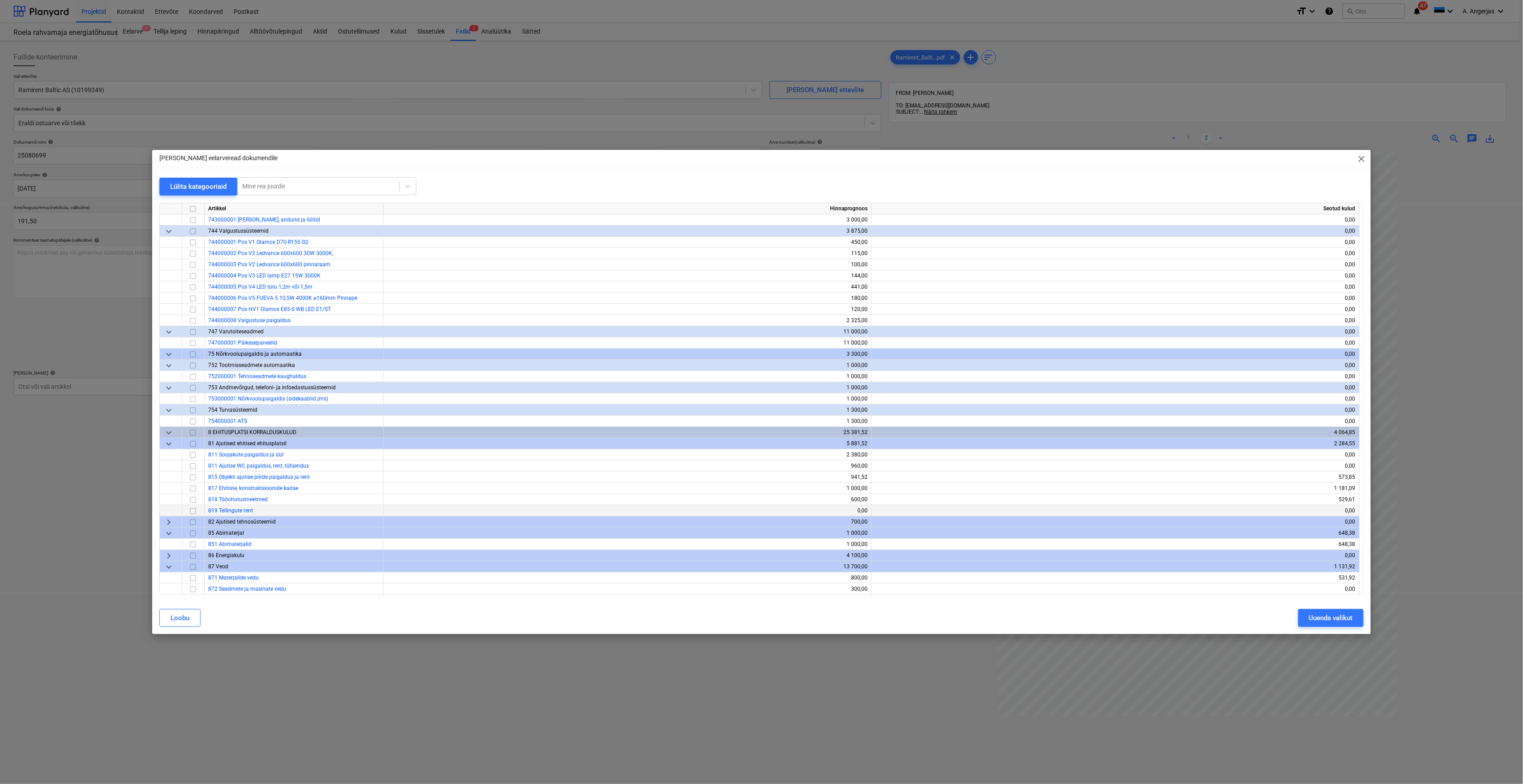
click at [190, 509] on input "checkbox" at bounding box center [193, 511] width 11 height 11
click at [1324, 616] on div "Uuenda valikut" at bounding box center [1331, 617] width 44 height 11
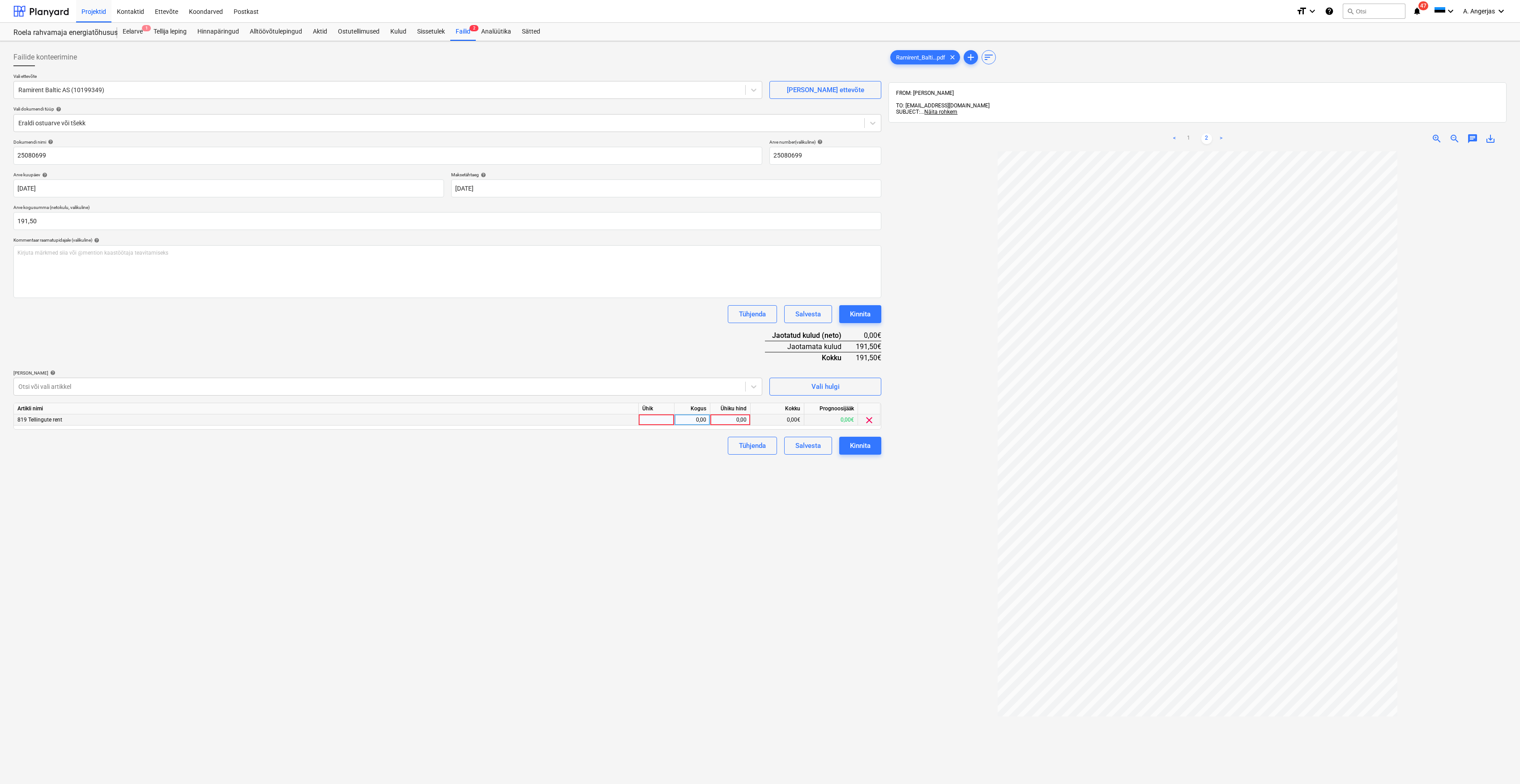
click at [664, 418] on div at bounding box center [656, 420] width 36 height 11
type input "tk"
click at [705, 417] on div "0,00" at bounding box center [692, 420] width 28 height 11
type input "1"
click at [722, 423] on div "0,00" at bounding box center [730, 420] width 33 height 11
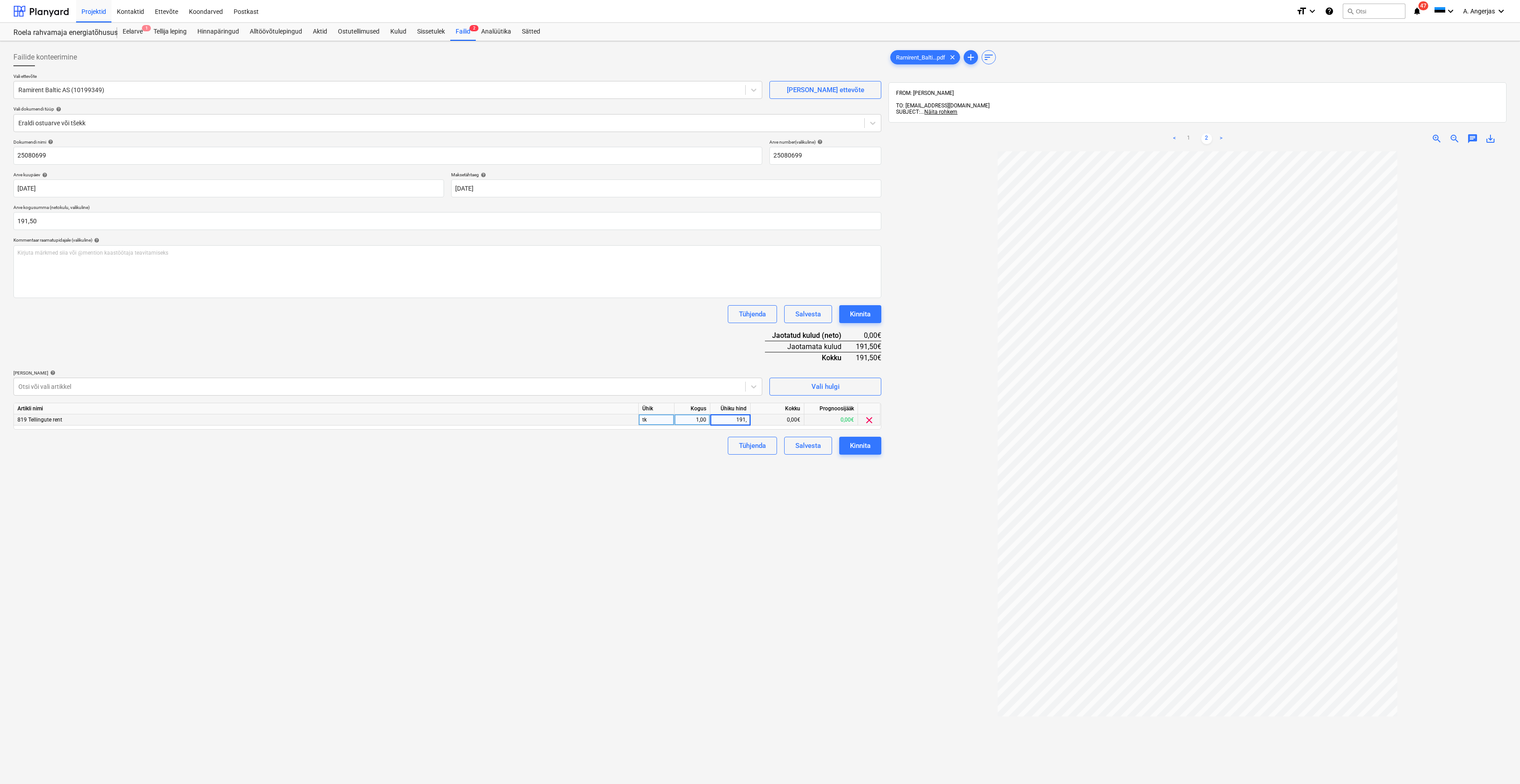
type input "191,5"
click at [706, 514] on div "Failide konteerimine Vali ettevõte Ramirent Baltic AS (10199349) [PERSON_NAME] …" at bounding box center [448, 479] width 875 height 869
click at [871, 448] on button "Kinnita" at bounding box center [860, 446] width 42 height 18
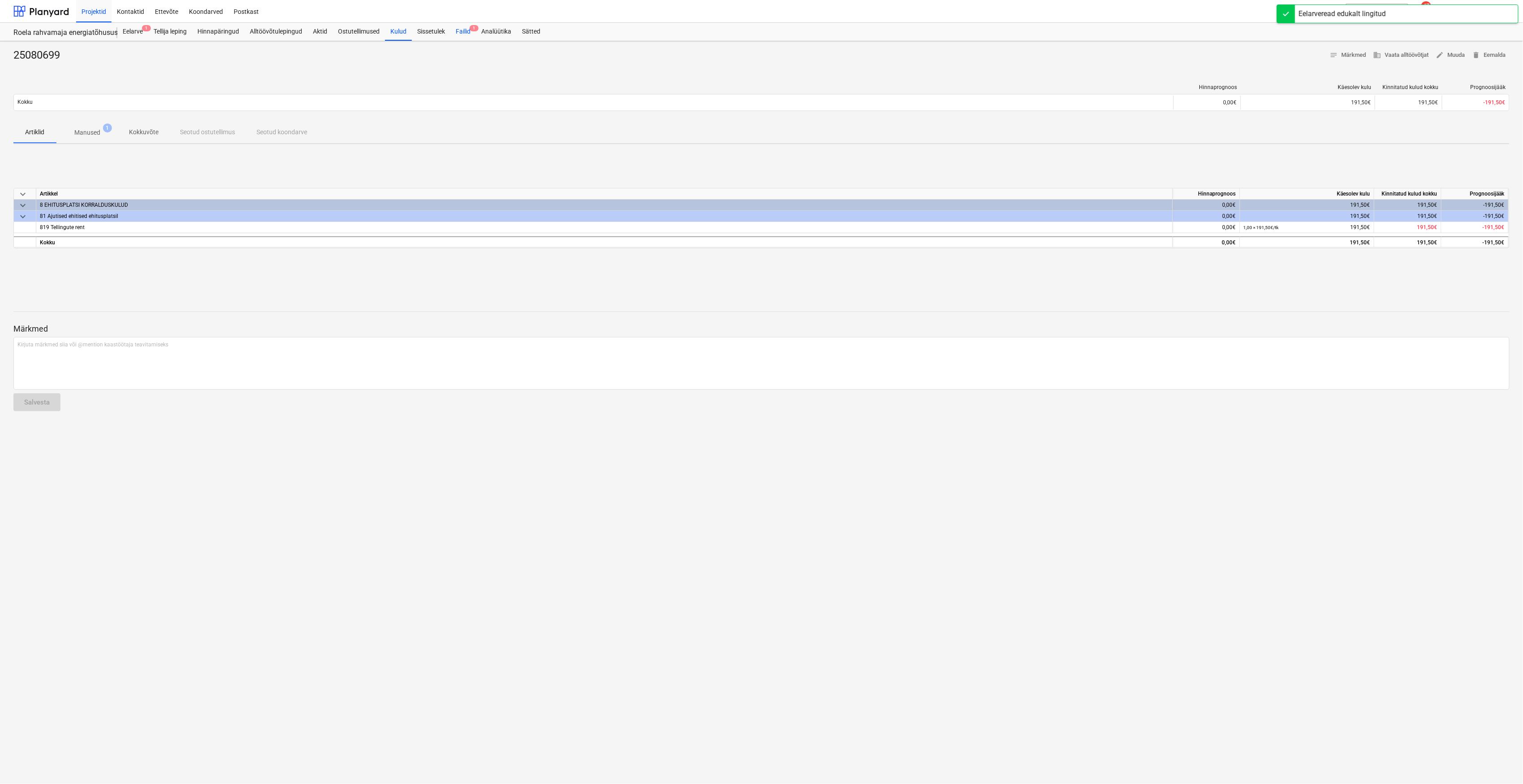
click at [459, 30] on div "Failid 1" at bounding box center [463, 32] width 26 height 18
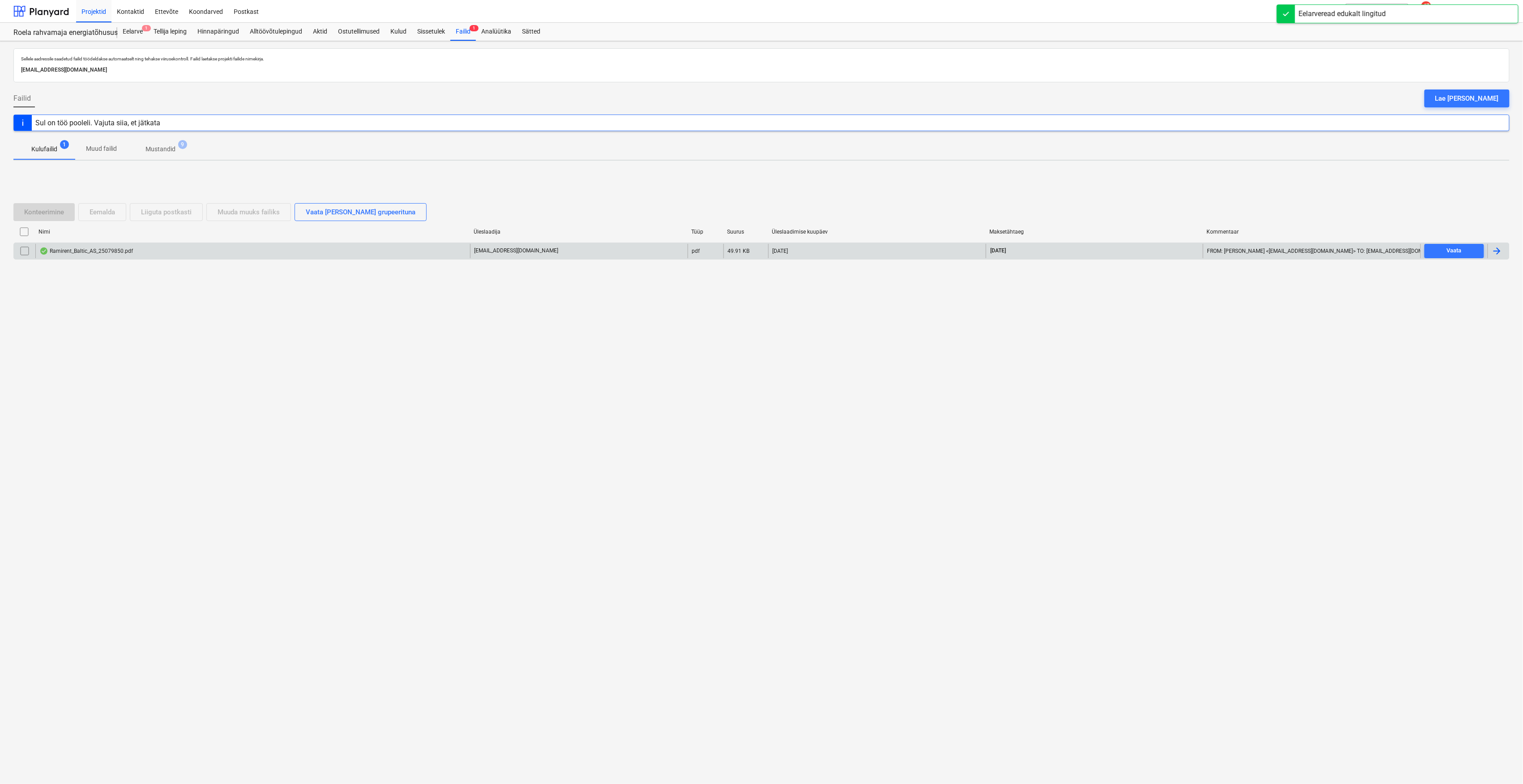
click at [121, 251] on div "Ramirent_Baltic_AS_25079850.pdf" at bounding box center [86, 250] width 93 height 7
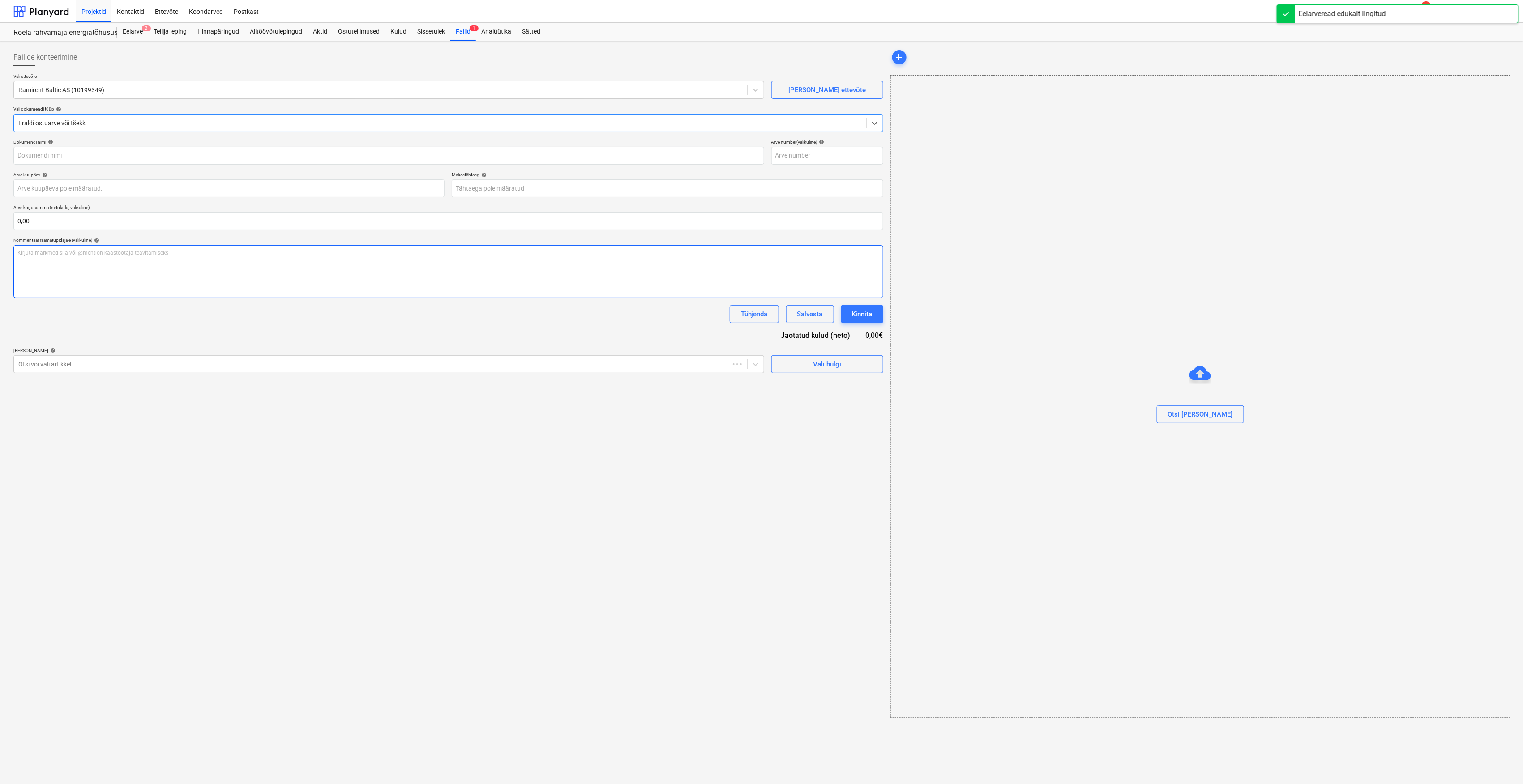
type input "25079850"
type input "[DATE]"
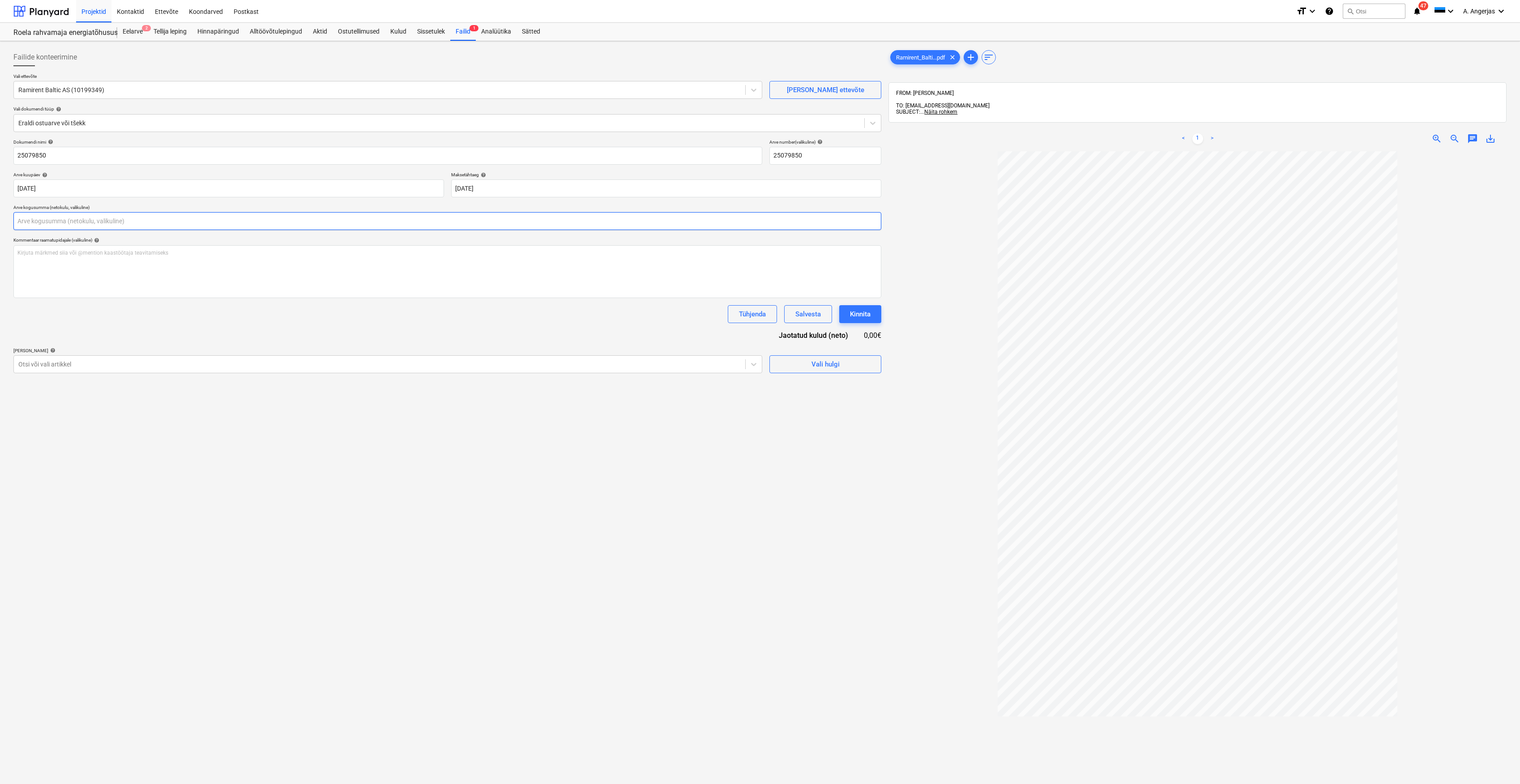
click at [119, 222] on input "text" at bounding box center [448, 221] width 868 height 18
type input "516,82"
click at [110, 318] on div "Tühjenda Salvesta Kinnita" at bounding box center [448, 315] width 868 height 18
click at [832, 389] on div "Vali hulgi" at bounding box center [825, 386] width 28 height 11
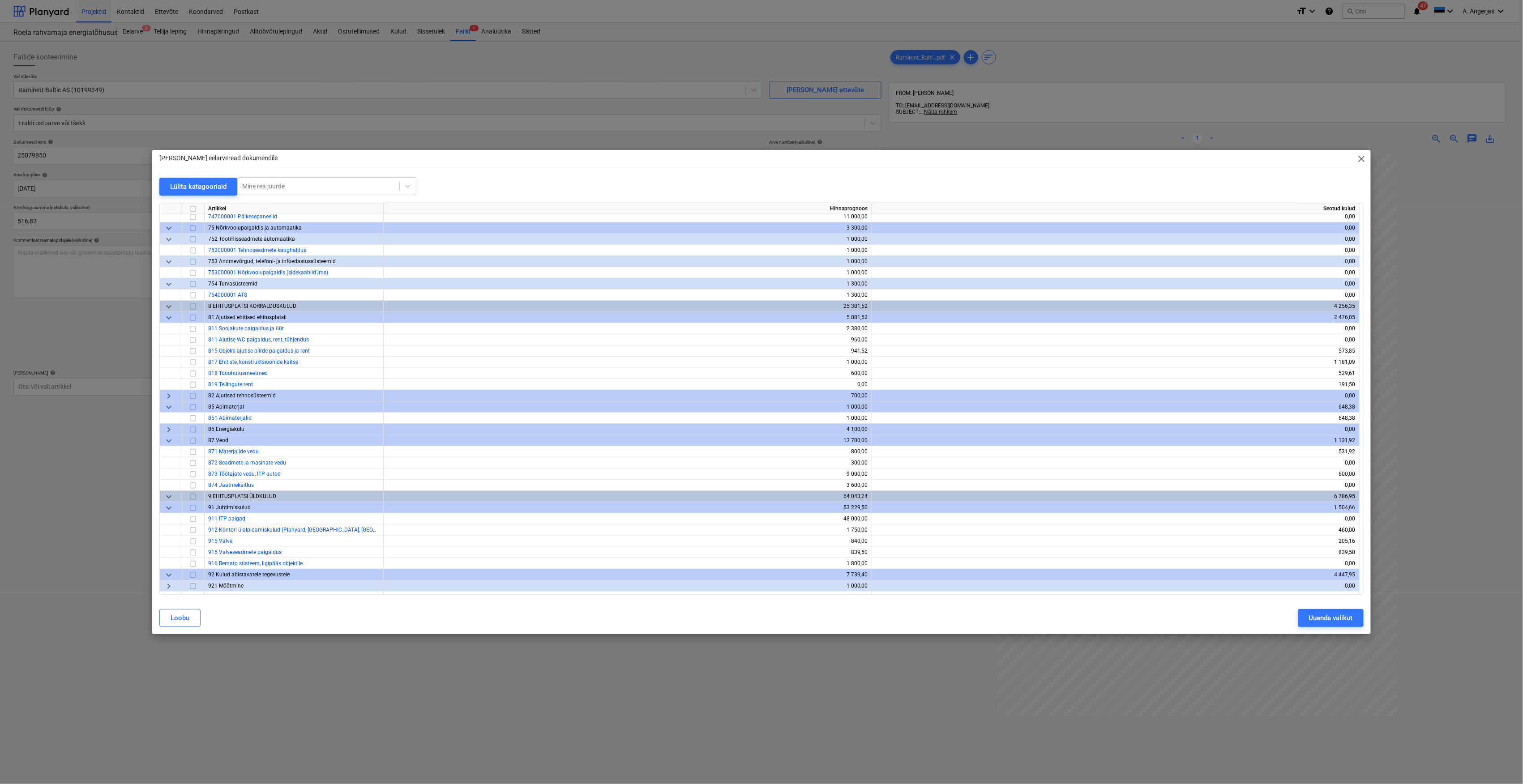
scroll to position [2607, 0]
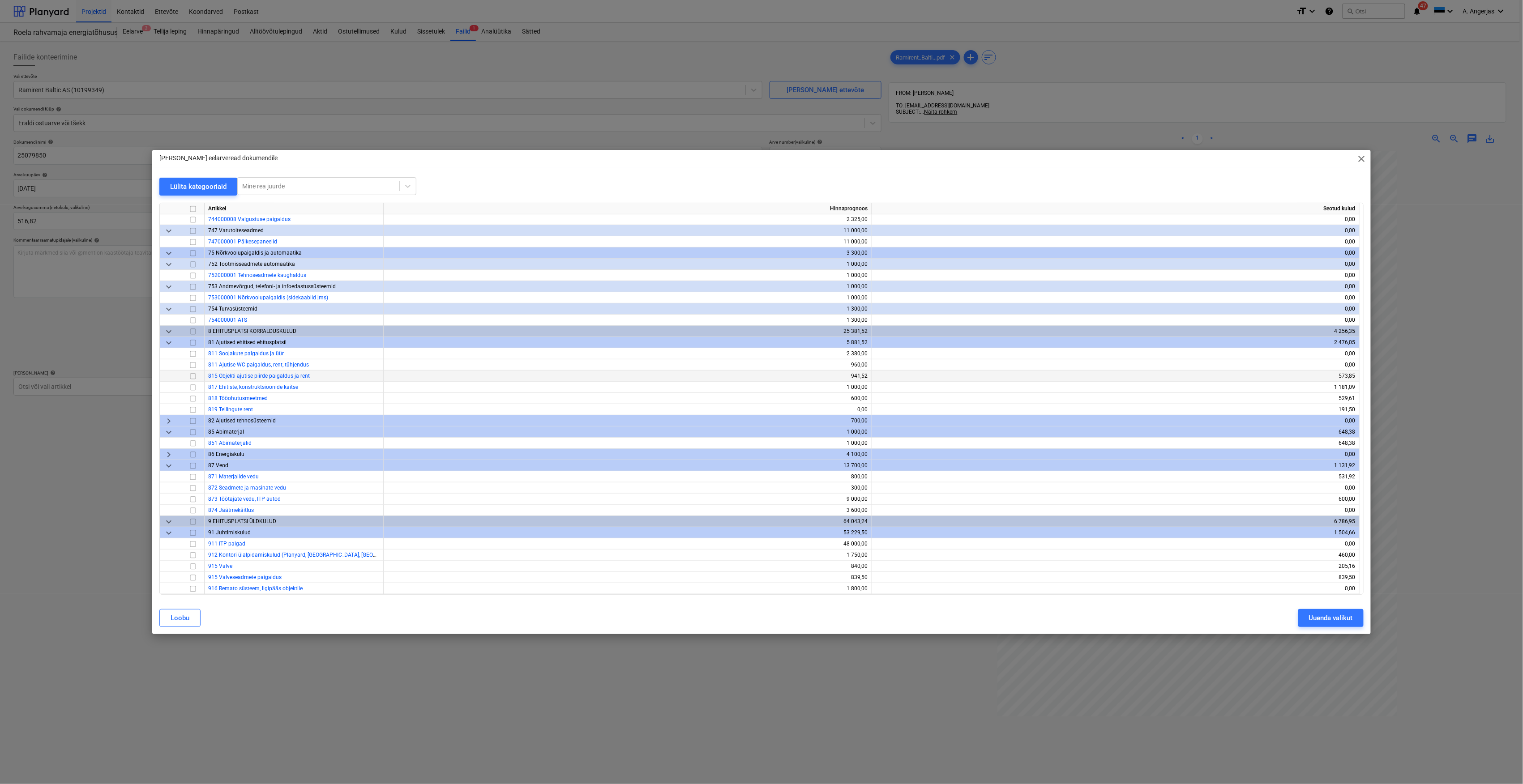
click at [192, 377] on input "checkbox" at bounding box center [193, 376] width 11 height 11
click at [190, 367] on input "checkbox" at bounding box center [193, 365] width 11 height 11
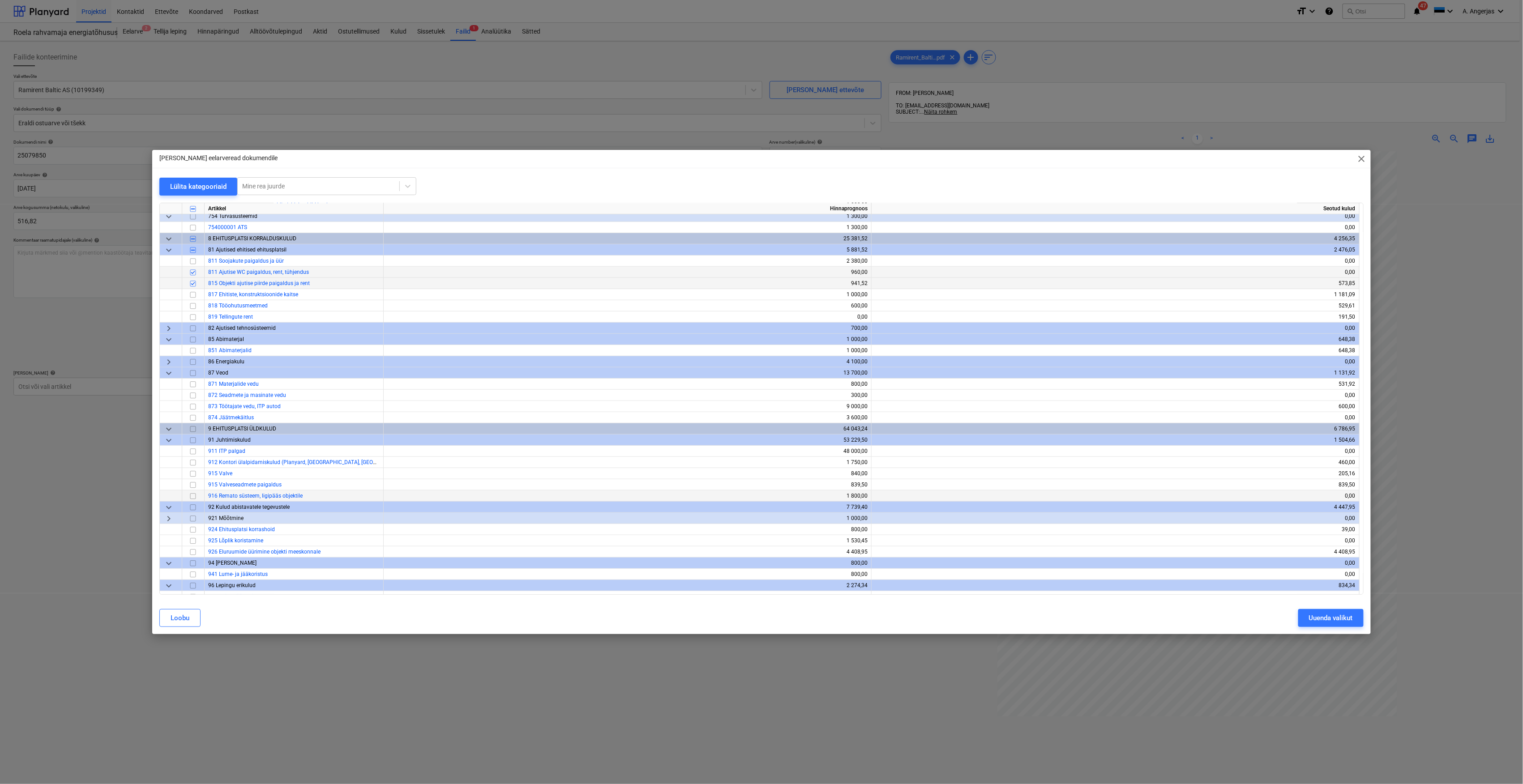
scroll to position [2727, 0]
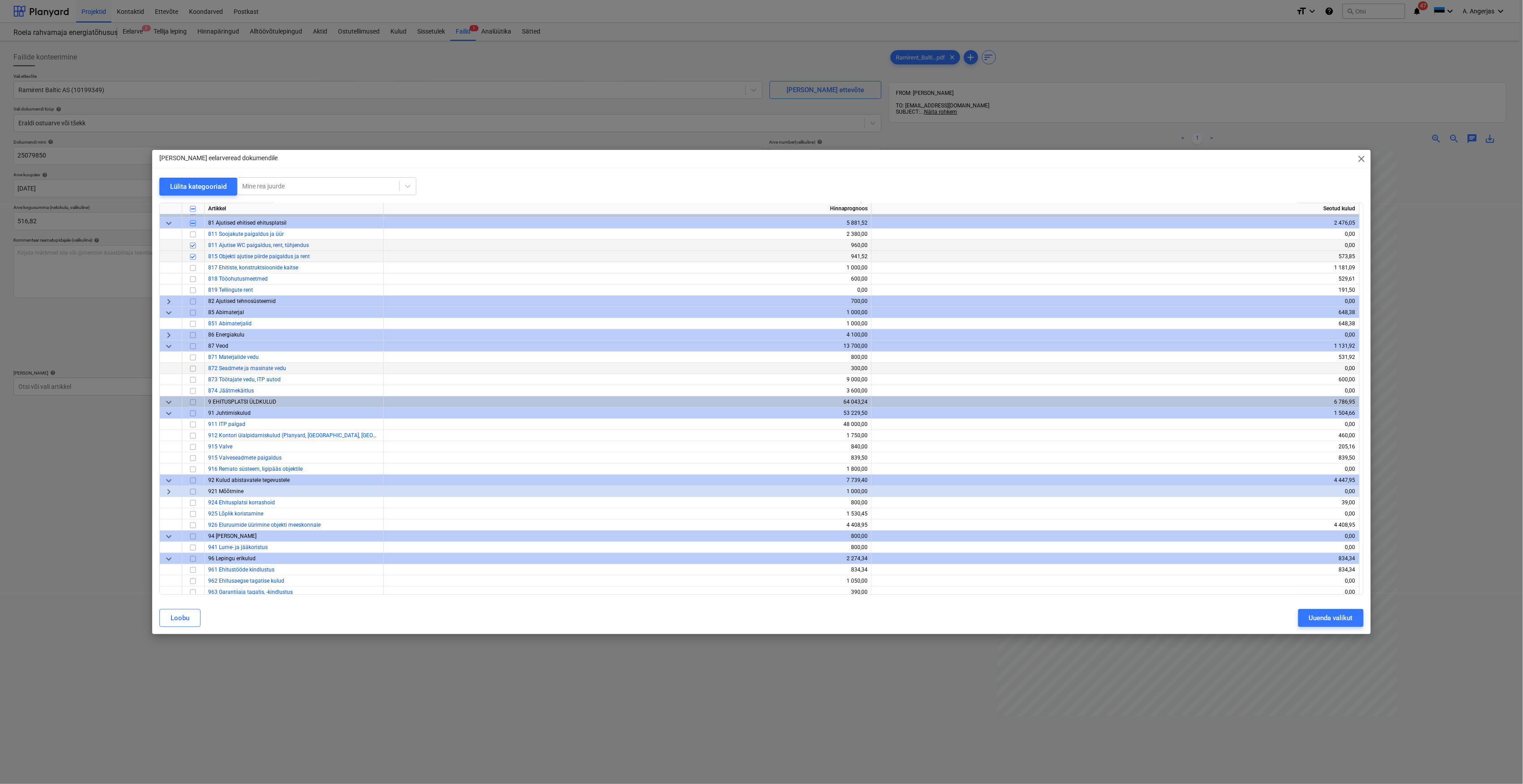
click at [194, 372] on input "checkbox" at bounding box center [193, 368] width 11 height 11
click at [1320, 616] on div "Uuenda valikut" at bounding box center [1331, 617] width 44 height 11
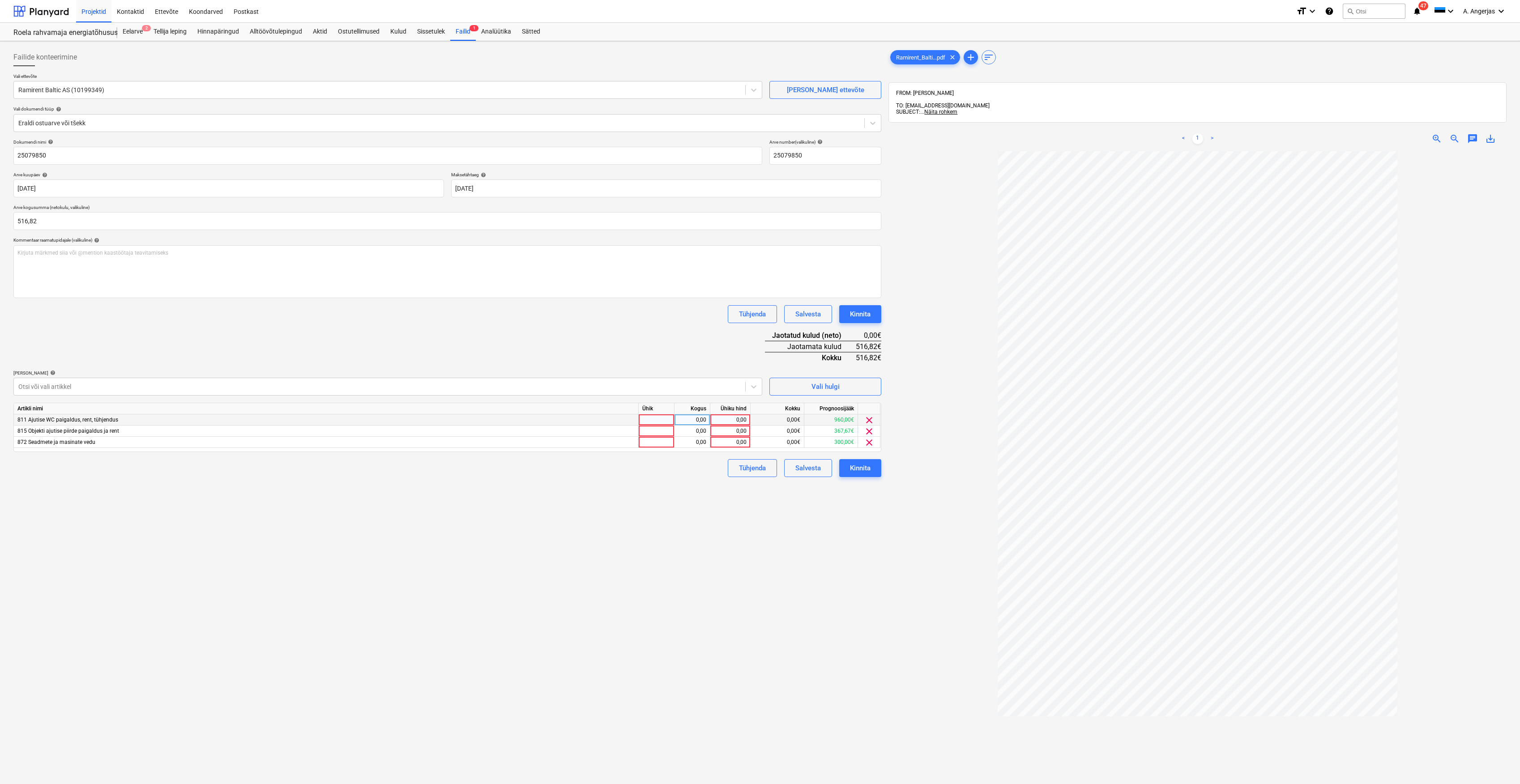
click at [647, 416] on div at bounding box center [656, 420] width 36 height 11
type input "tk"
click at [681, 418] on div "0,00" at bounding box center [692, 420] width 28 height 11
type input "1"
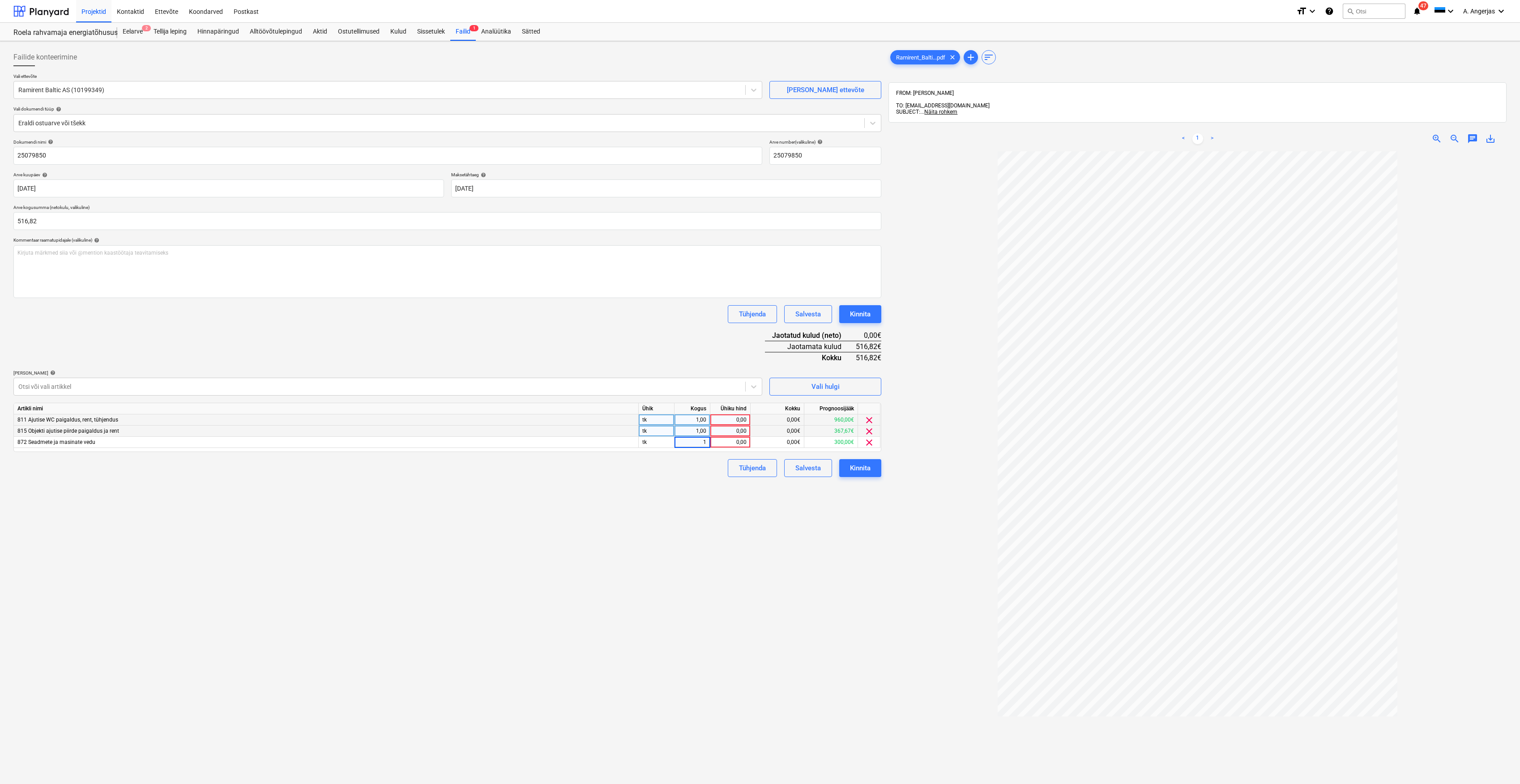
drag, startPoint x: 743, startPoint y: 412, endPoint x: 733, endPoint y: 430, distance: 20.6
click at [733, 430] on div "Artikli nimi Ühik Kogus Ühiku hind Kokku Prognoosijääk 811 Ajutise WC paigaldus…" at bounding box center [448, 427] width 868 height 49
click at [740, 419] on div "0,00" at bounding box center [730, 420] width 33 height 11
type input "13,26"
click at [561, 565] on div "Failide konteerimine Vali ettevõte Ramirent Baltic AS (10199349) [PERSON_NAME] …" at bounding box center [448, 479] width 875 height 869
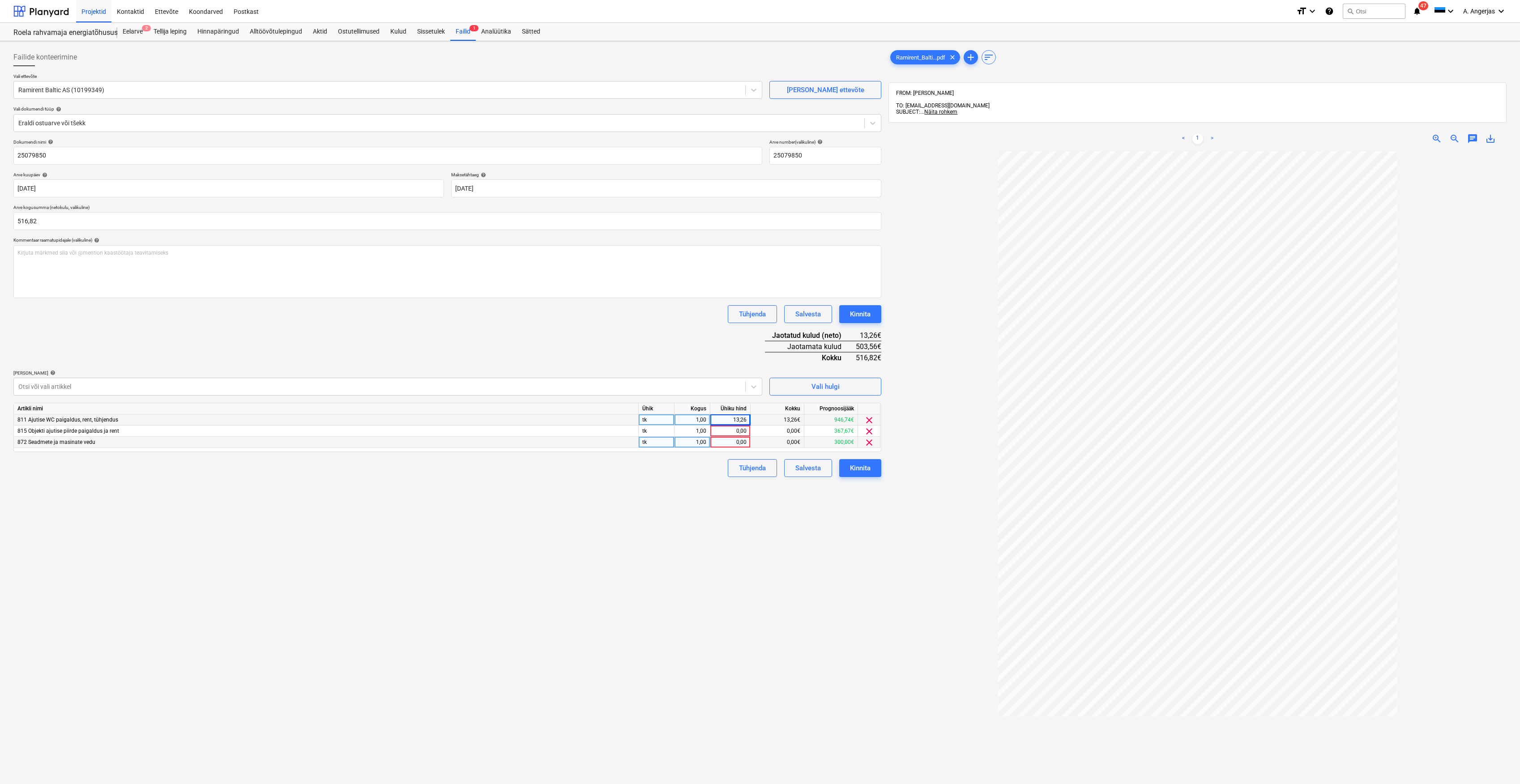
click at [727, 444] on div "0,00" at bounding box center [730, 442] width 33 height 11
type input "119"
click at [729, 434] on div "0,00" at bounding box center [730, 431] width 33 height 11
click at [729, 437] on div "119,00" at bounding box center [730, 442] width 33 height 11
click at [689, 514] on div "Failide konteerimine Vali ettevõte Ramirent Baltic AS (10199349) [PERSON_NAME] …" at bounding box center [448, 479] width 875 height 869
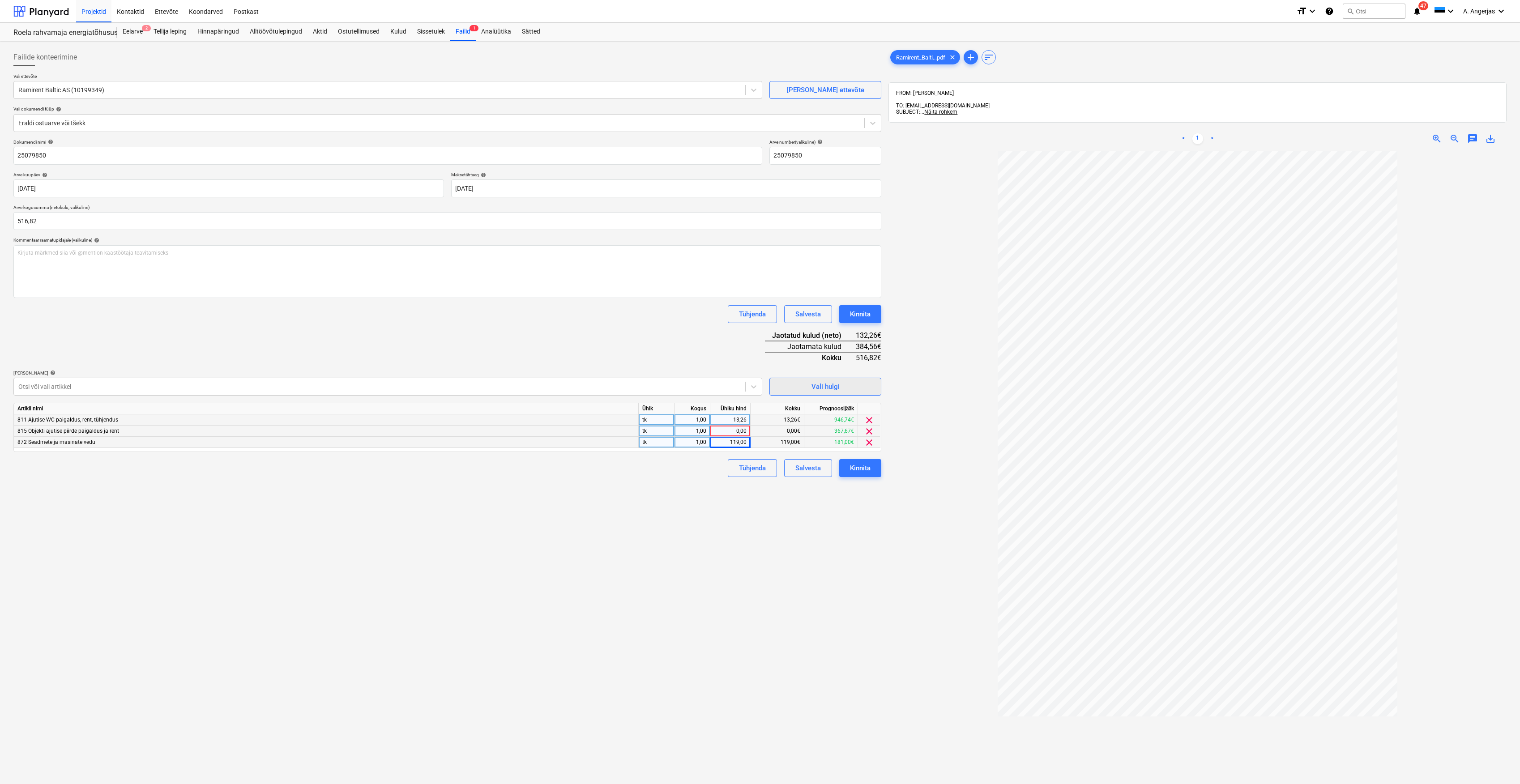
click at [849, 389] on span "Vali hulgi" at bounding box center [825, 386] width 90 height 11
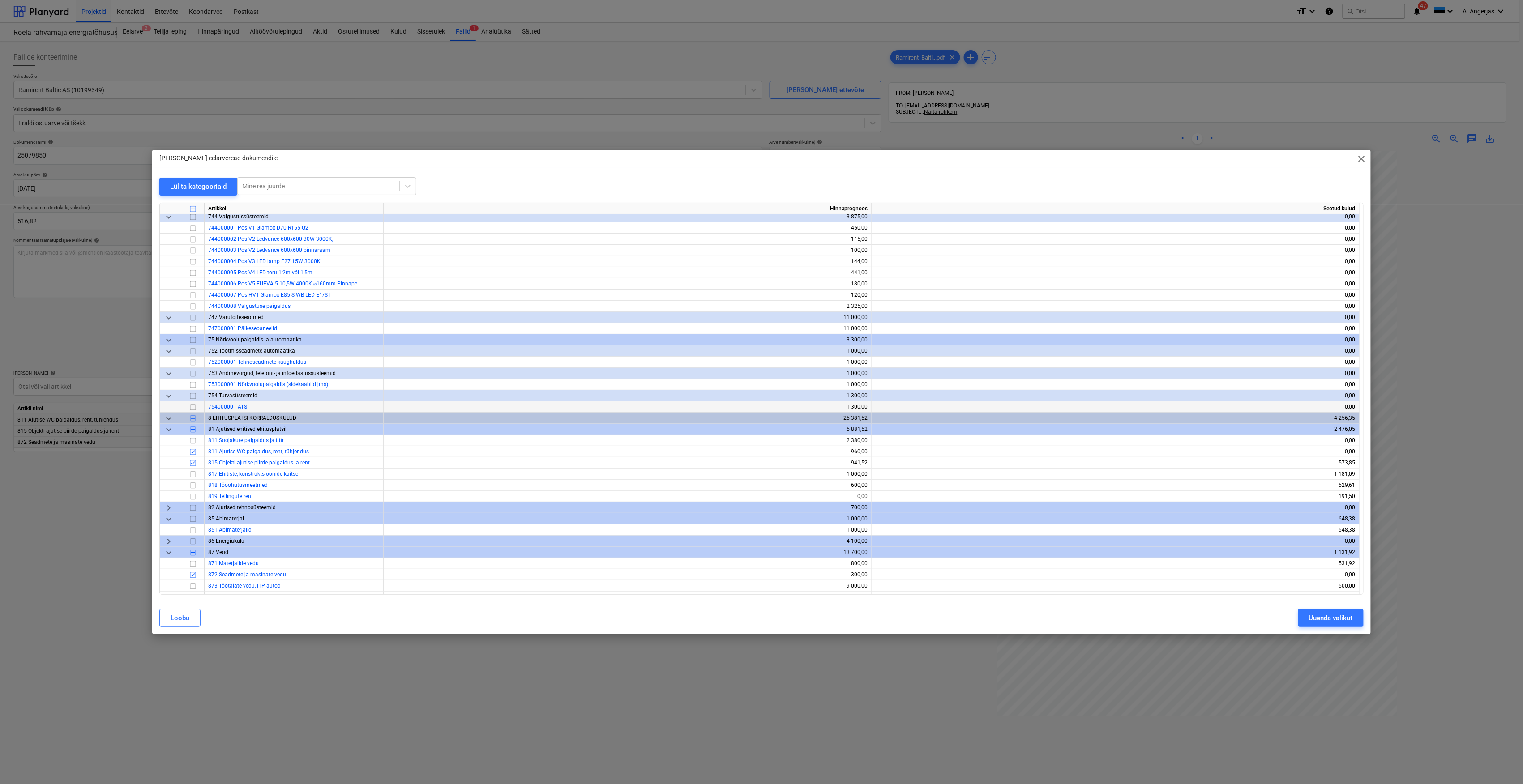
scroll to position [2566, 0]
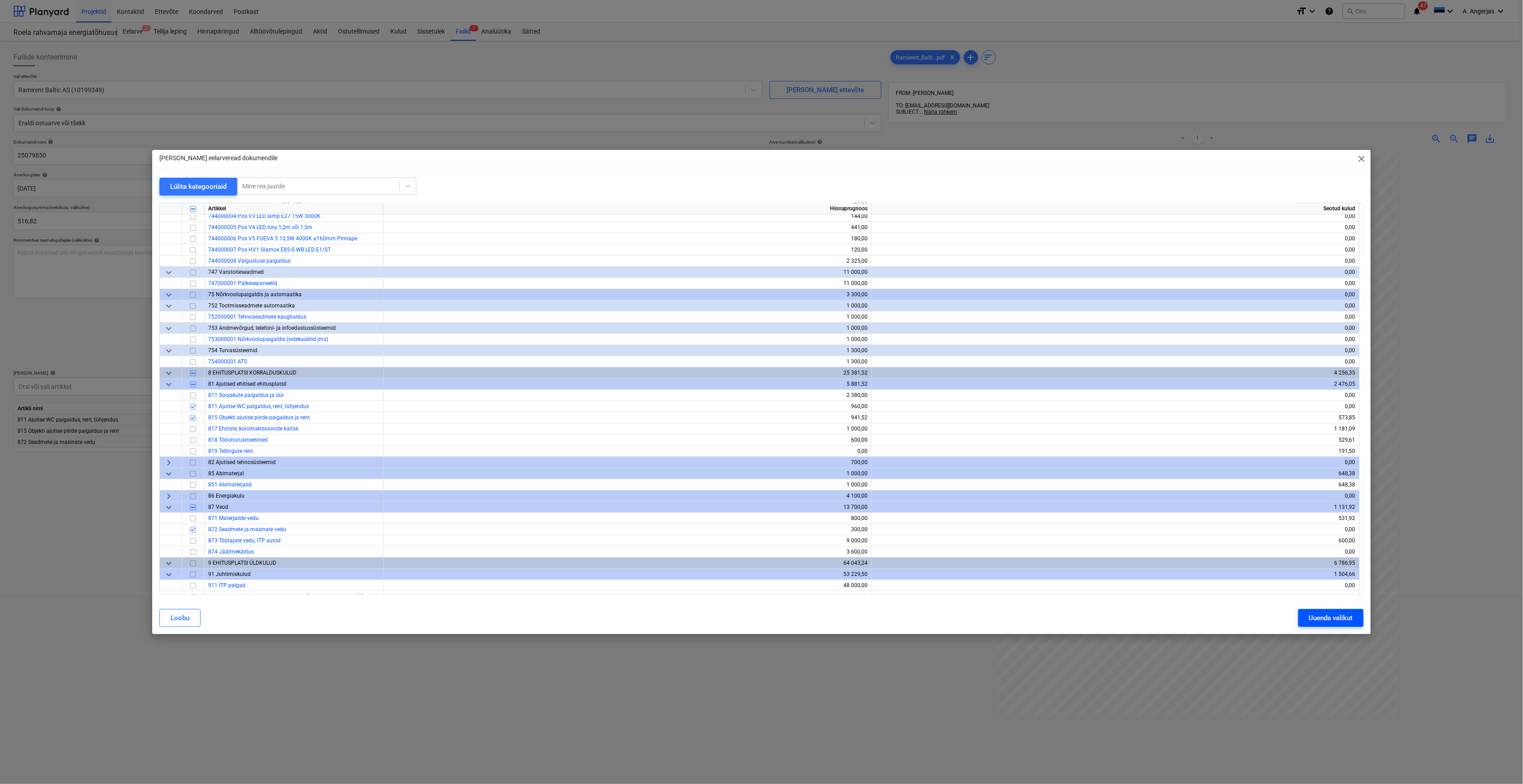
click at [1349, 621] on div "Uuenda valikut" at bounding box center [1331, 617] width 44 height 11
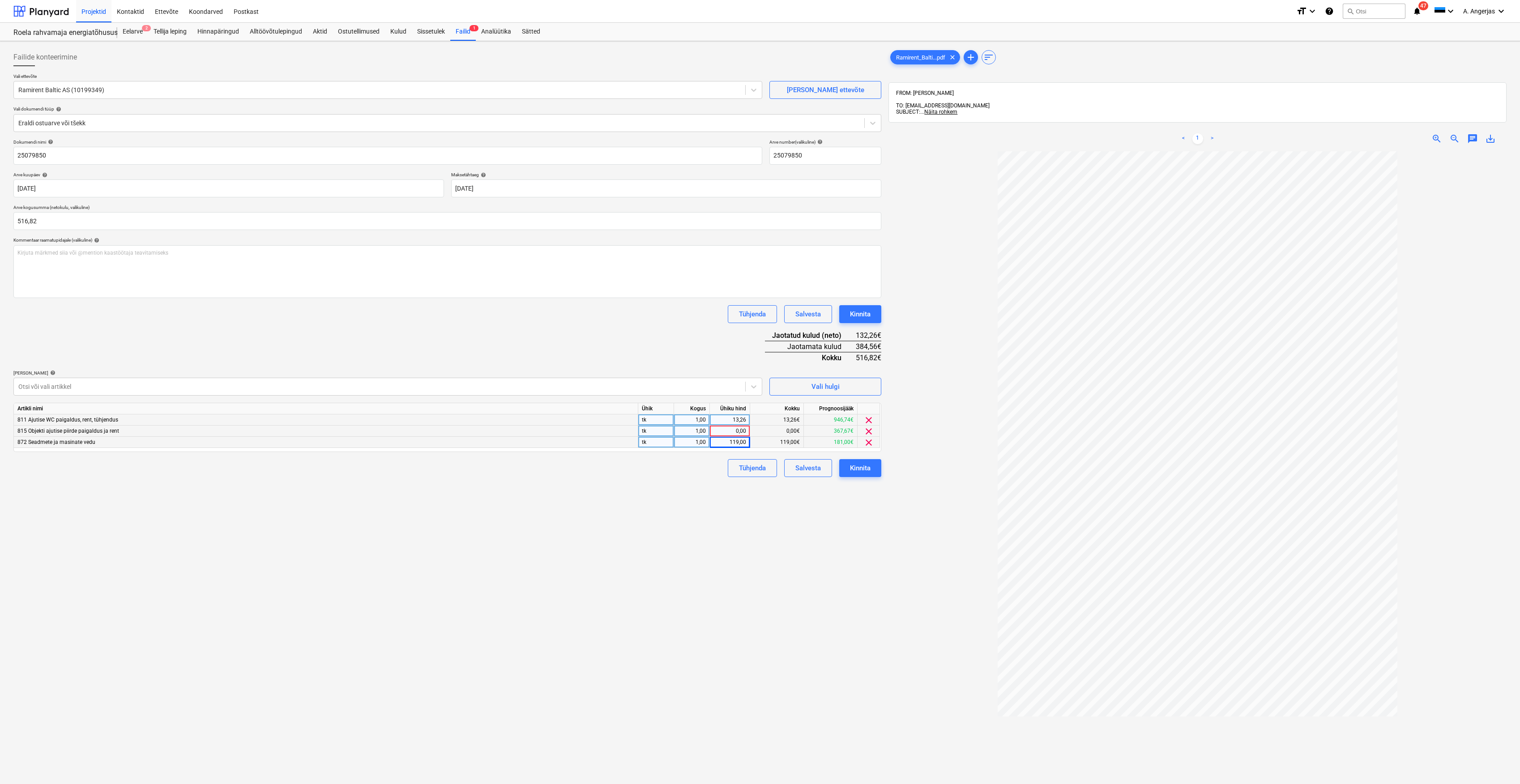
click at [733, 434] on div "0,00" at bounding box center [730, 431] width 33 height 11
type input "384,56"
click at [654, 521] on div "Failide konteerimine Vali ettevõte Ramirent Baltic AS (10199349) [PERSON_NAME] …" at bounding box center [448, 479] width 875 height 869
click at [860, 466] on div "Kinnita" at bounding box center [860, 468] width 20 height 11
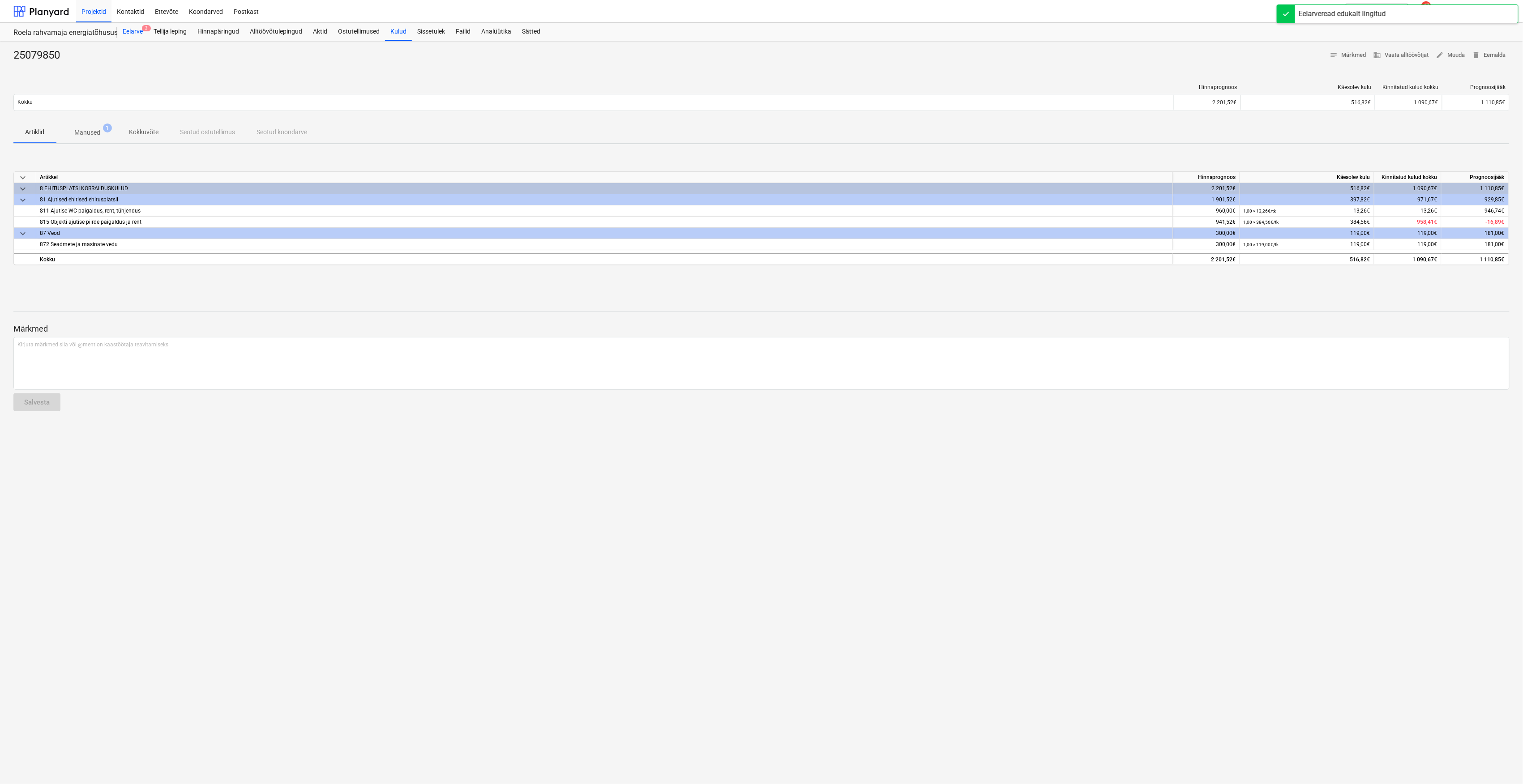
click at [120, 28] on div "Eelarve 2" at bounding box center [133, 32] width 31 height 18
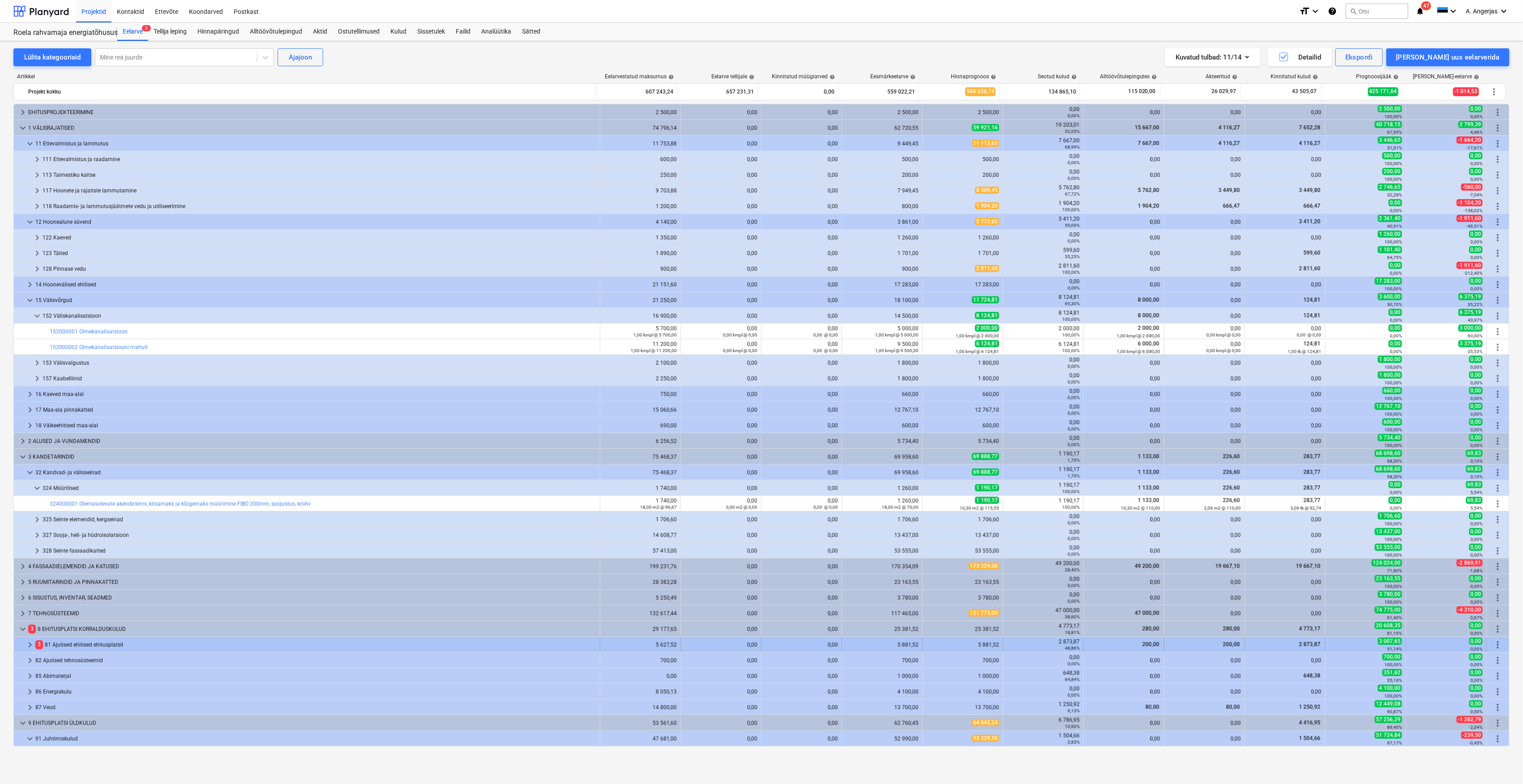
click at [79, 647] on div "3 81 Ajutised ehitised ehitusplatsil" at bounding box center [316, 644] width 561 height 14
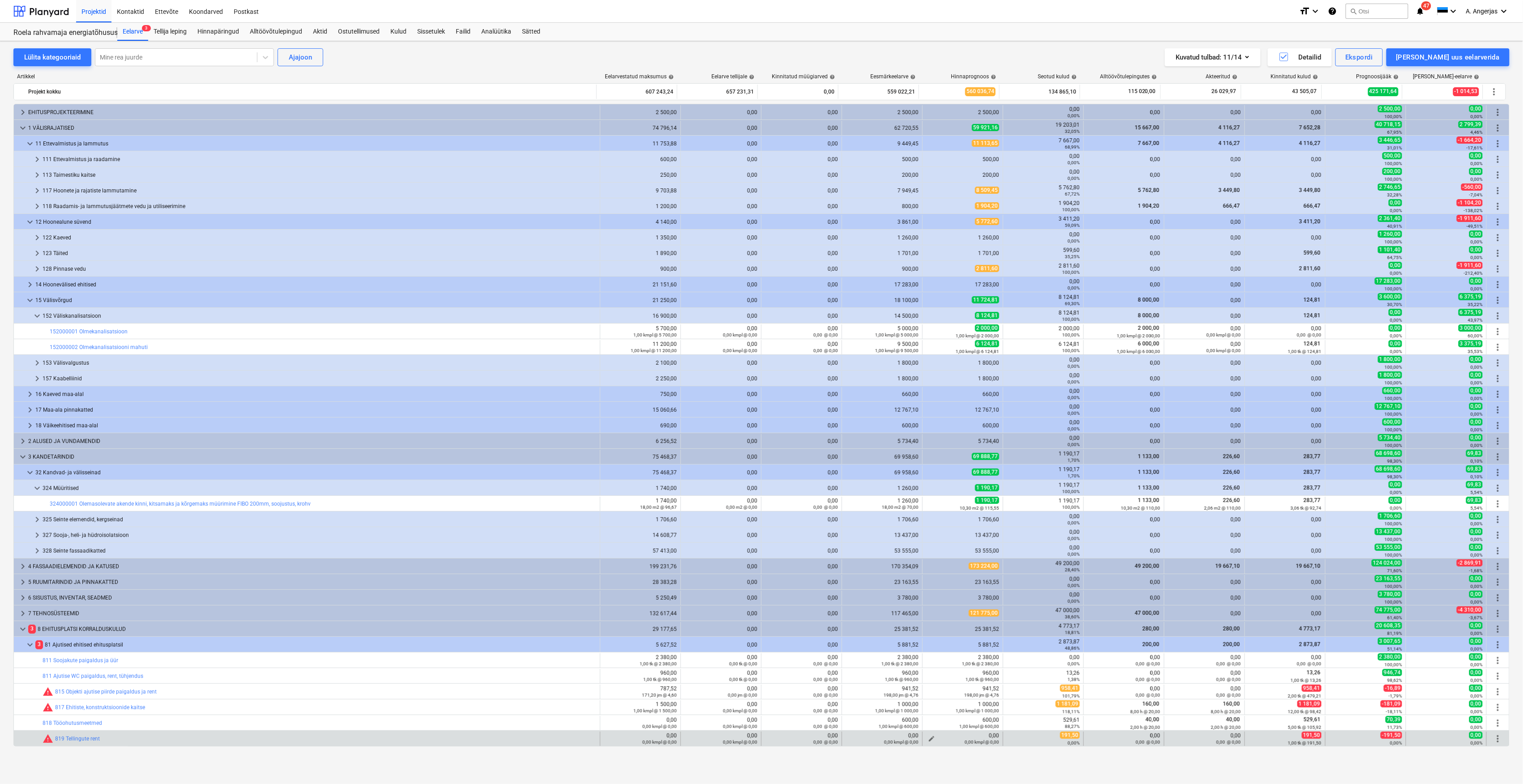
scroll to position [179, 0]
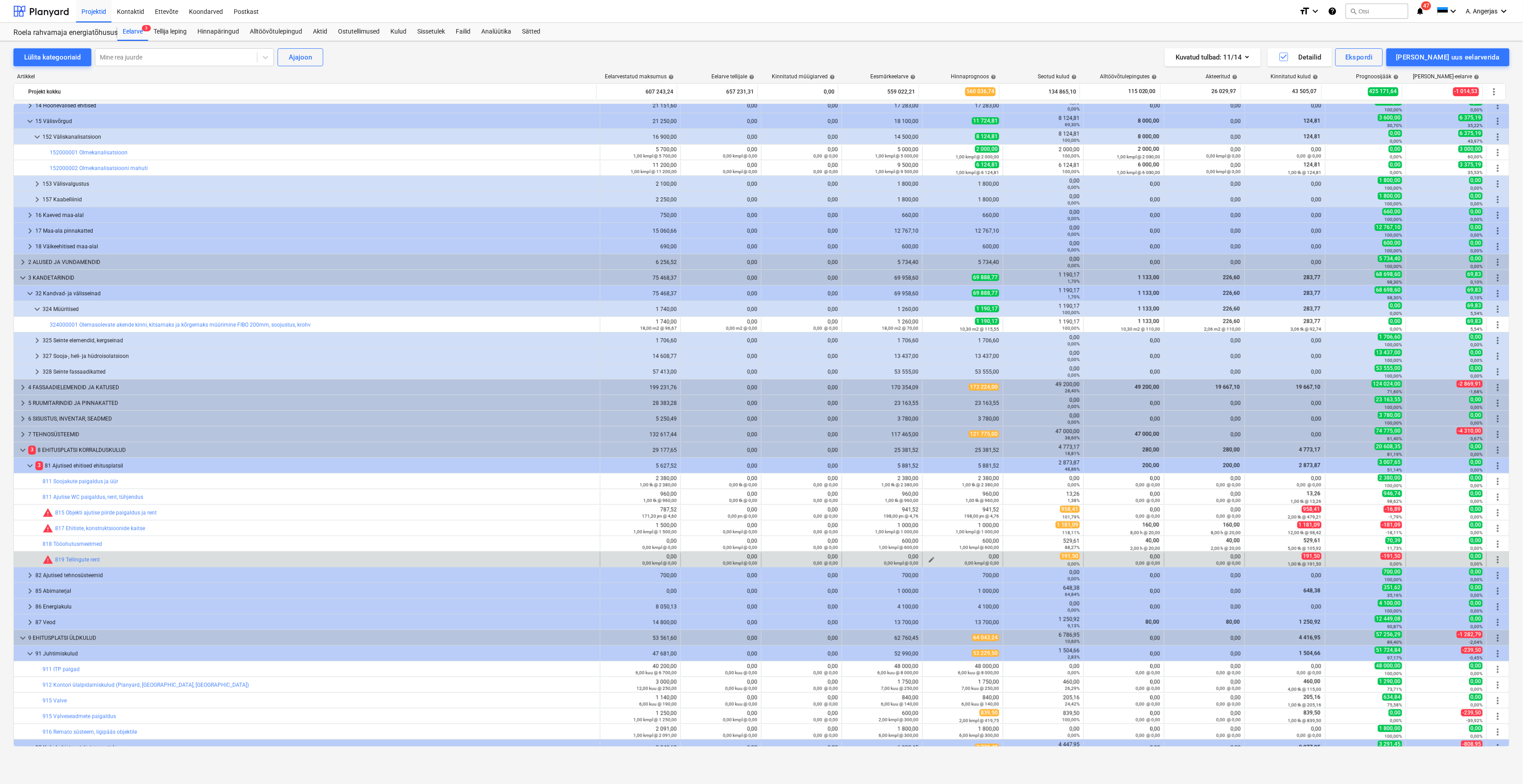
click at [926, 563] on div "0,00 kmpl @ 0,00" at bounding box center [962, 563] width 73 height 6
click at [933, 559] on button "edit" at bounding box center [931, 560] width 11 height 11
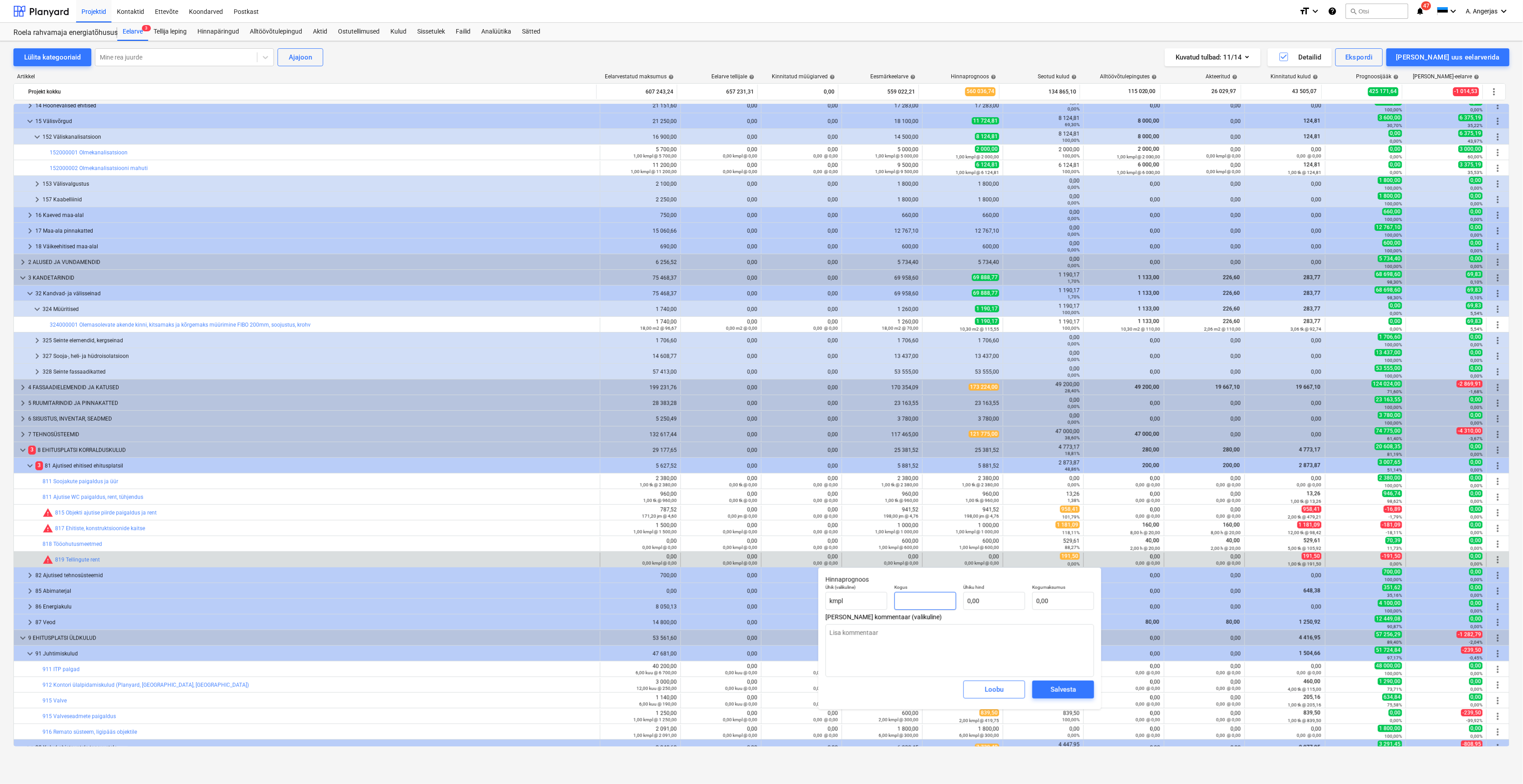
click at [933, 594] on input "text" at bounding box center [925, 601] width 61 height 18
type input "1"
type textarea "x"
type input "1,00"
type textarea "x"
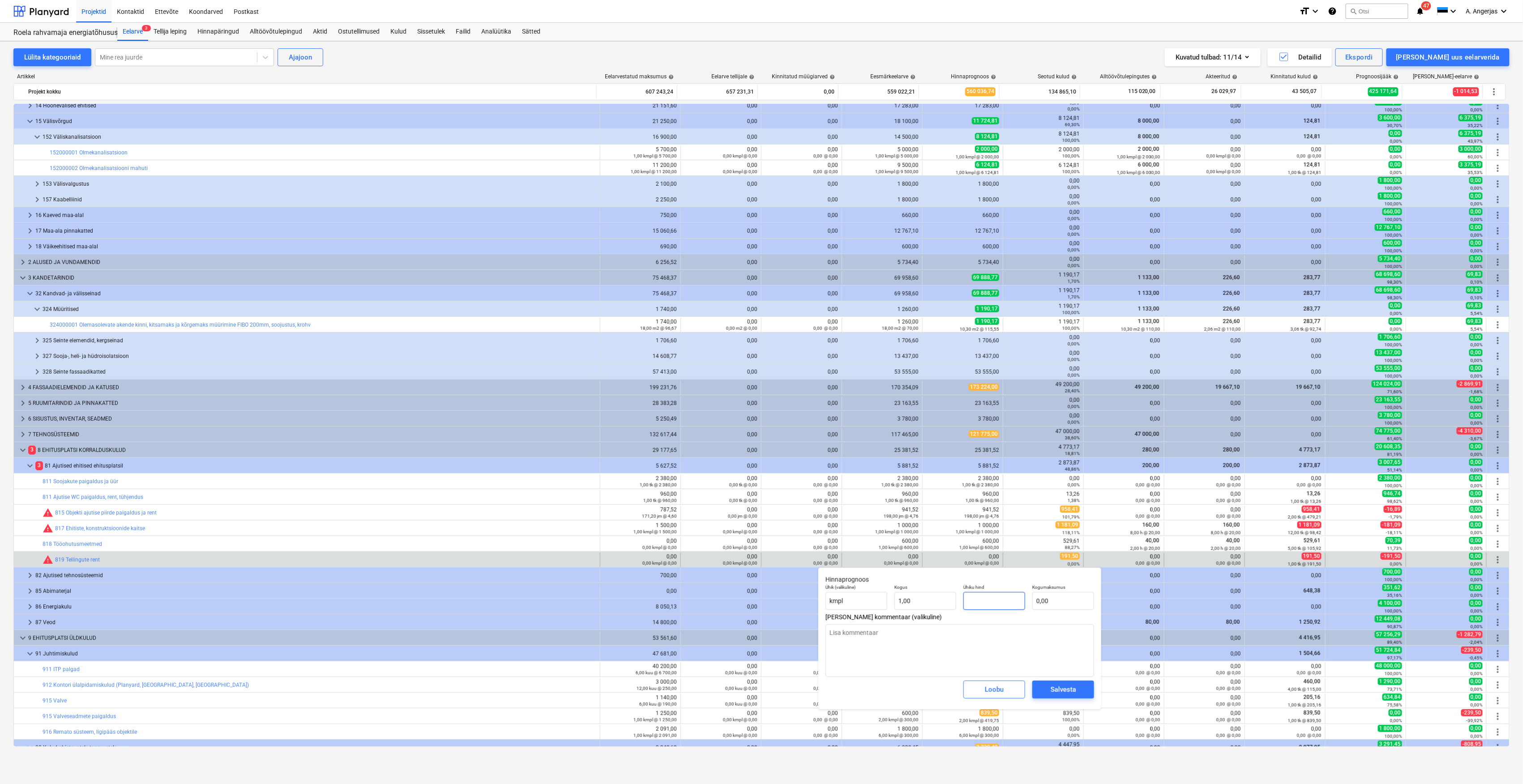
click at [978, 594] on input "text" at bounding box center [994, 601] width 61 height 18
type input "t"
type textarea "x"
type input "tk"
type textarea "x"
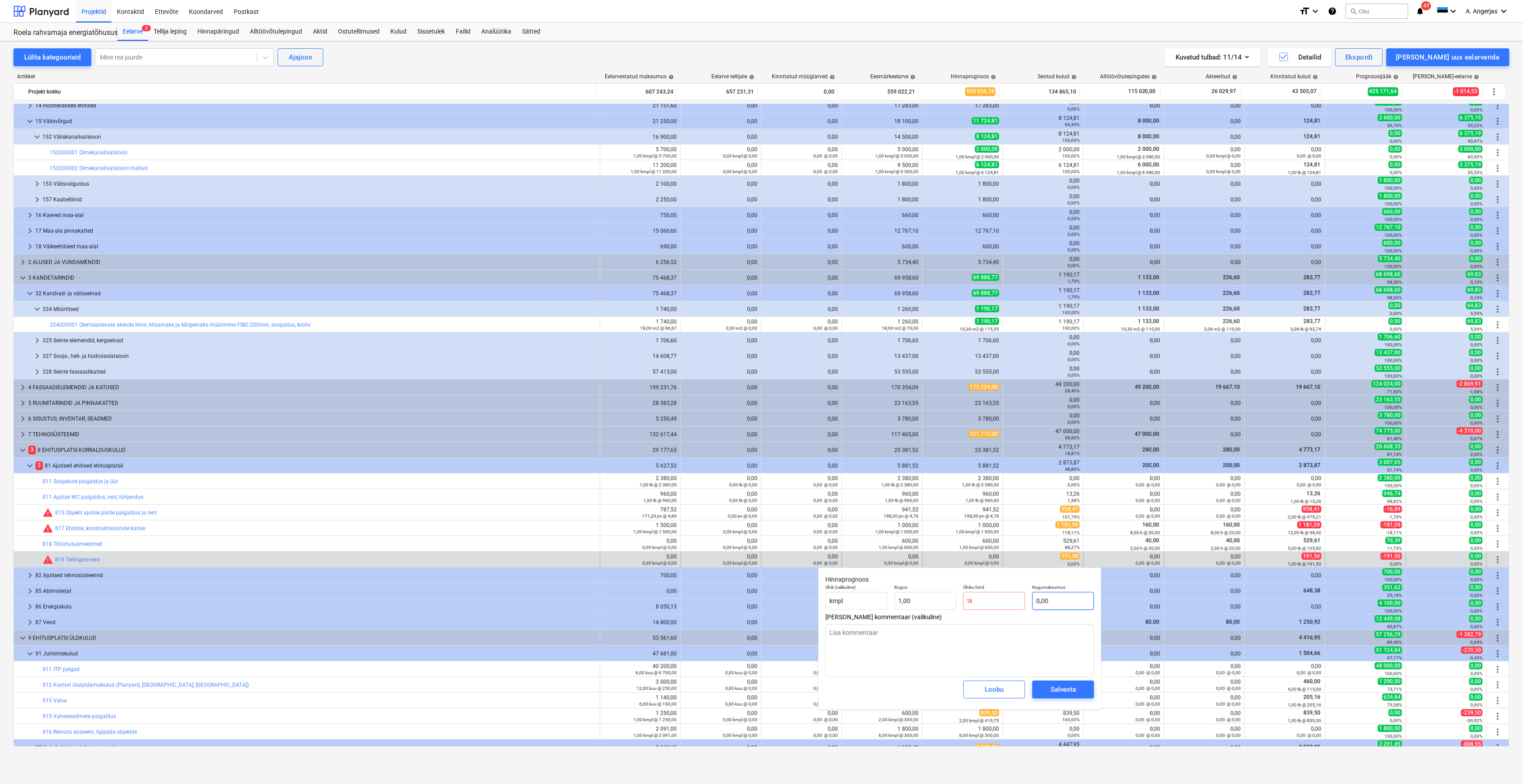
type input "0,00"
type textarea "x"
click at [1044, 594] on input "text" at bounding box center [1063, 601] width 61 height 18
type input "0,00"
type textarea "x"
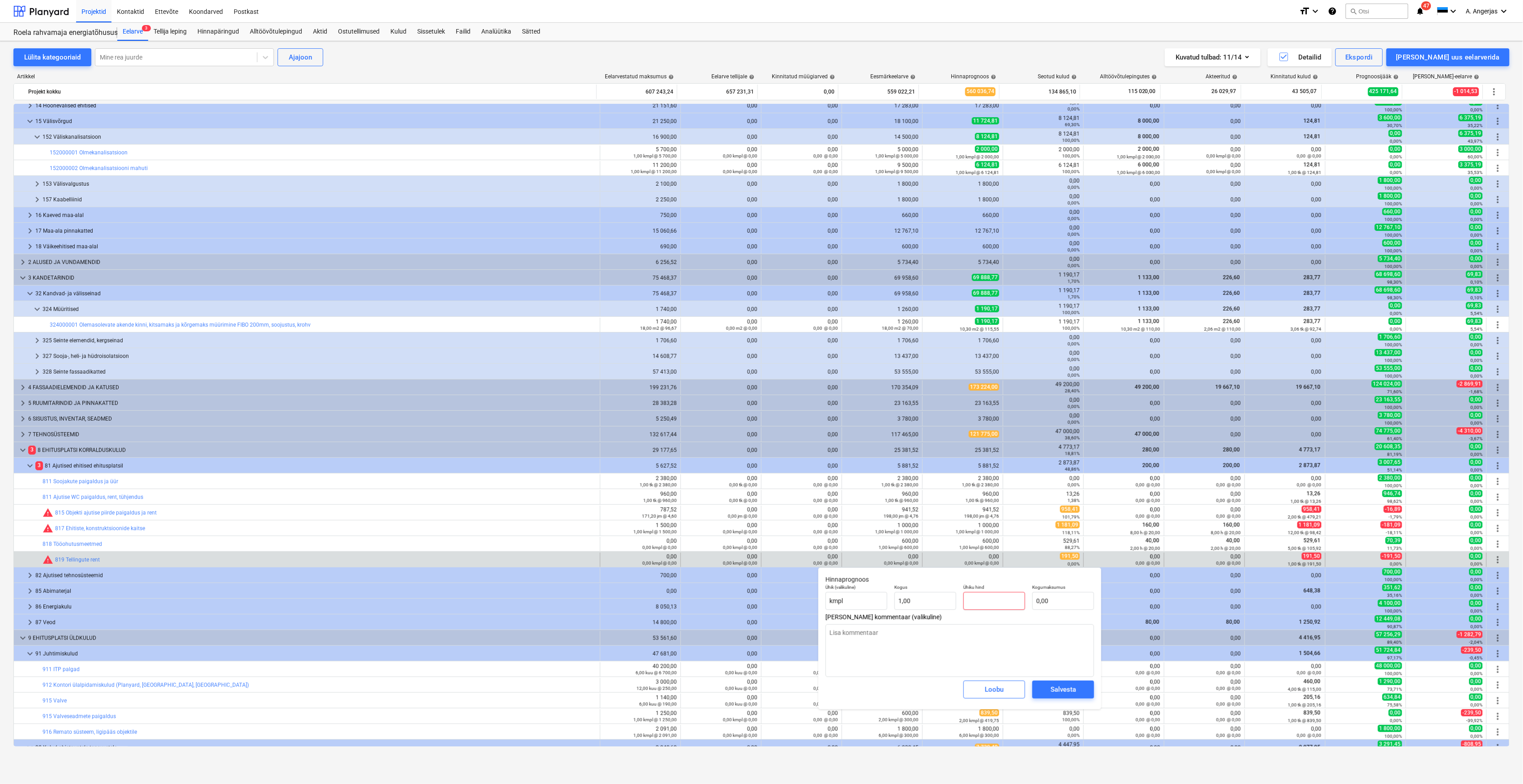
click at [1008, 607] on input "text" at bounding box center [994, 601] width 61 height 18
type input "1"
type textarea "x"
type input "1,00"
type input "1"
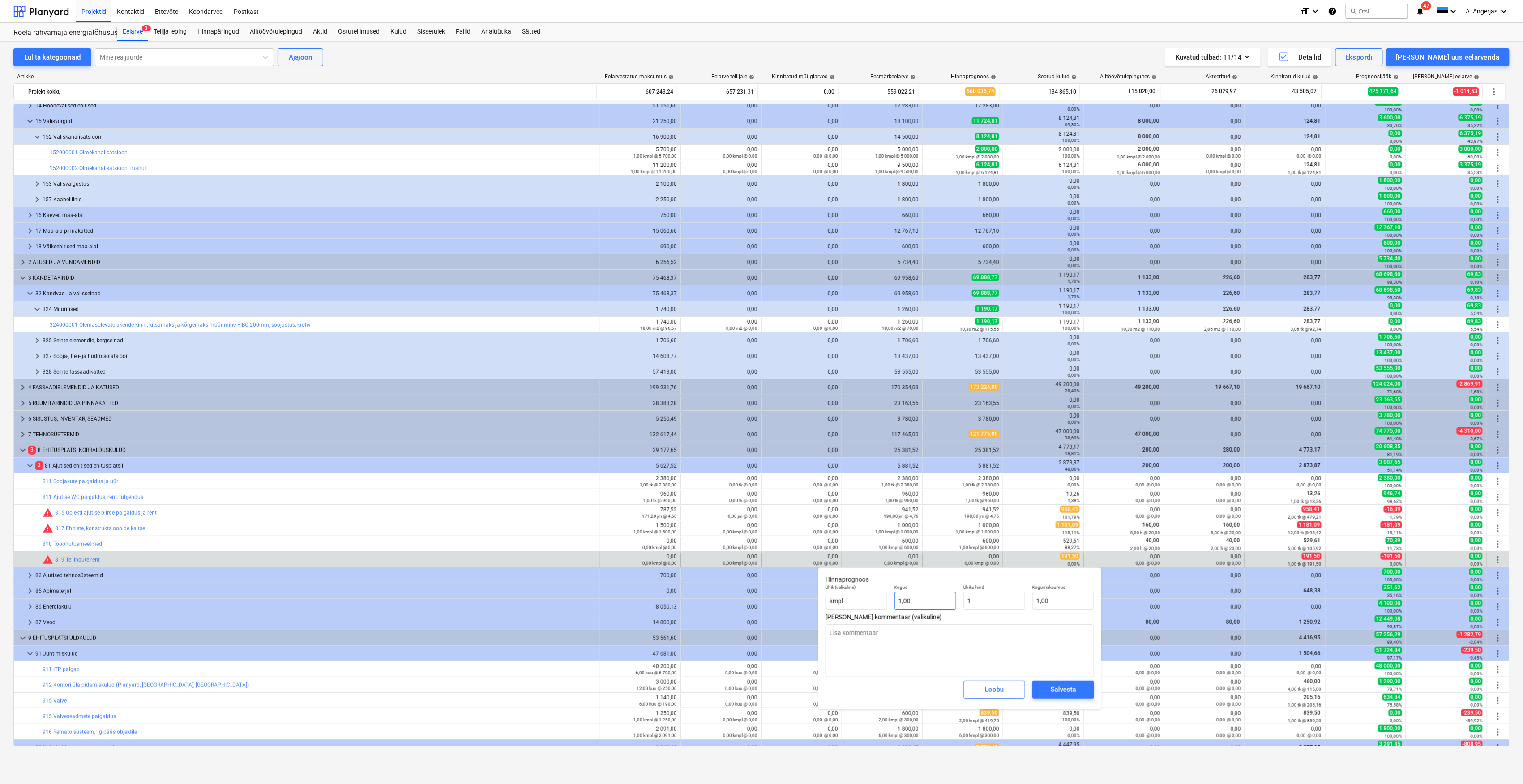
type input "1"
type input "1,00"
type textarea "x"
click at [934, 606] on input "1" at bounding box center [925, 601] width 61 height 18
type input "1,00"
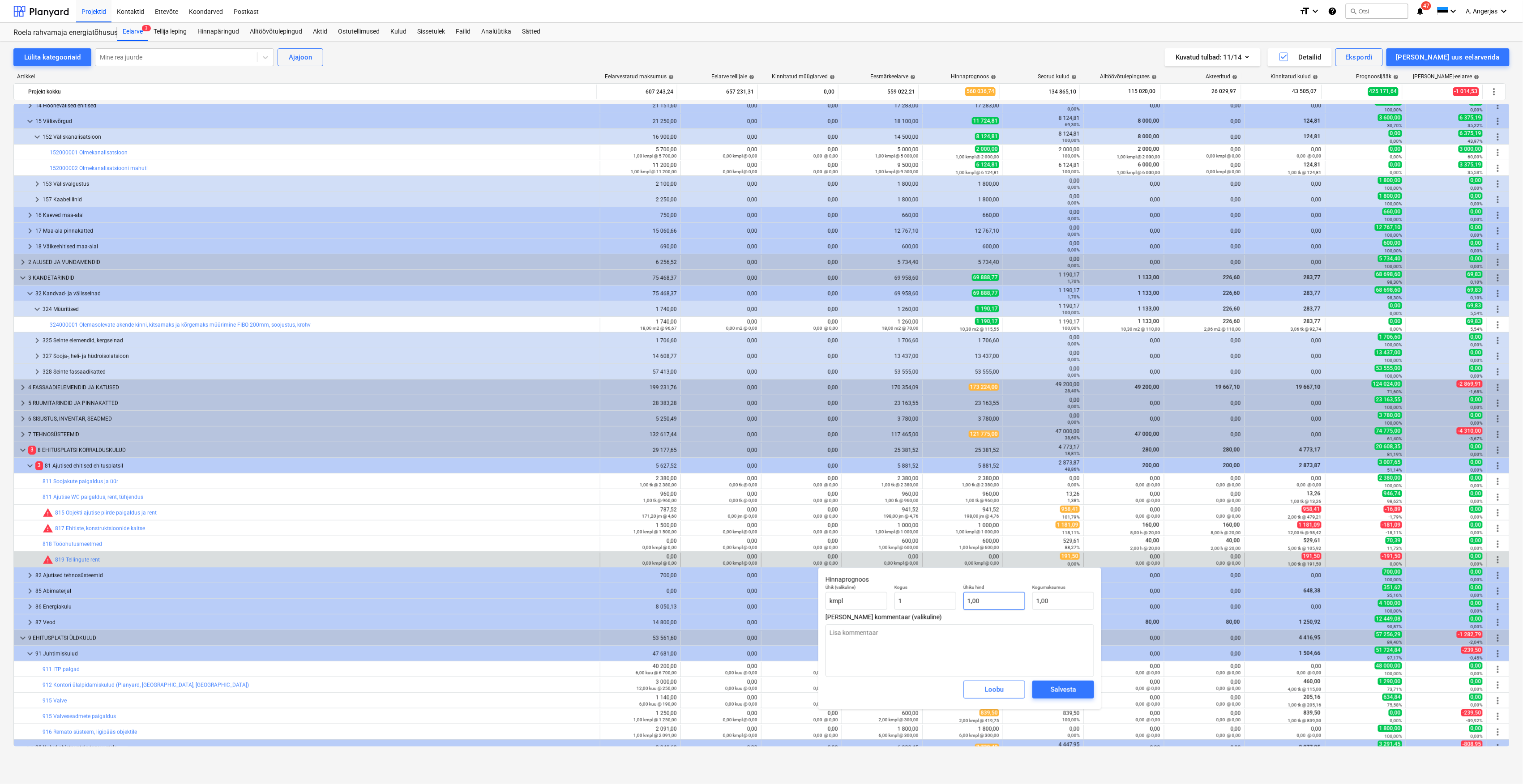
type input "1"
type textarea "x"
click at [1007, 605] on input "1" at bounding box center [994, 601] width 61 height 18
type textarea "x"
type input "0,00"
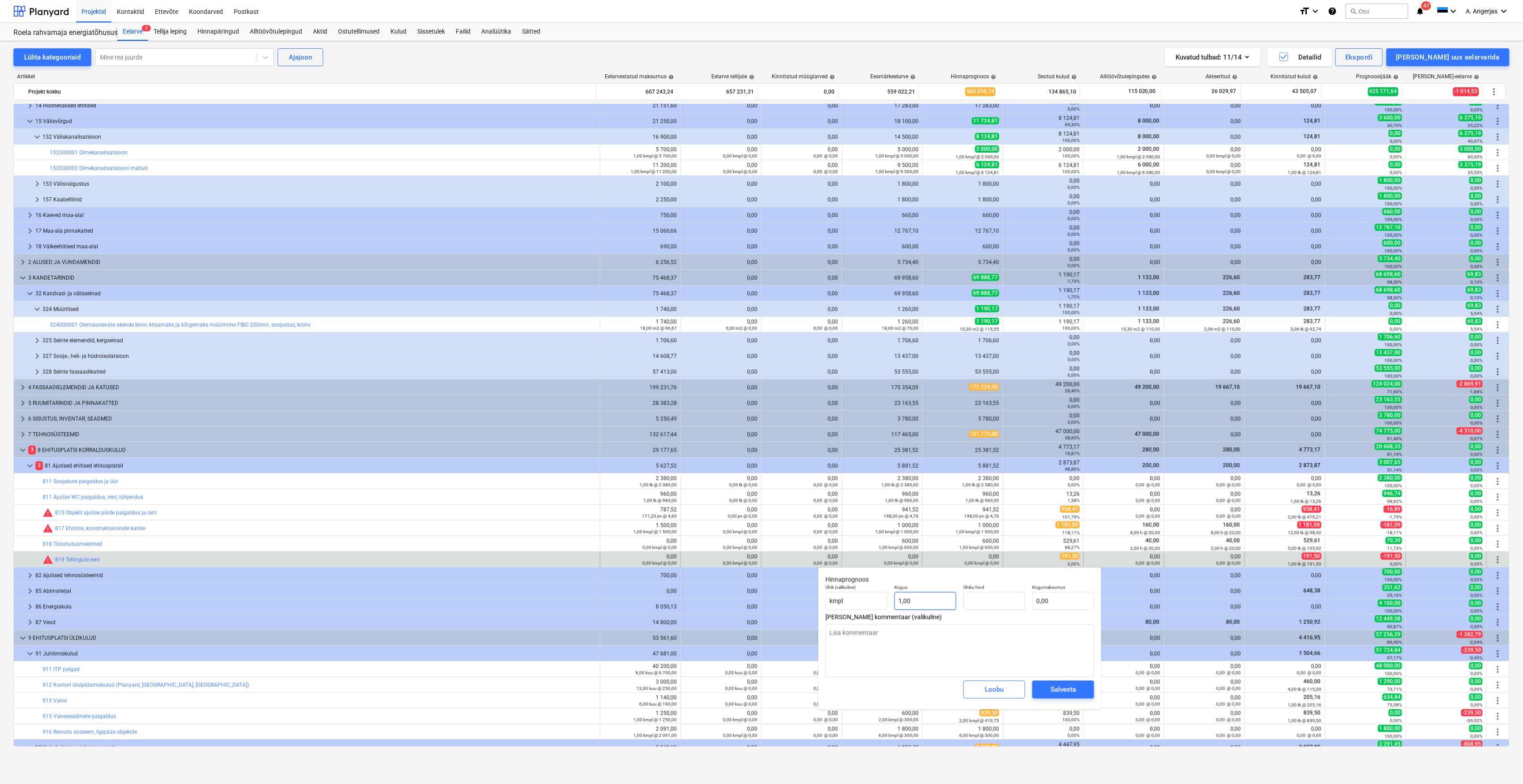
type input "1"
type input "0,00"
type textarea "x"
click at [910, 601] on input "1" at bounding box center [925, 601] width 61 height 18
type textarea "x"
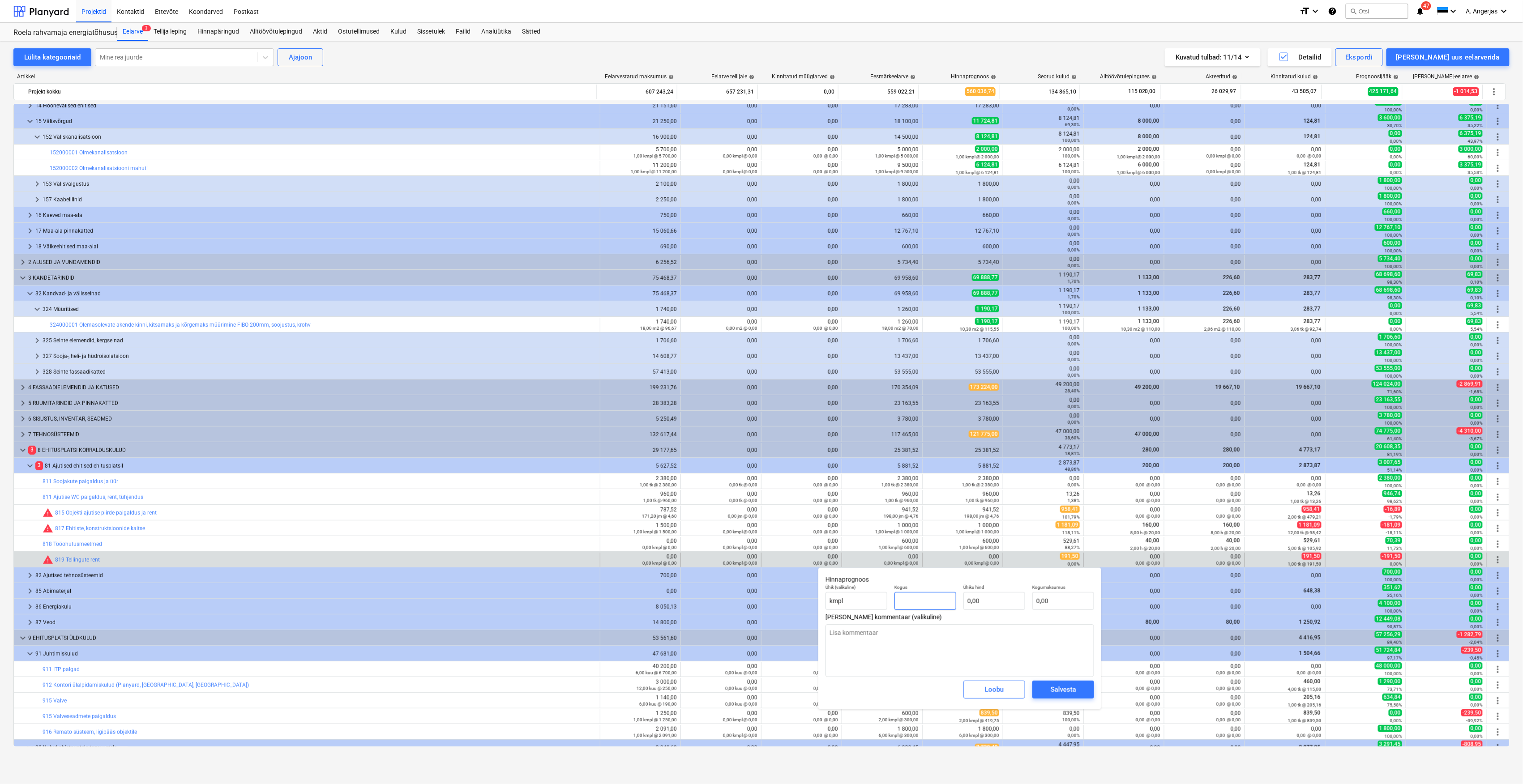
type input "6"
type textarea "x"
type input "5"
type textarea "x"
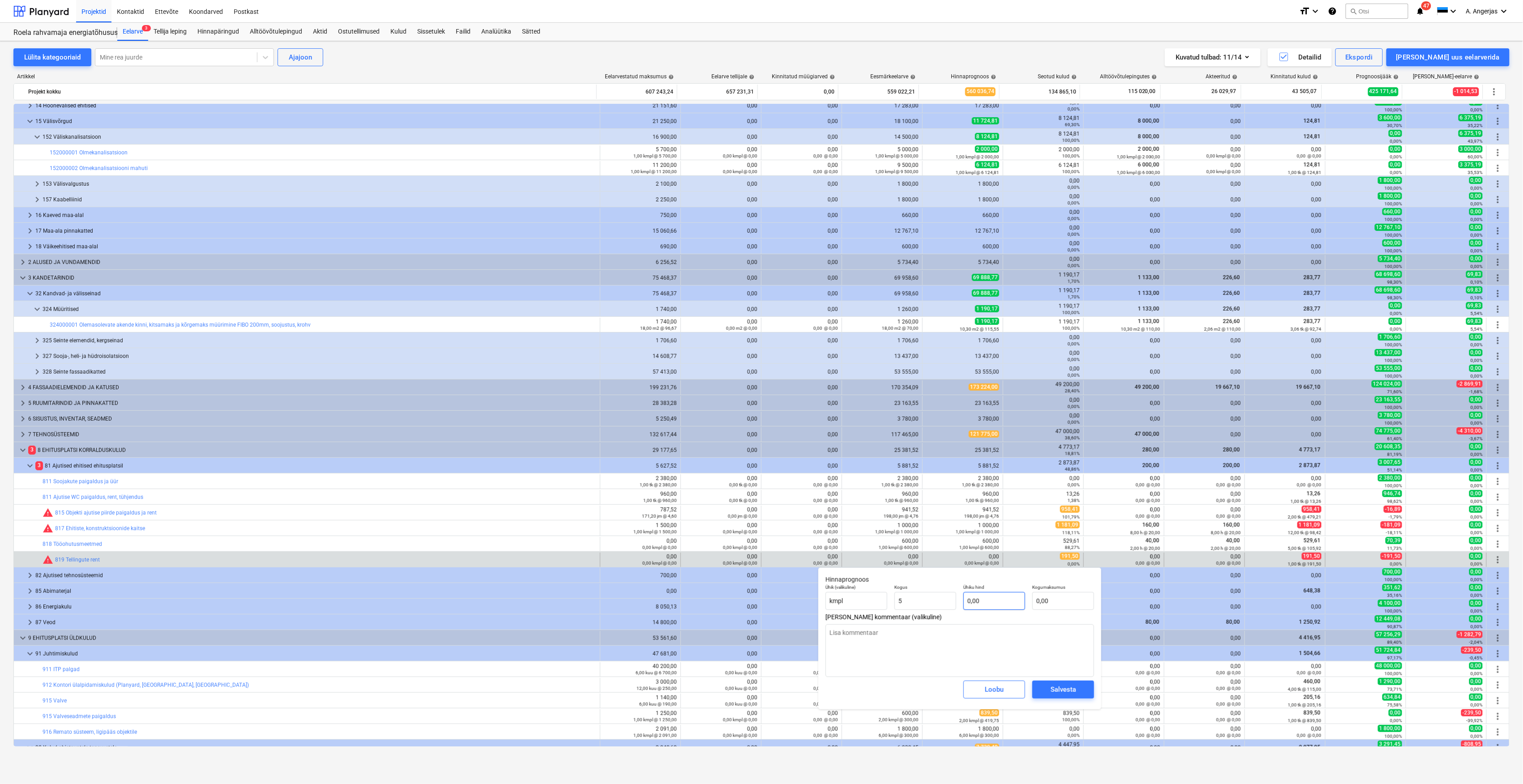
type input "5,00"
type textarea "x"
click at [966, 605] on input "text" at bounding box center [994, 601] width 61 height 18
type input "2"
type textarea "x"
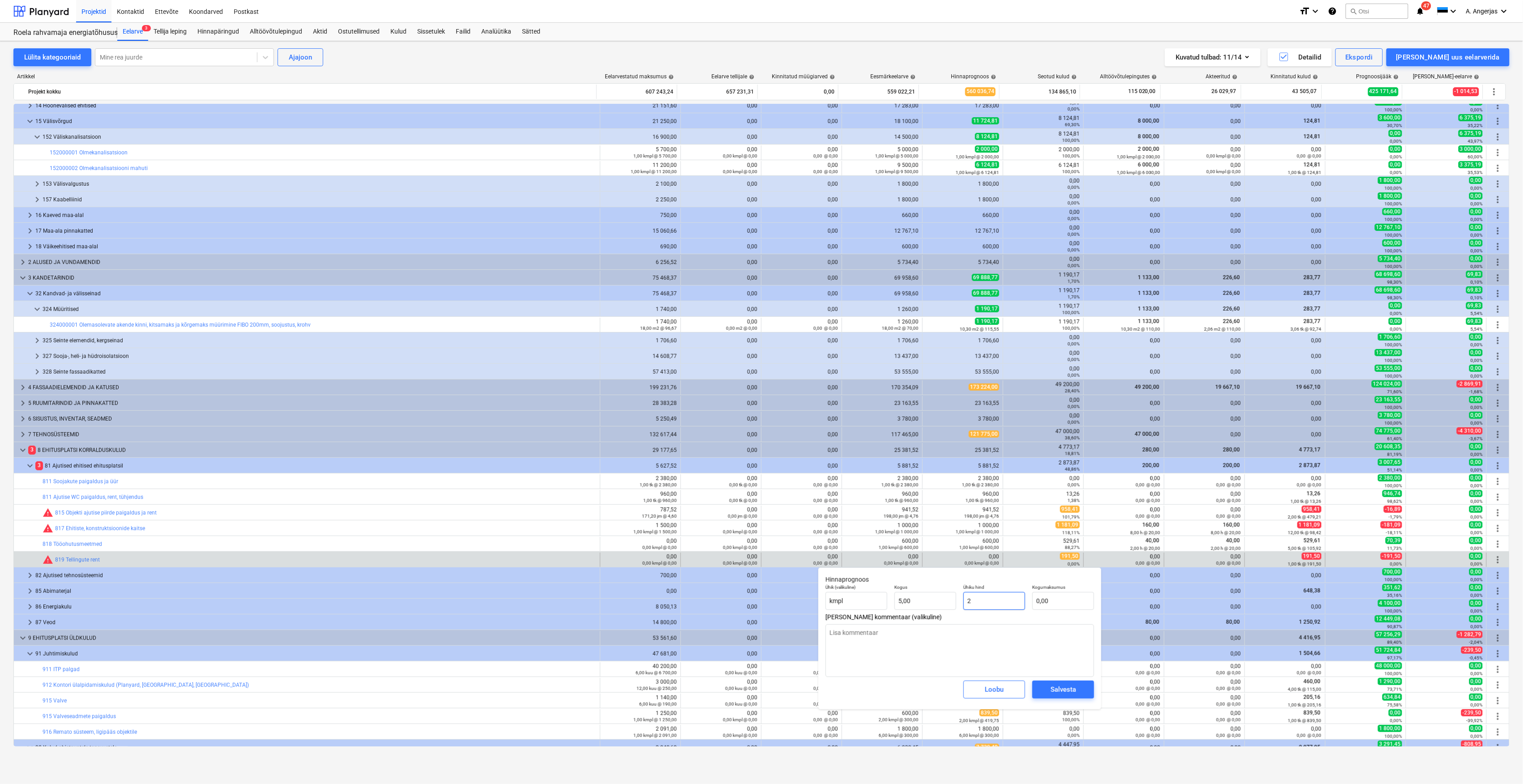
type input "10,00"
type input "20"
type textarea "x"
type input "100,00"
type input "200"
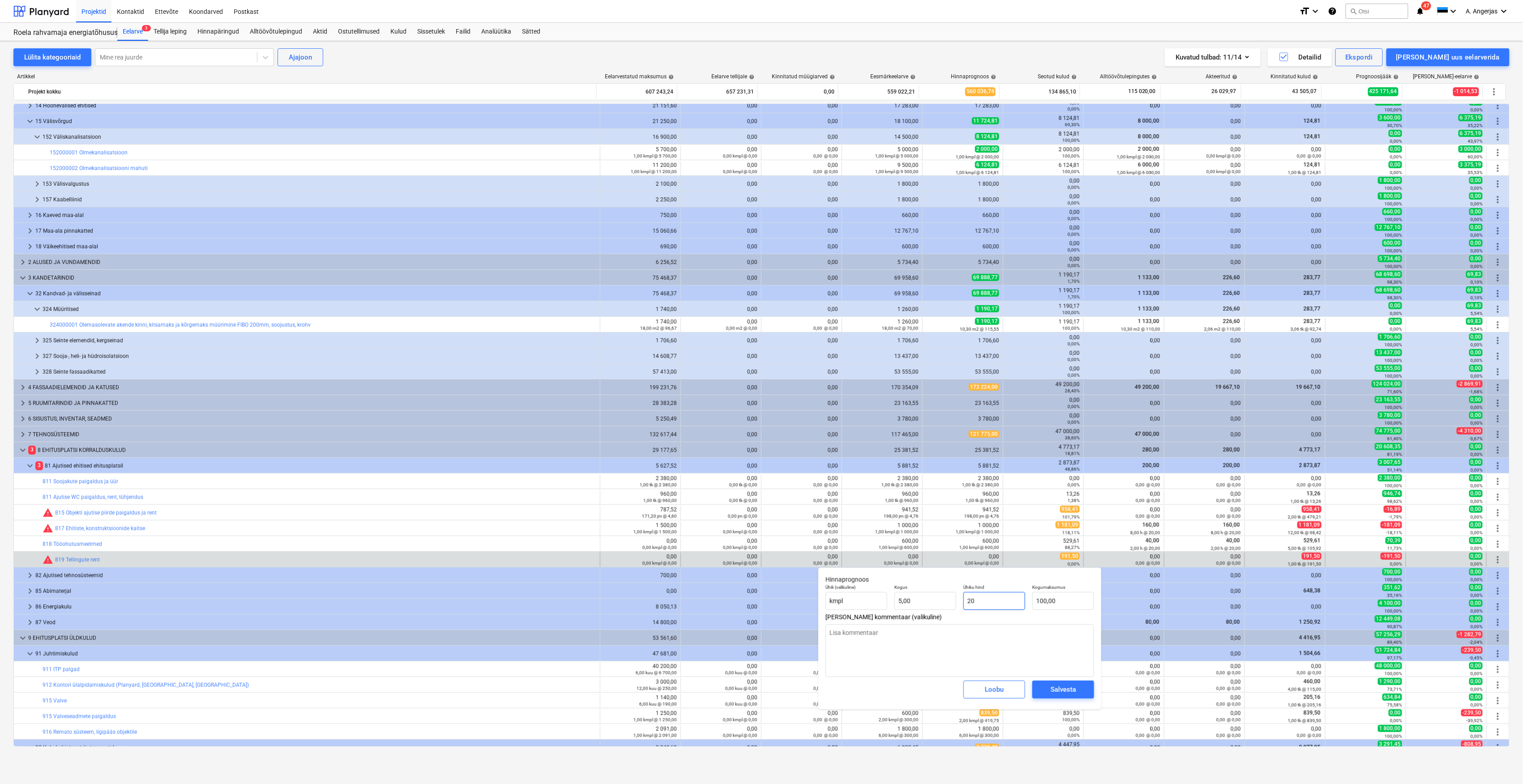
type textarea "x"
type input "1 000,00"
type input "2000"
type textarea "x"
type input "10 000,00"
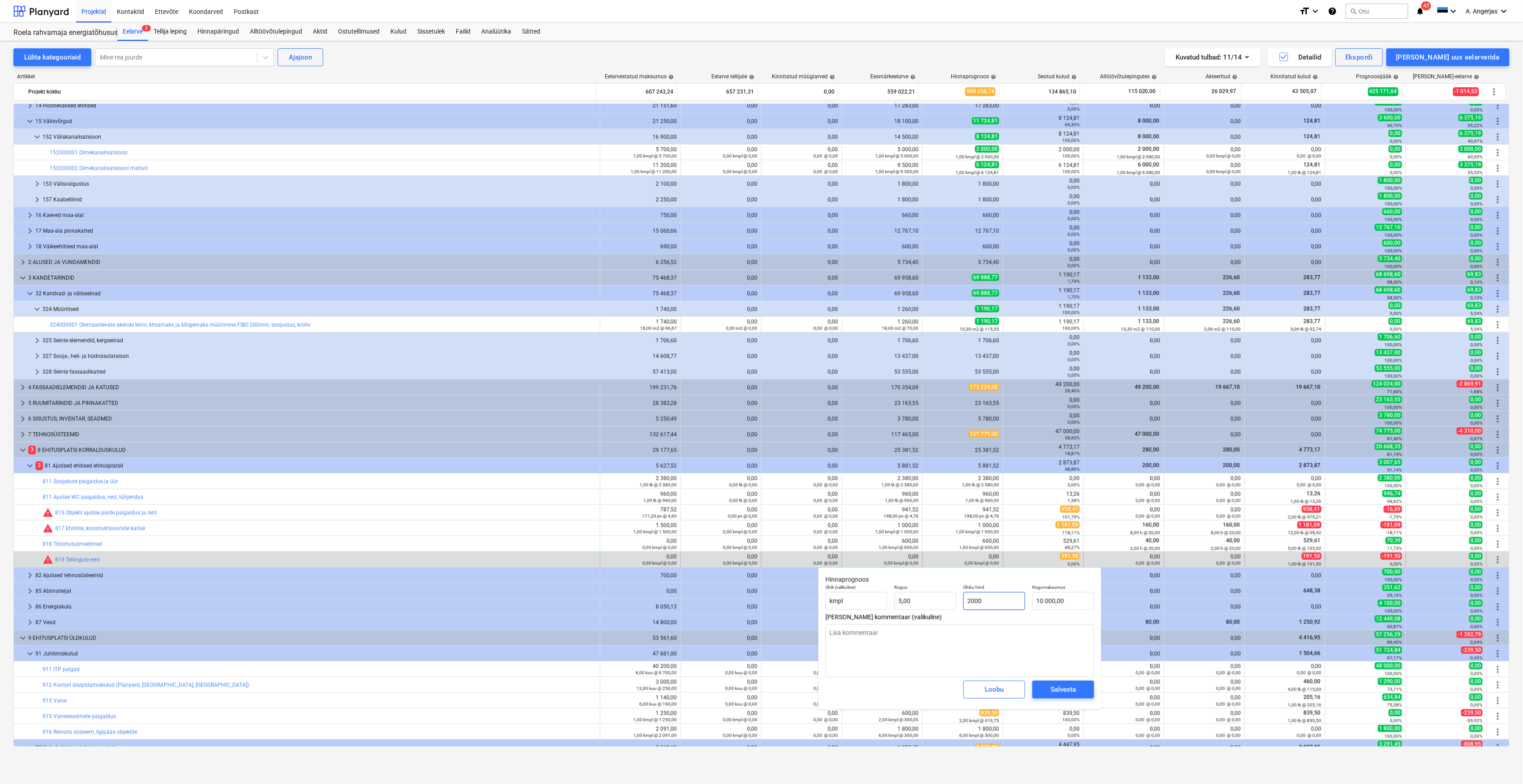
type input "200"
type textarea "x"
type input "1 000,00"
type input "20"
type textarea "x"
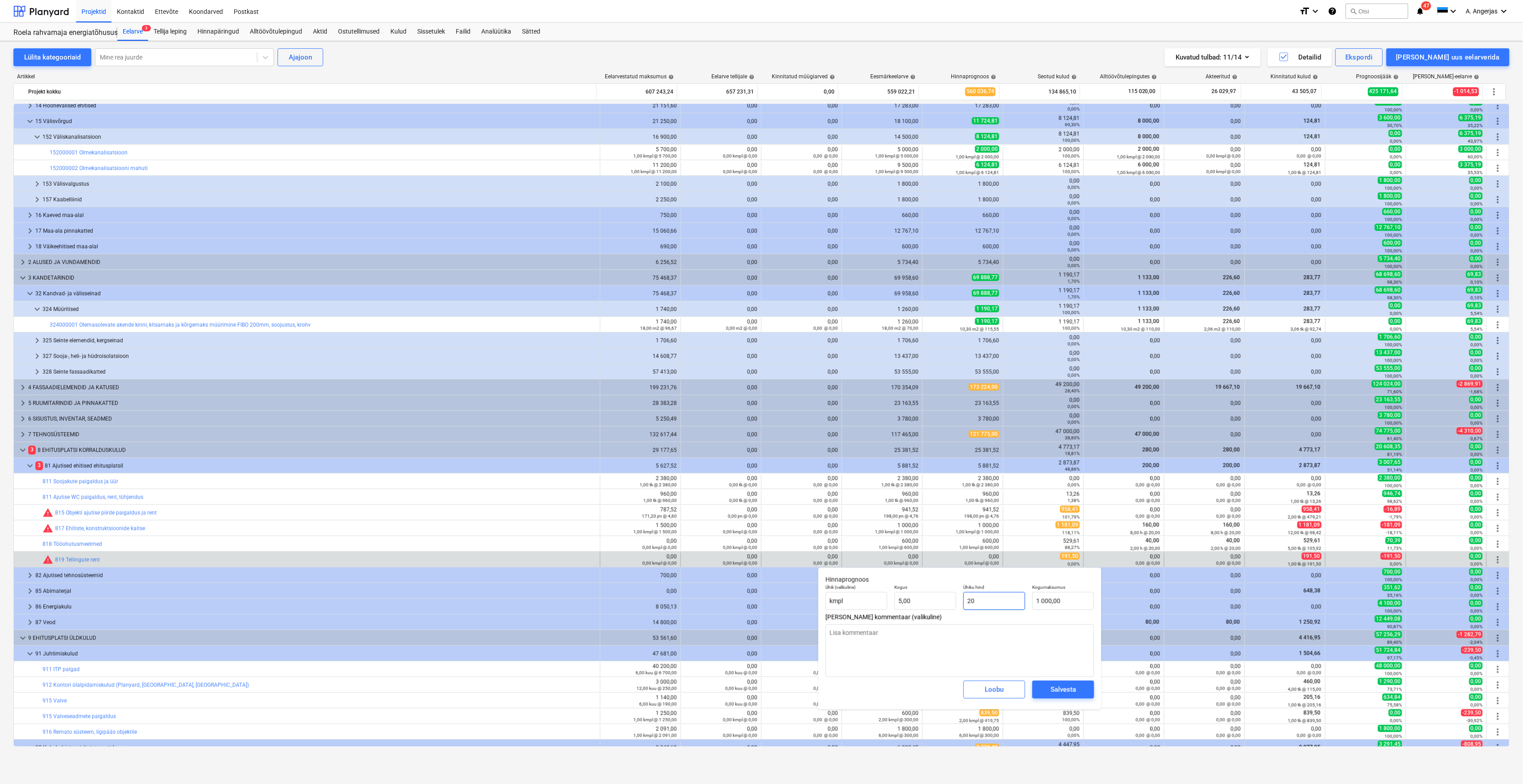
type input "100,00"
type input "2"
type textarea "x"
type input "10,00"
type textarea "x"
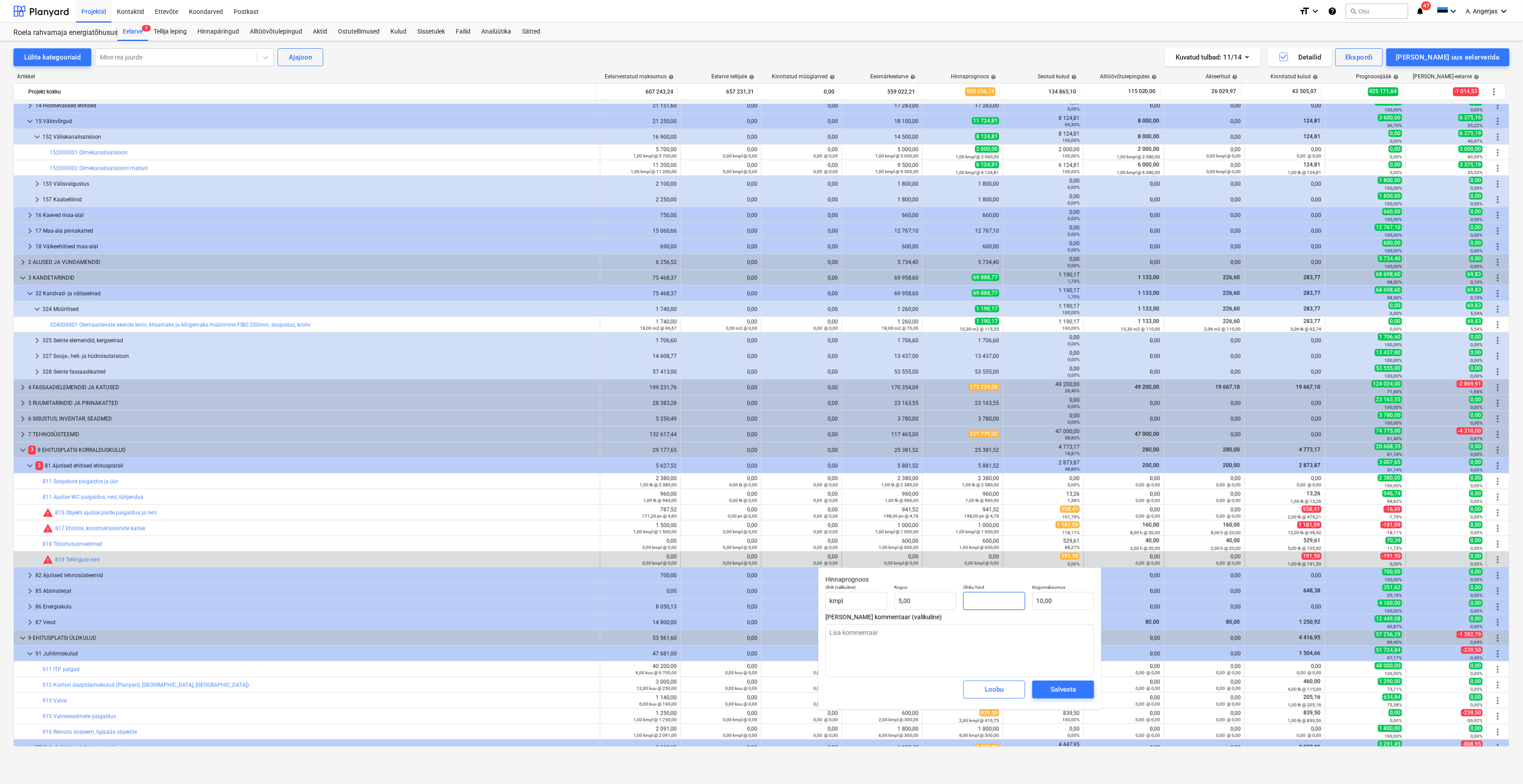
type input "0,00"
type input "1"
type textarea "x"
type input "5,00"
type input "15"
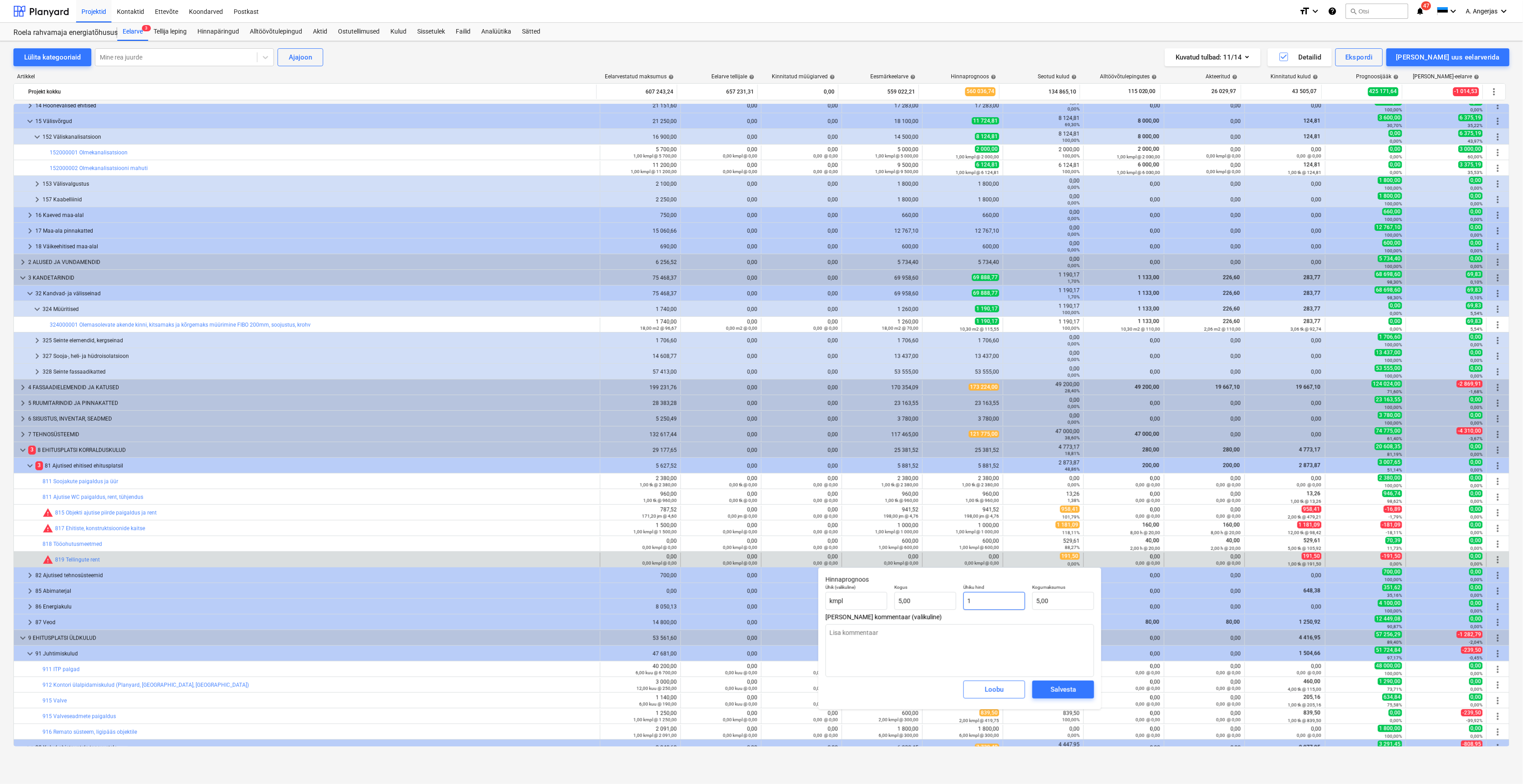
type textarea "x"
type input "75,00"
type input "150"
type textarea "x"
type input "750,00"
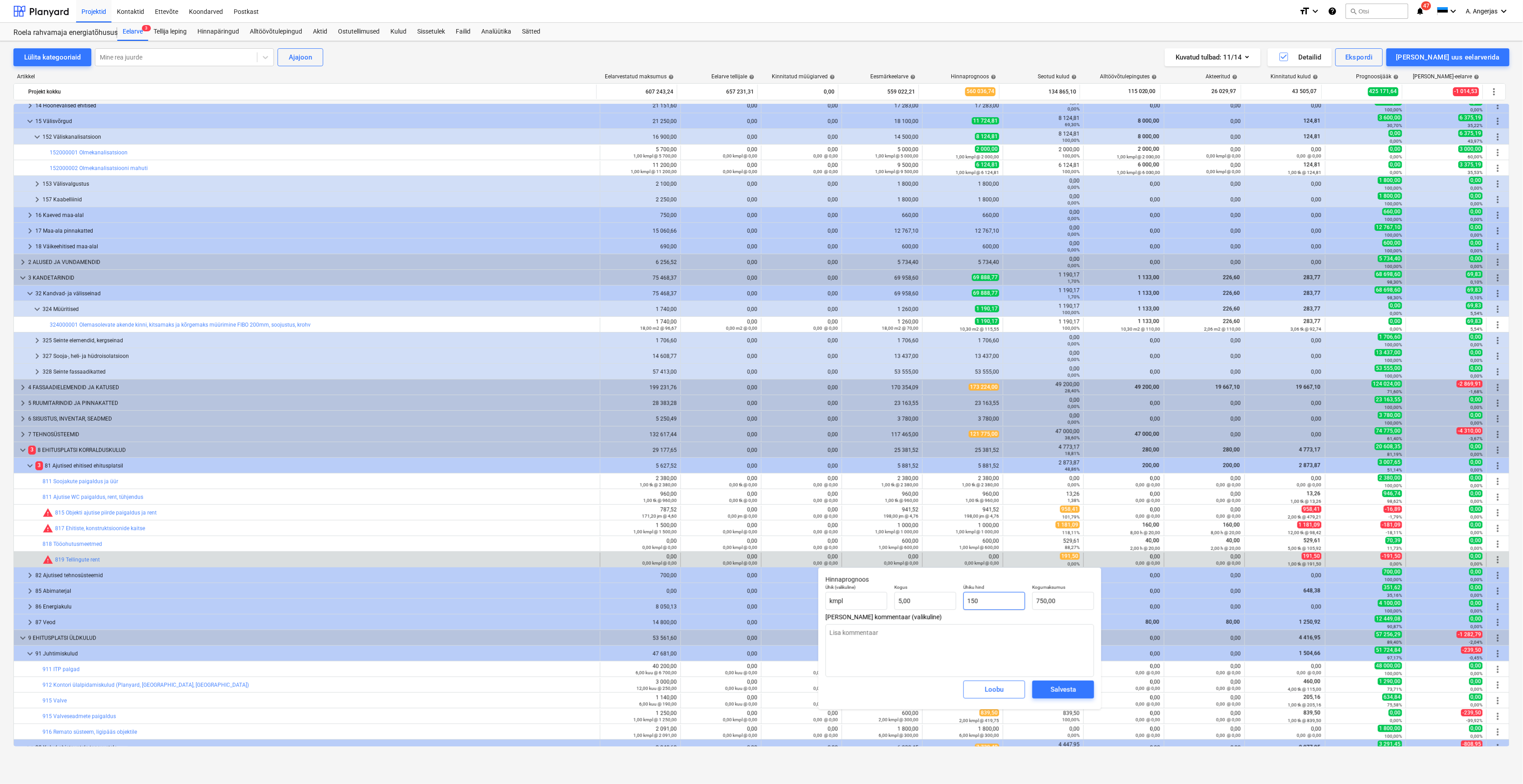
type input "1500"
type textarea "x"
type input "7 500,00"
type input "1 500,00"
click at [991, 629] on textarea at bounding box center [959, 651] width 268 height 53
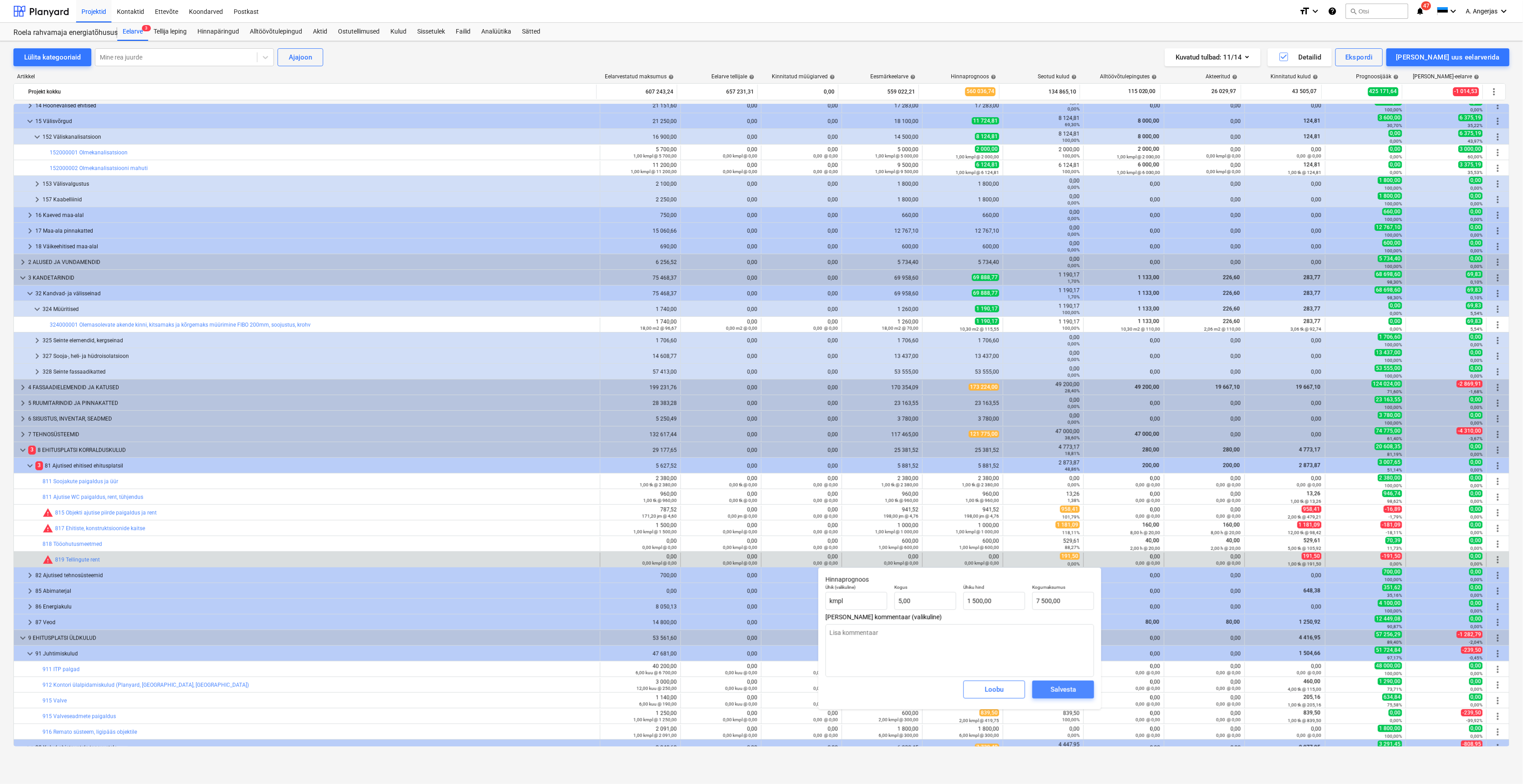
click at [1077, 691] on span "Salvesta" at bounding box center [1063, 689] width 40 height 11
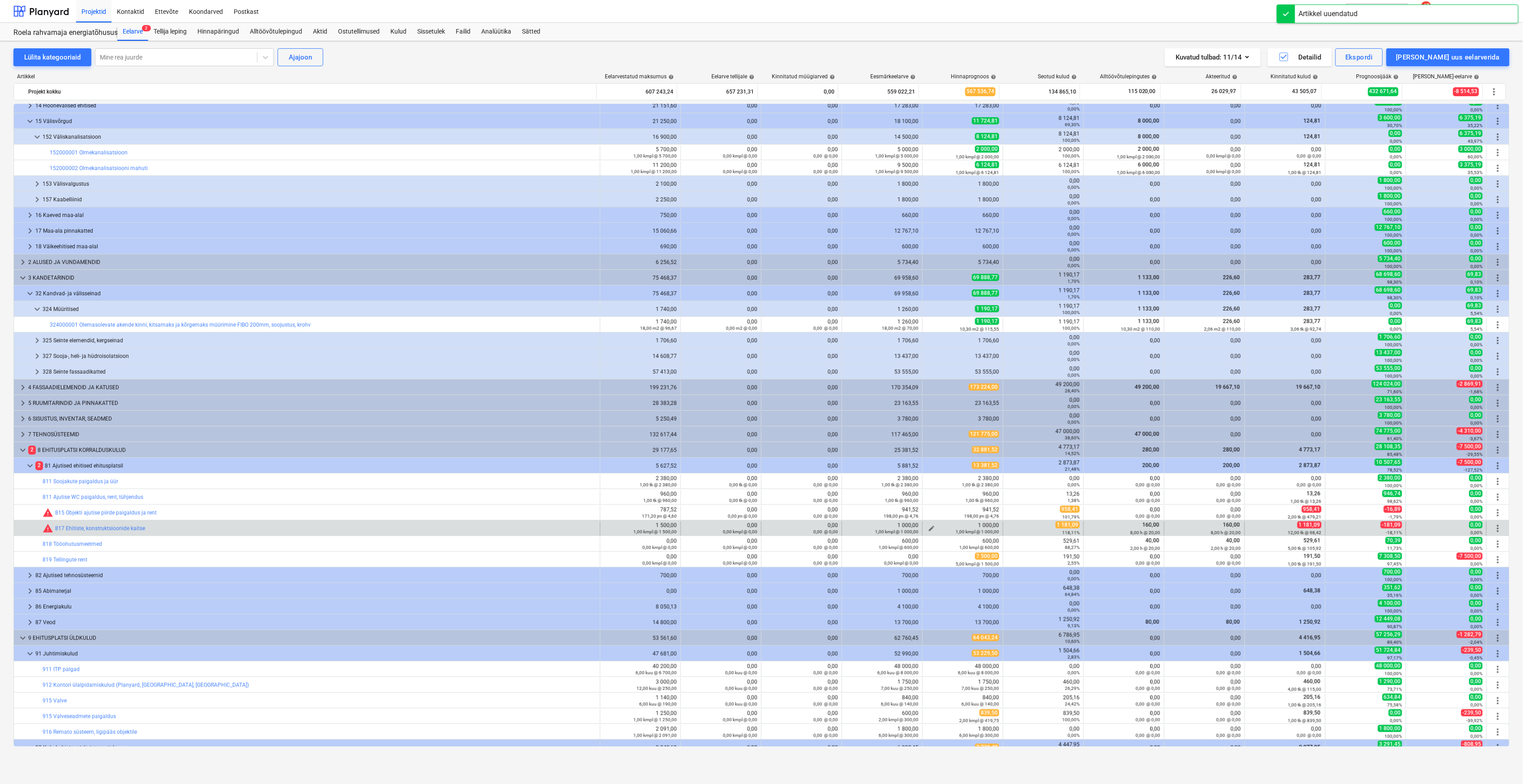
click at [928, 529] on span "edit" at bounding box center [931, 528] width 7 height 7
type textarea "x"
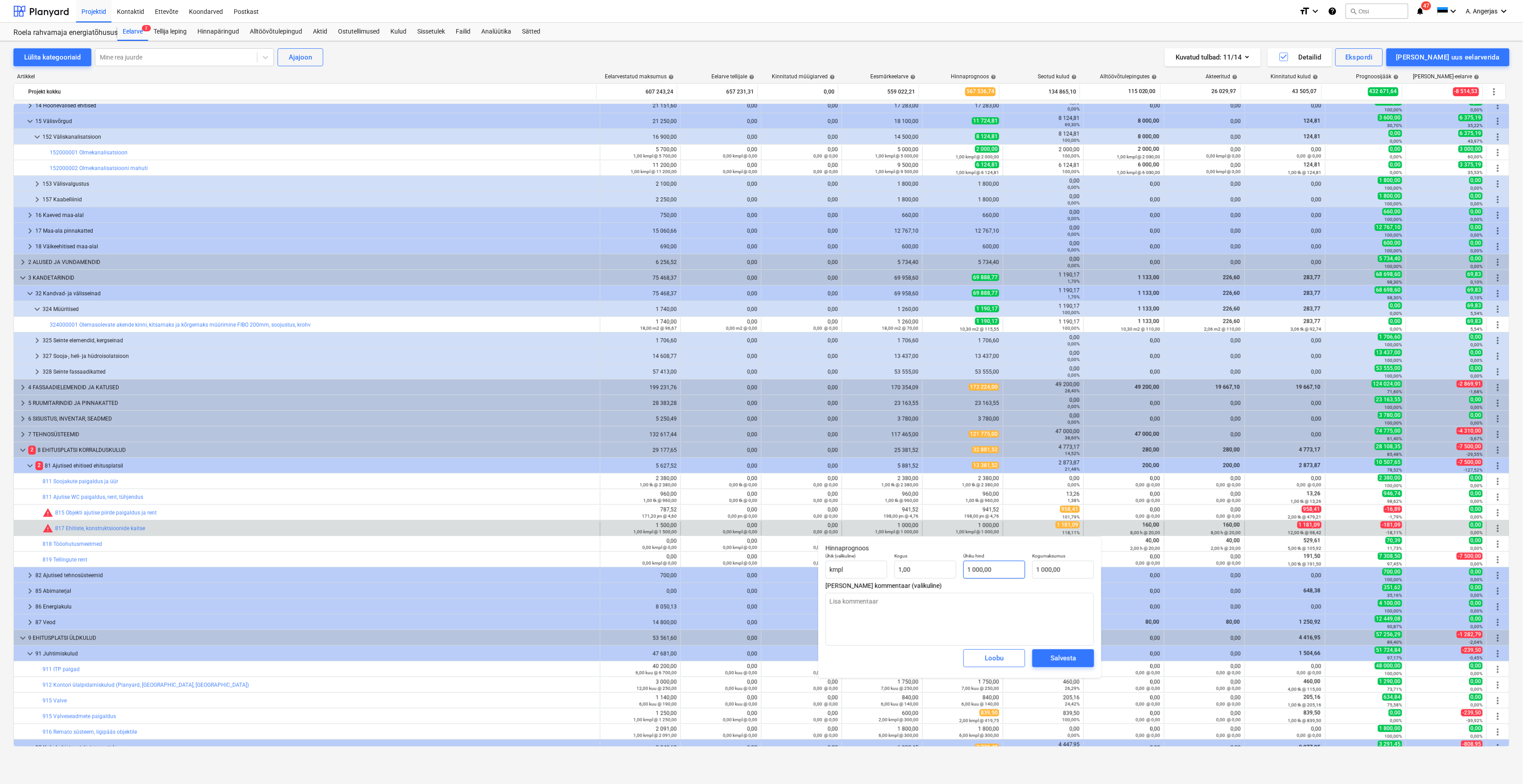
type input "1000"
click at [982, 569] on input "1000" at bounding box center [994, 570] width 61 height 18
type textarea "x"
type input "100"
type input "100,00"
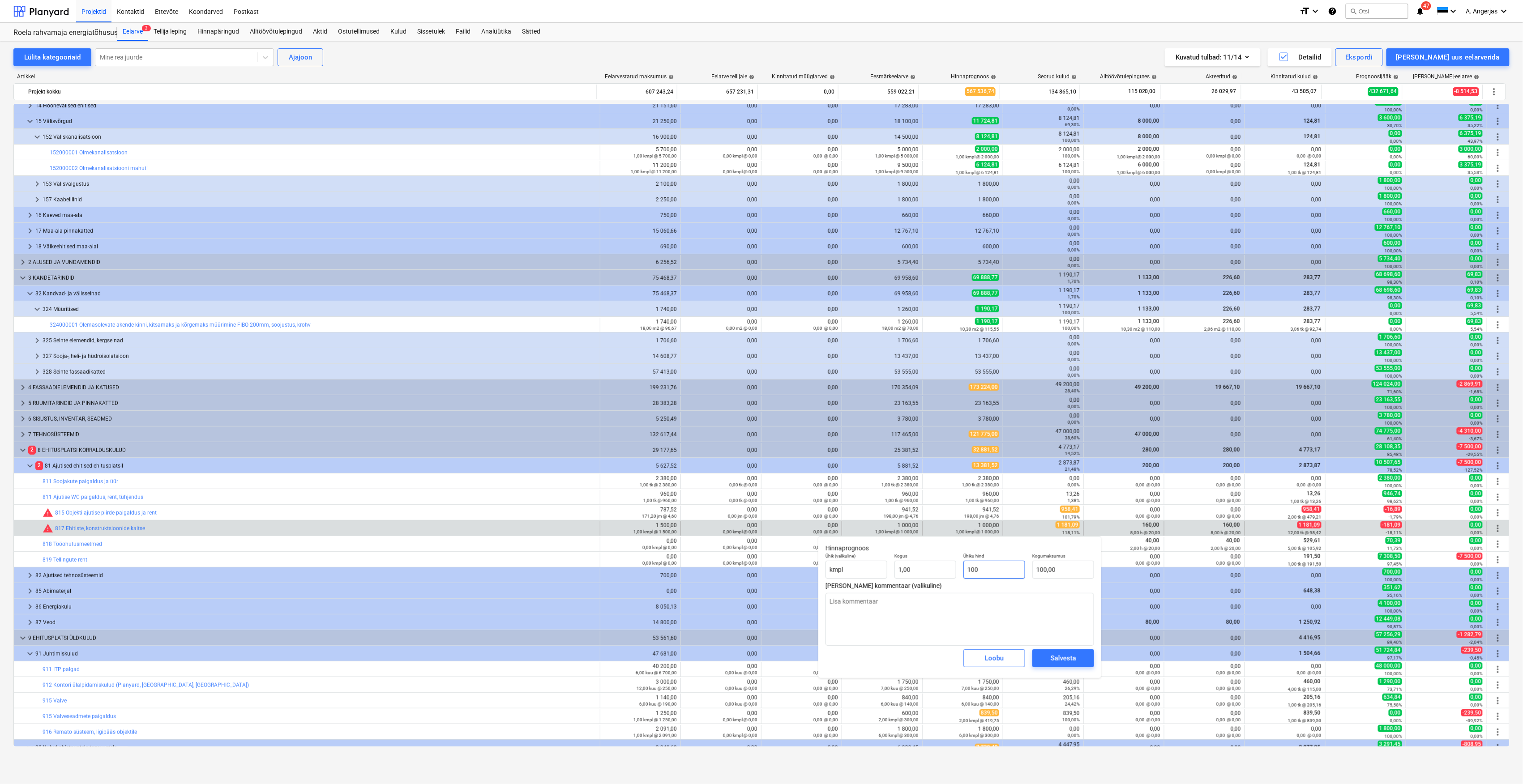
type textarea "x"
type input "10"
type input "10,00"
type textarea "x"
type input "1"
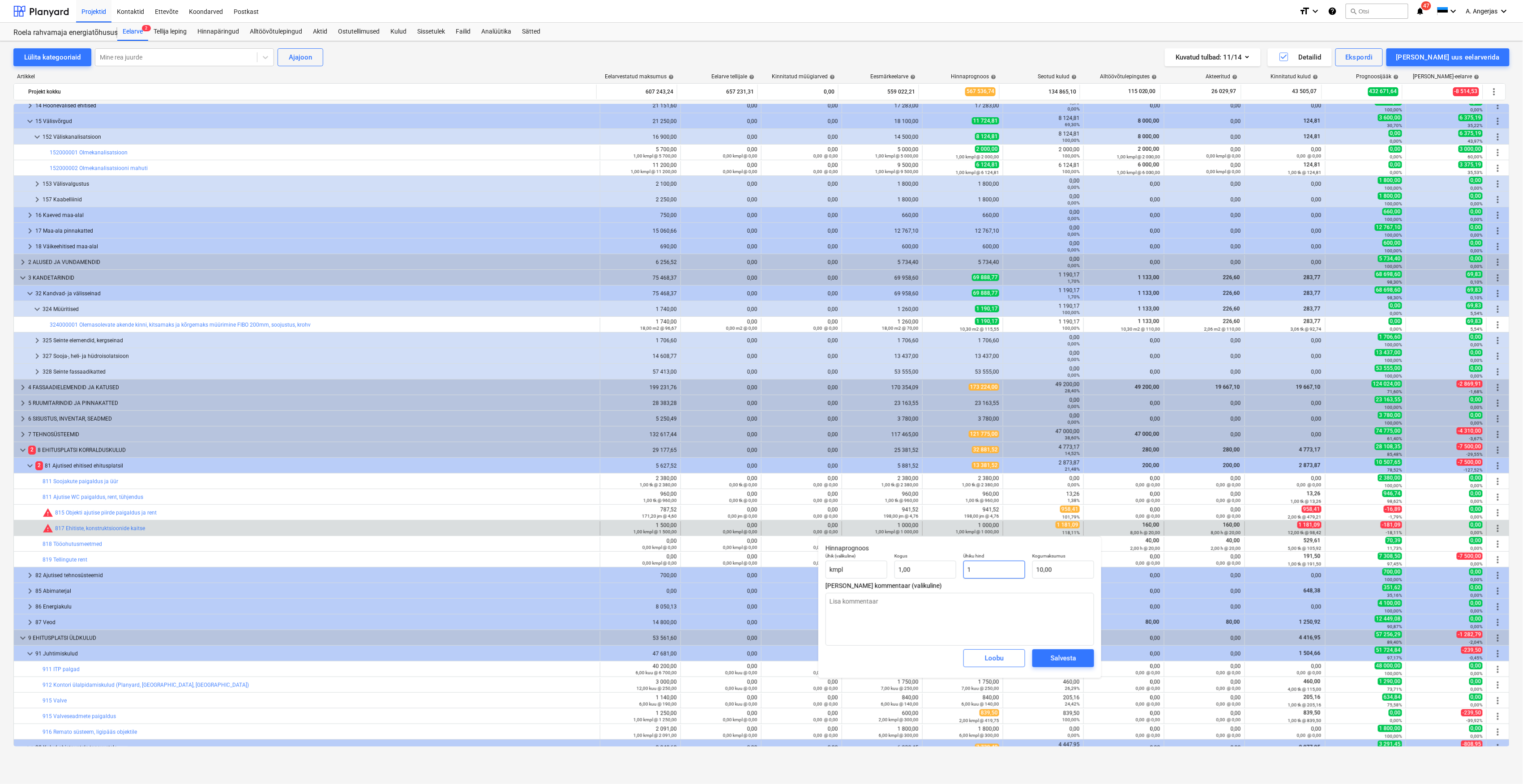
type input "1,00"
type textarea "x"
type input "15"
type input "15,00"
type textarea "x"
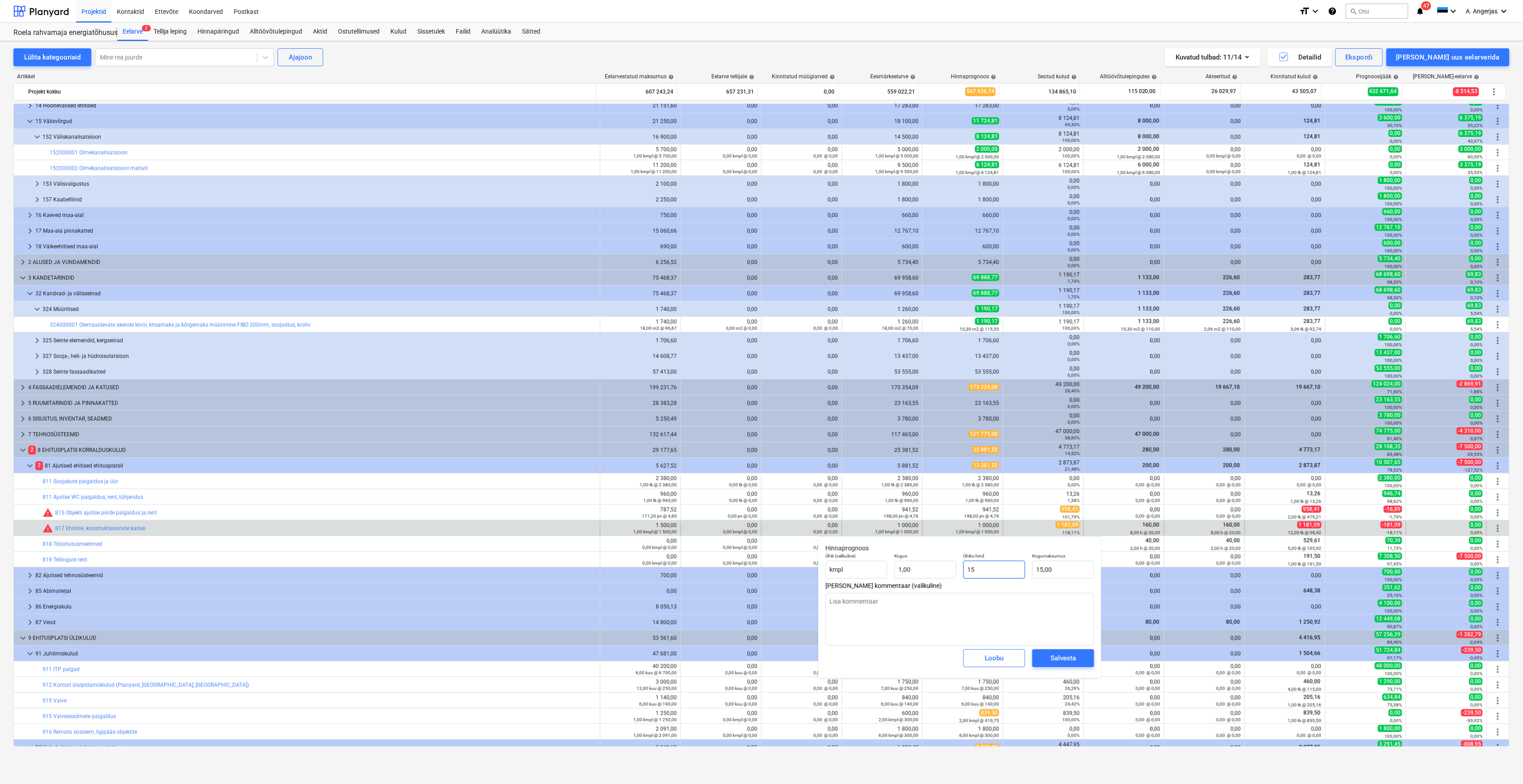
type input "150"
type input "150,00"
type textarea "x"
type input "1500"
type input "1 500,00"
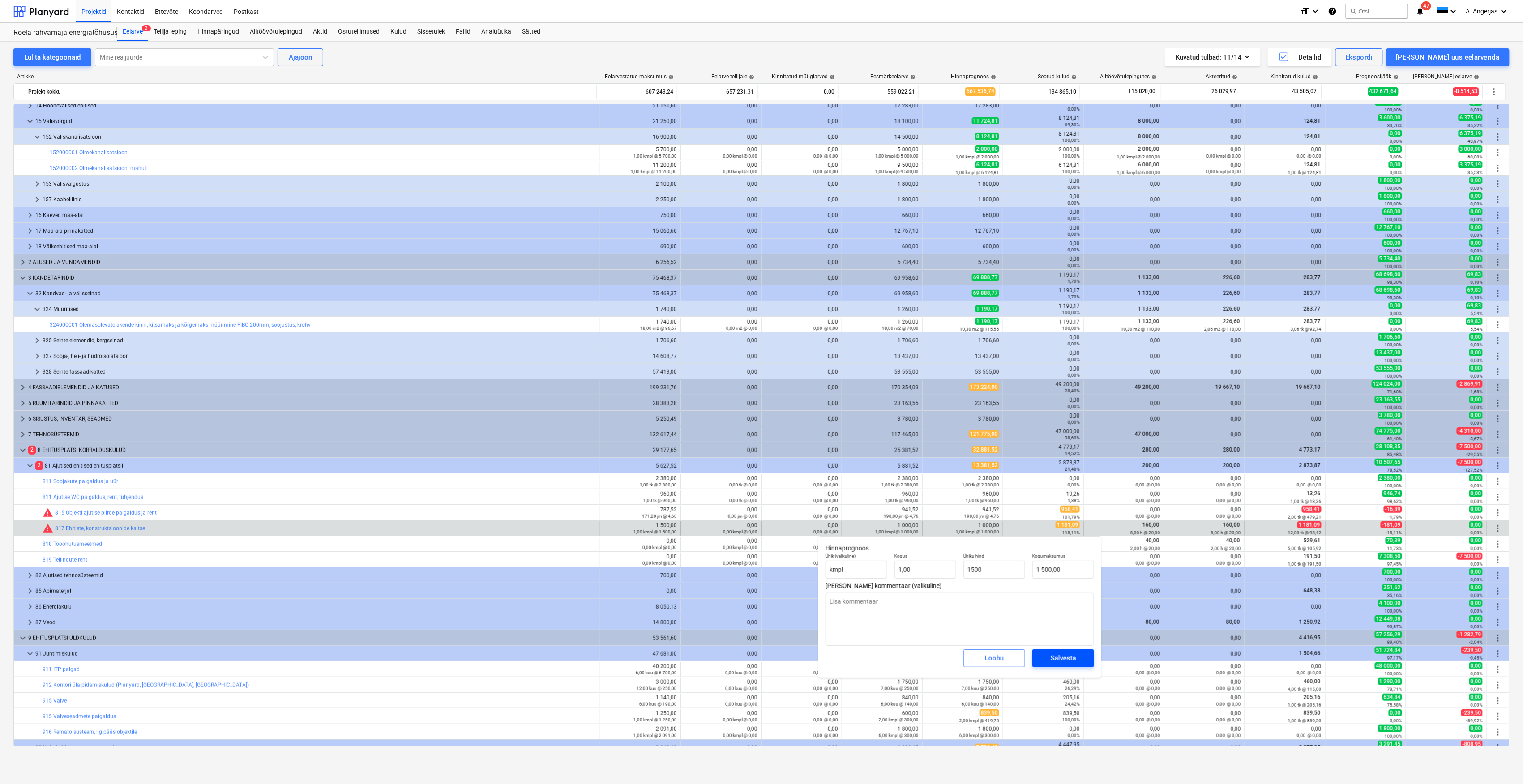
click at [1068, 664] on div "Salvesta" at bounding box center [1063, 657] width 26 height 11
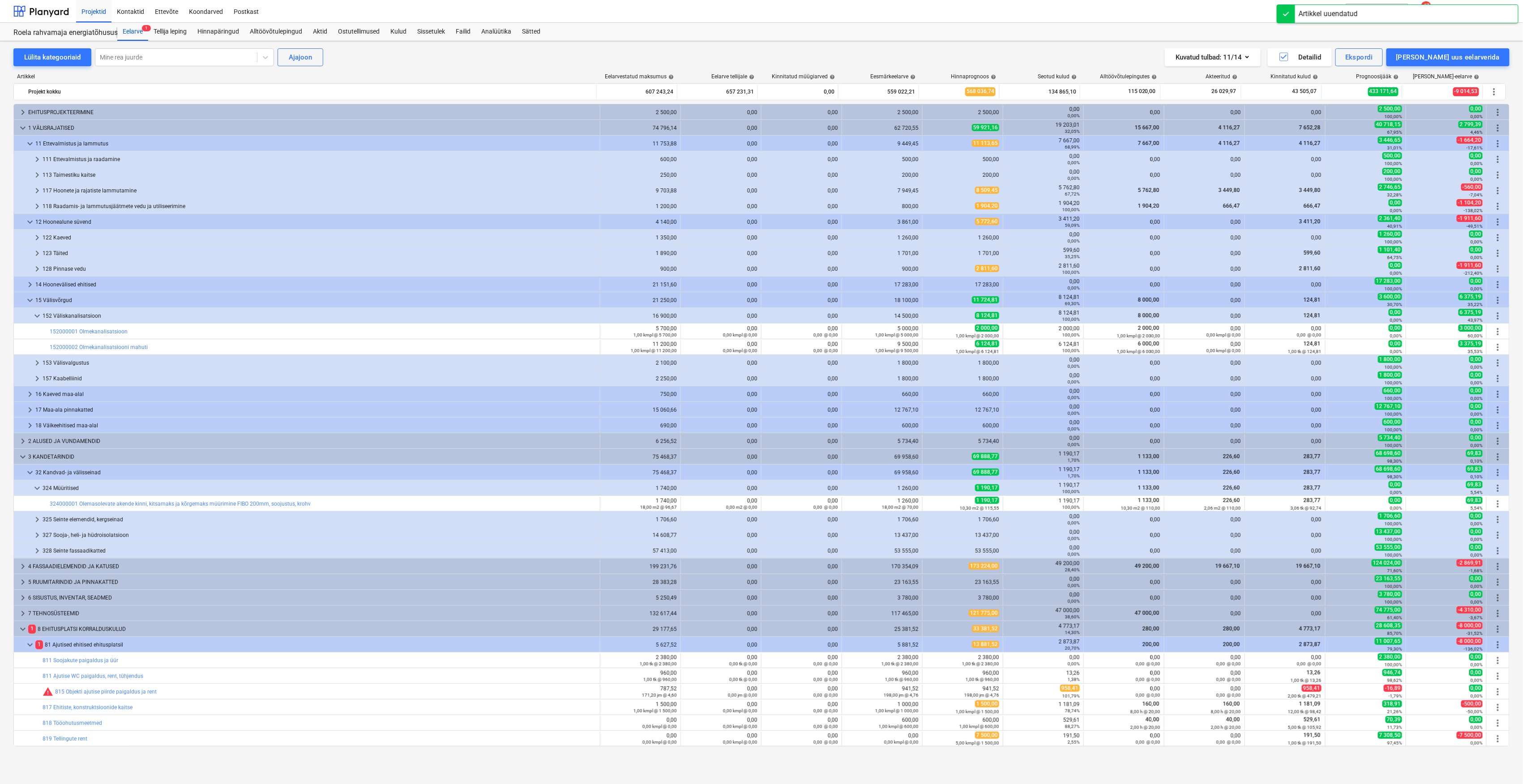
click at [922, 685] on div "edit 941,52 198,00 jm @ 4,76" at bounding box center [962, 691] width 80 height 14
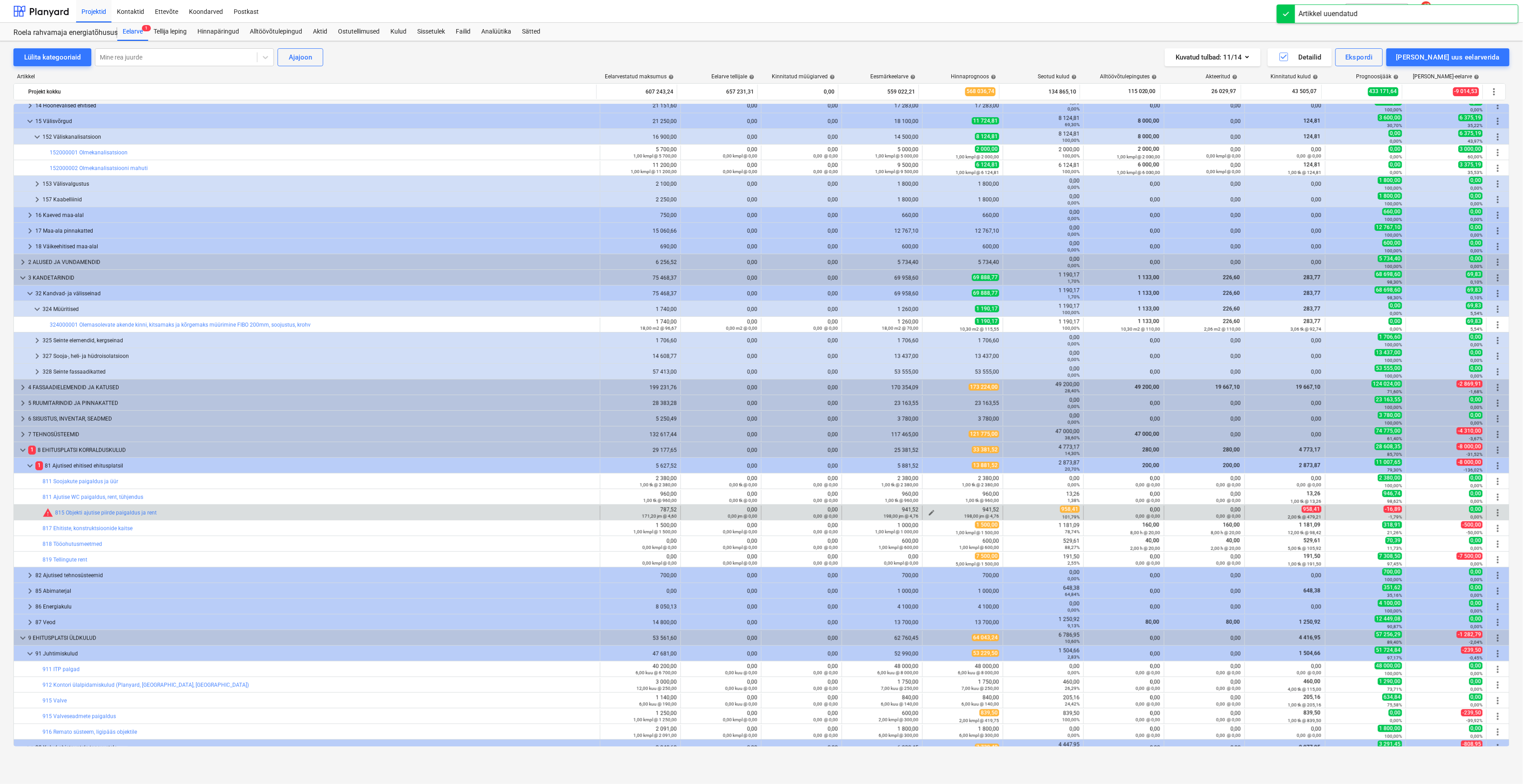
click at [928, 513] on span "edit" at bounding box center [931, 513] width 7 height 7
type textarea "x"
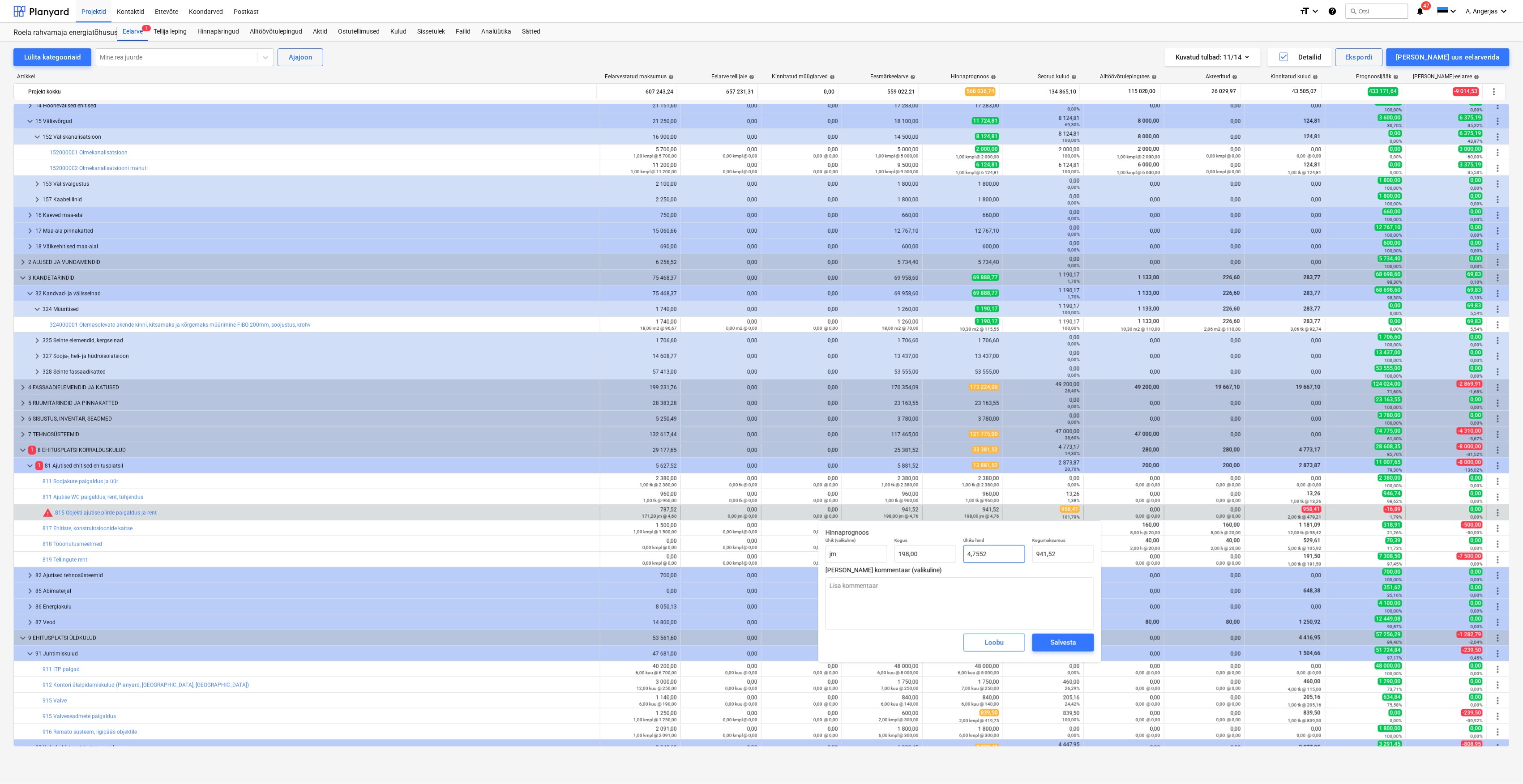
click at [984, 550] on input "4,7552" at bounding box center [994, 554] width 61 height 18
drag, startPoint x: 994, startPoint y: 554, endPoint x: 951, endPoint y: 557, distance: 43.1
click at [951, 557] on div "Ühik (valikuline) [PERSON_NAME] 198,00 Ühiku hind 4,7552 Kogumaksumus 941,52" at bounding box center [960, 550] width 276 height 33
type input "6"
type textarea "x"
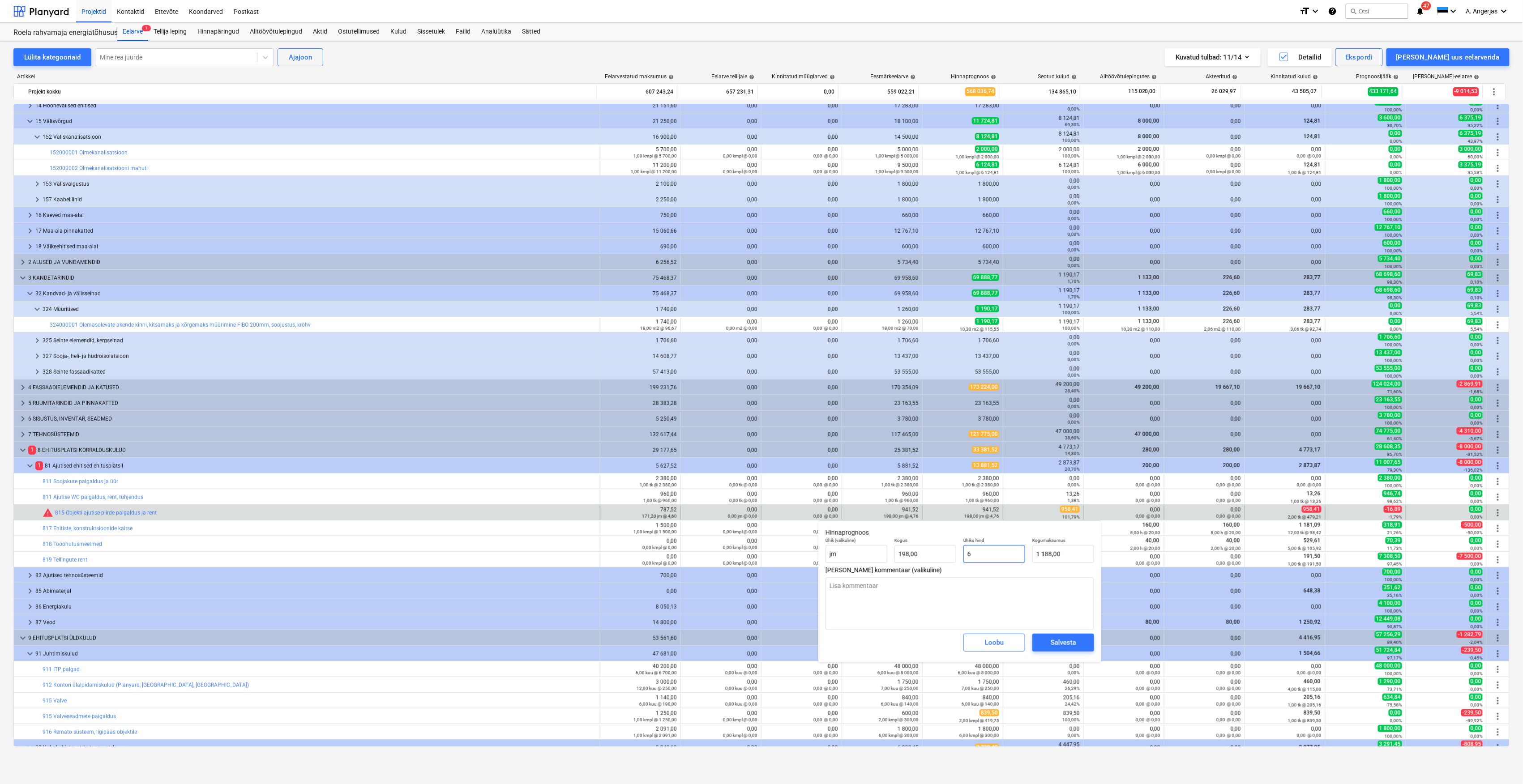
type input "1 188,00"
type input "6"
type textarea "x"
click at [1016, 604] on textarea at bounding box center [959, 604] width 268 height 53
drag, startPoint x: 993, startPoint y: 551, endPoint x: 947, endPoint y: 553, distance: 46.0
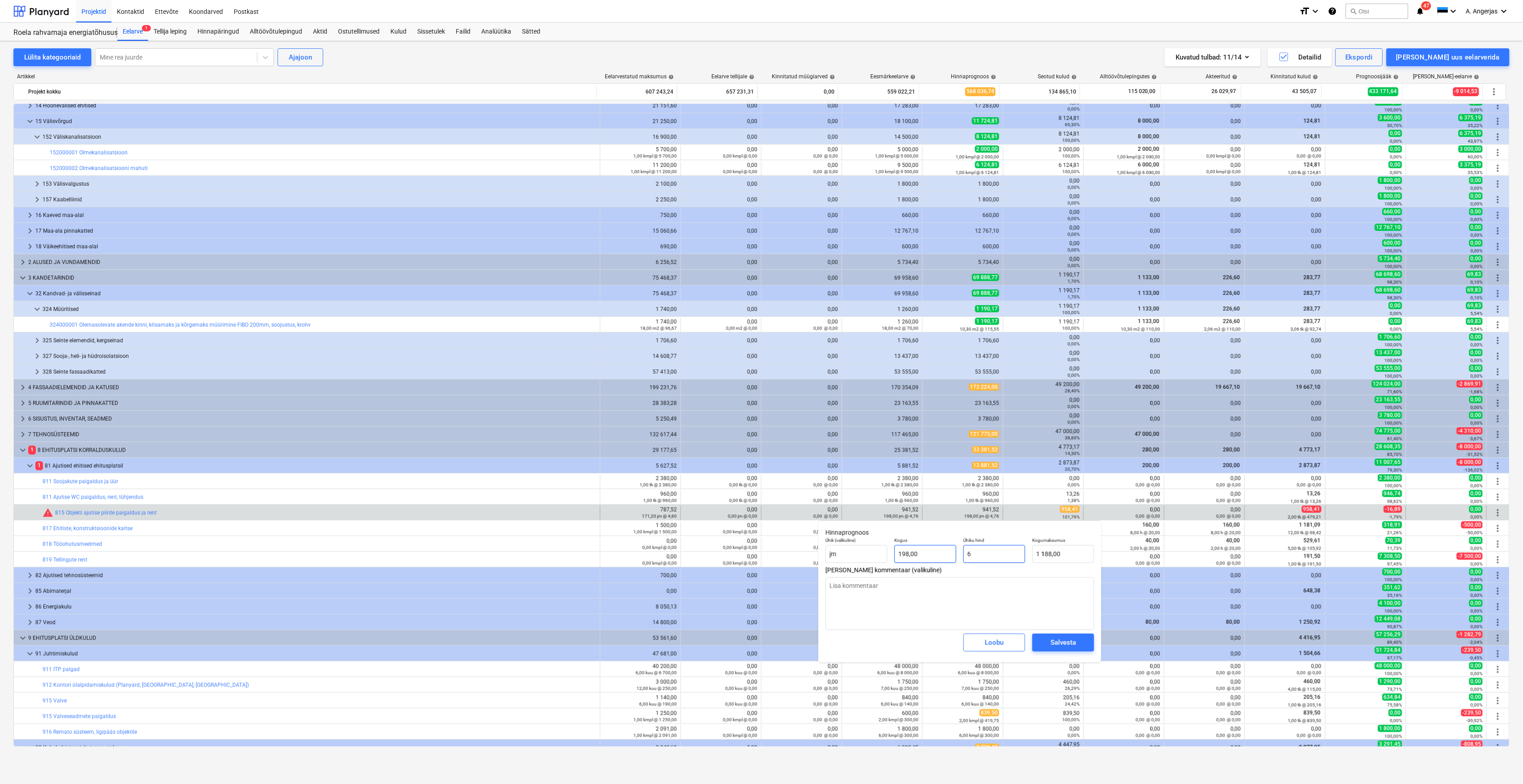
click at [947, 553] on div "Ühik (valikuline) [PERSON_NAME] 198,00 Ühiku hind 6 Kogumaksumus 1 188,00" at bounding box center [960, 550] width 276 height 33
type input "8"
type textarea "x"
type input "1 584,00"
type input "8"
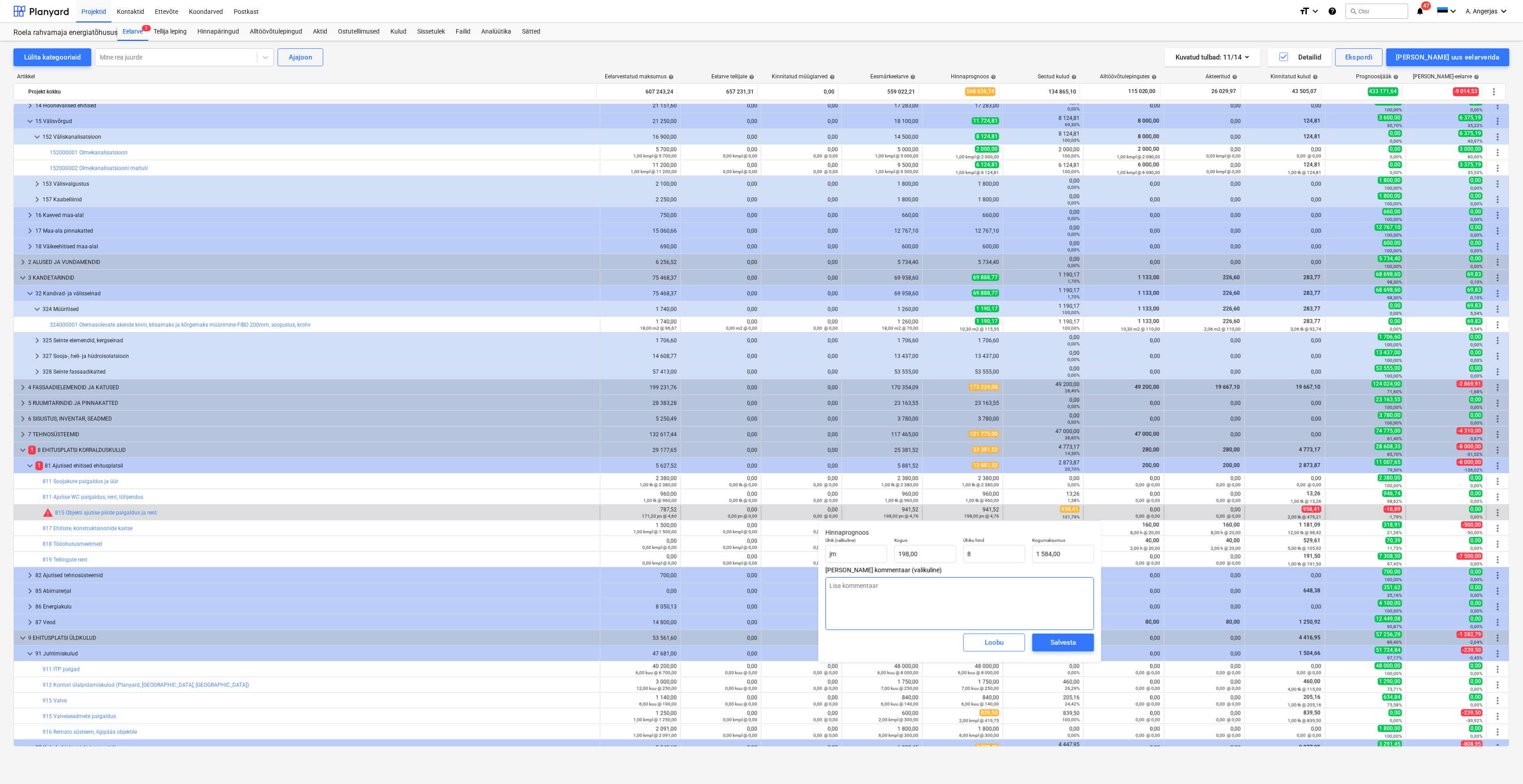
type textarea "x"
type input "8,00"
click at [1054, 591] on textarea at bounding box center [959, 604] width 268 height 53
click at [1054, 647] on div "Salvesta" at bounding box center [1063, 642] width 26 height 11
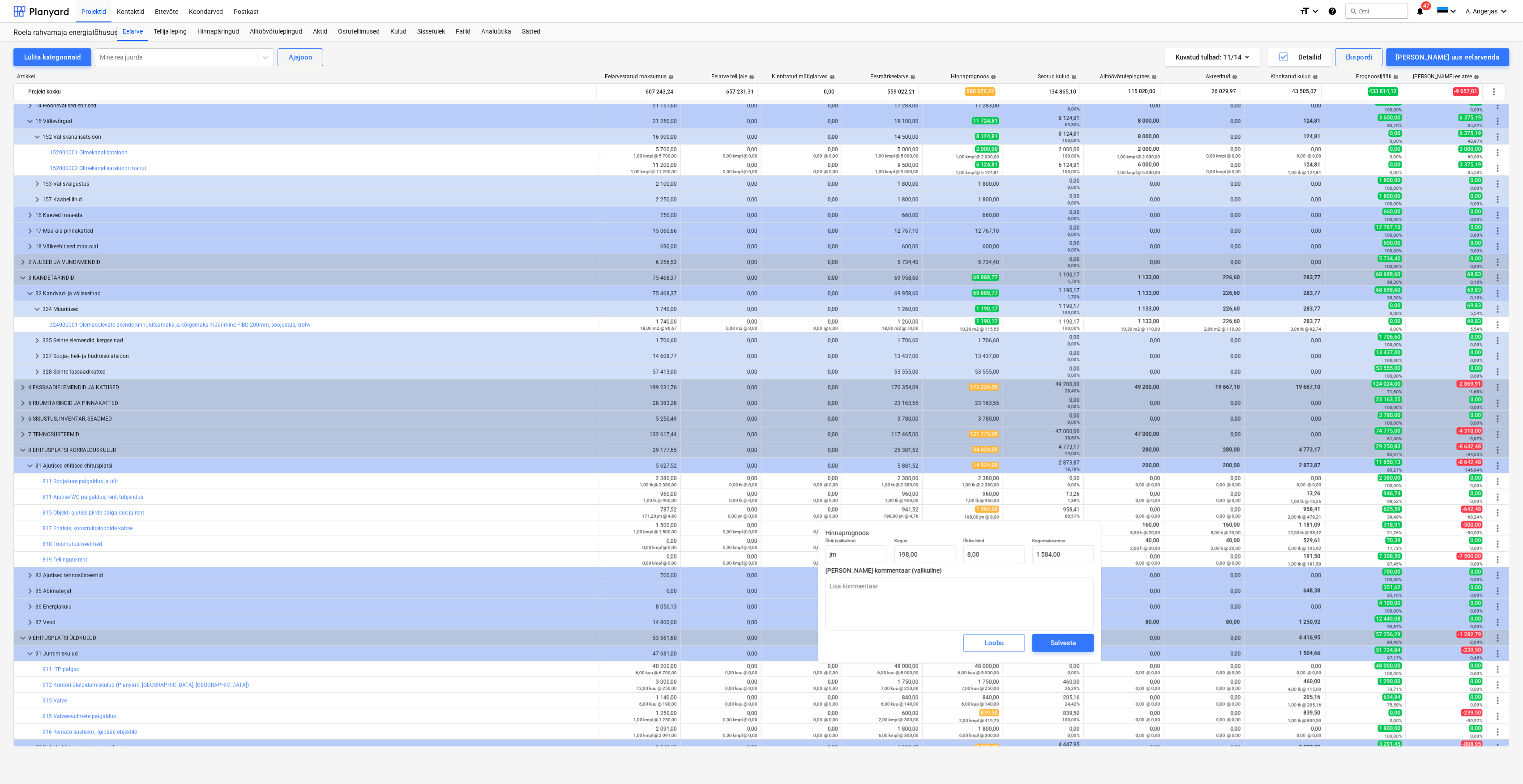
type textarea "x"
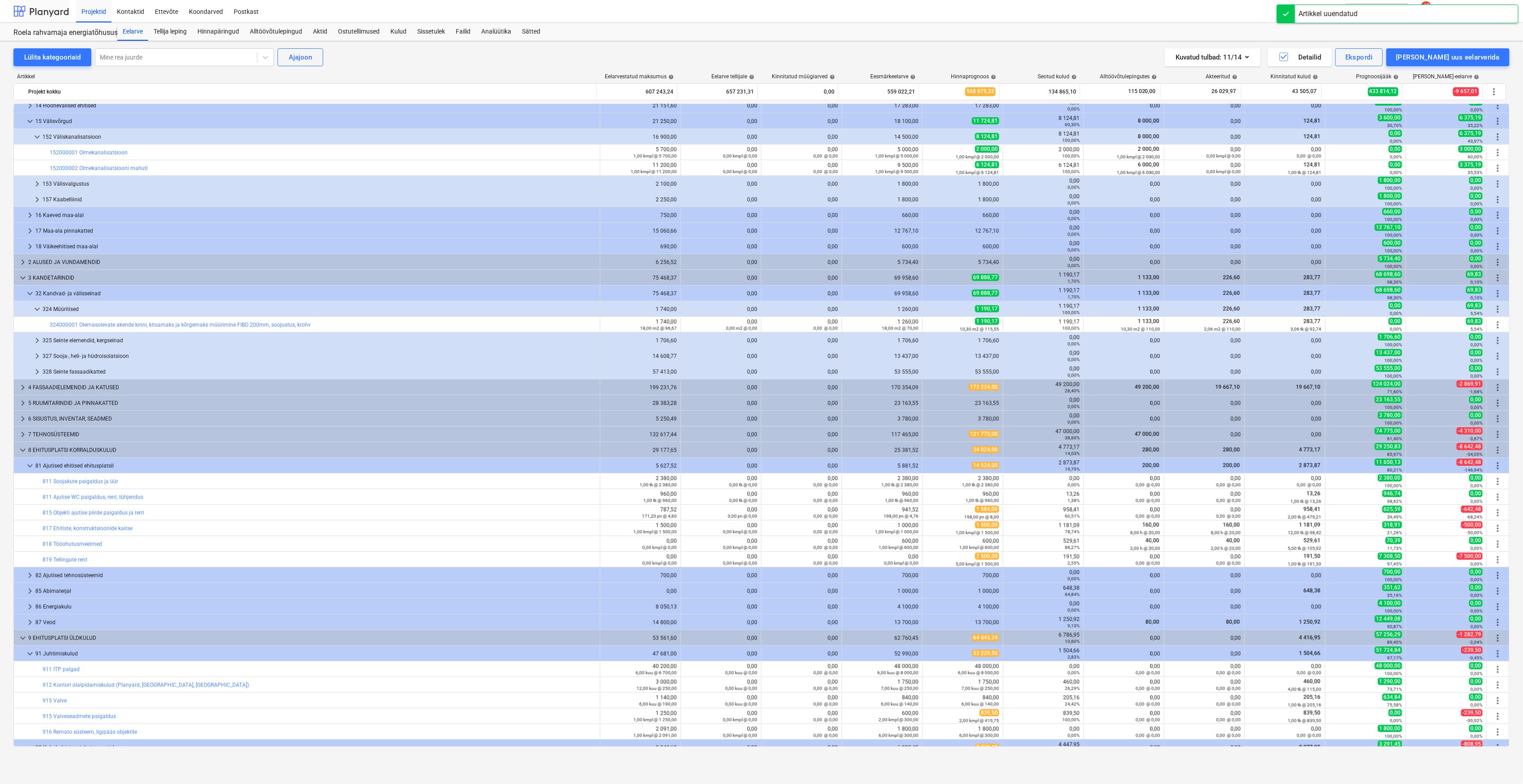
click at [54, 6] on div at bounding box center [41, 11] width 55 height 23
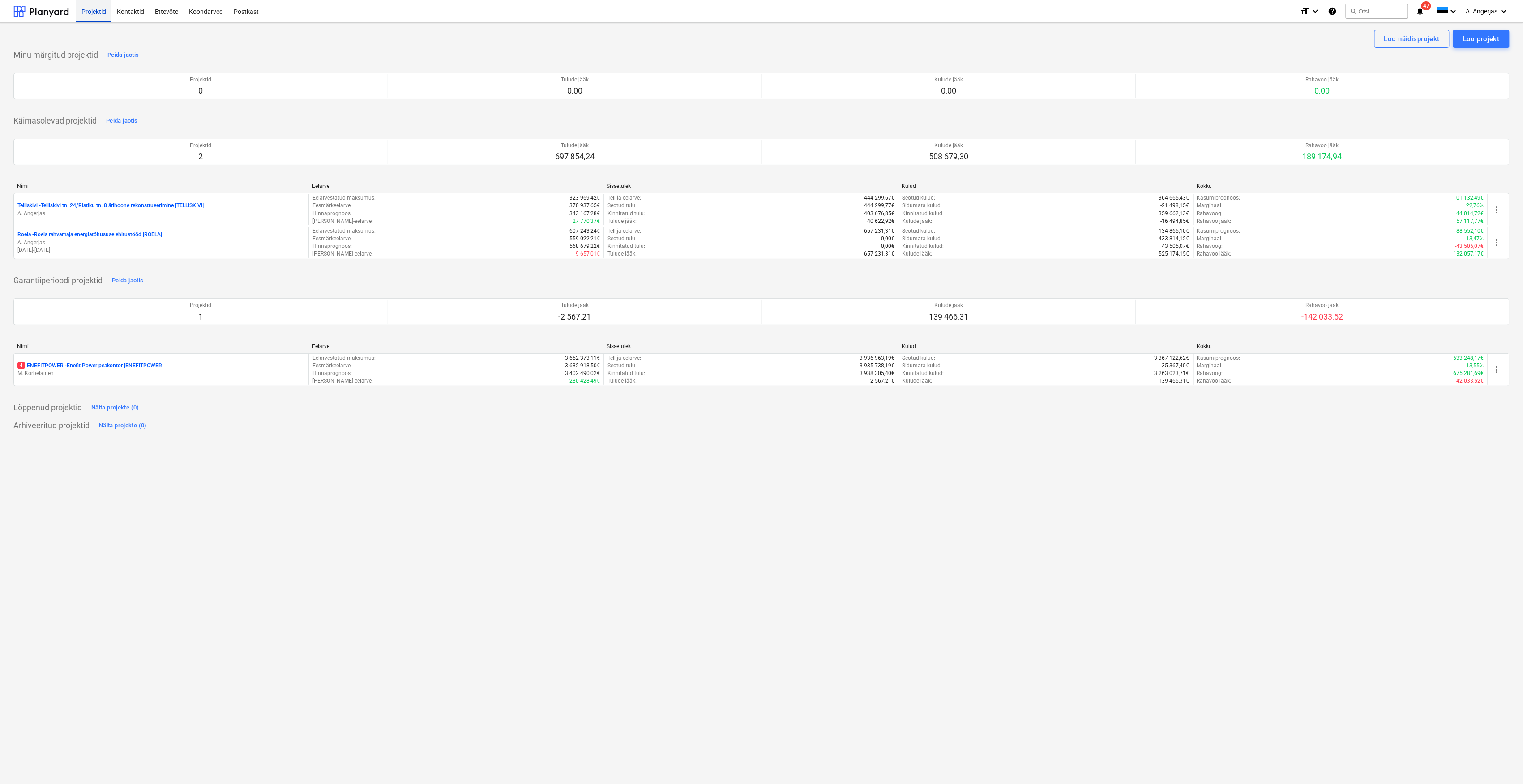
click at [125, 14] on div "Kontaktid" at bounding box center [130, 11] width 38 height 23
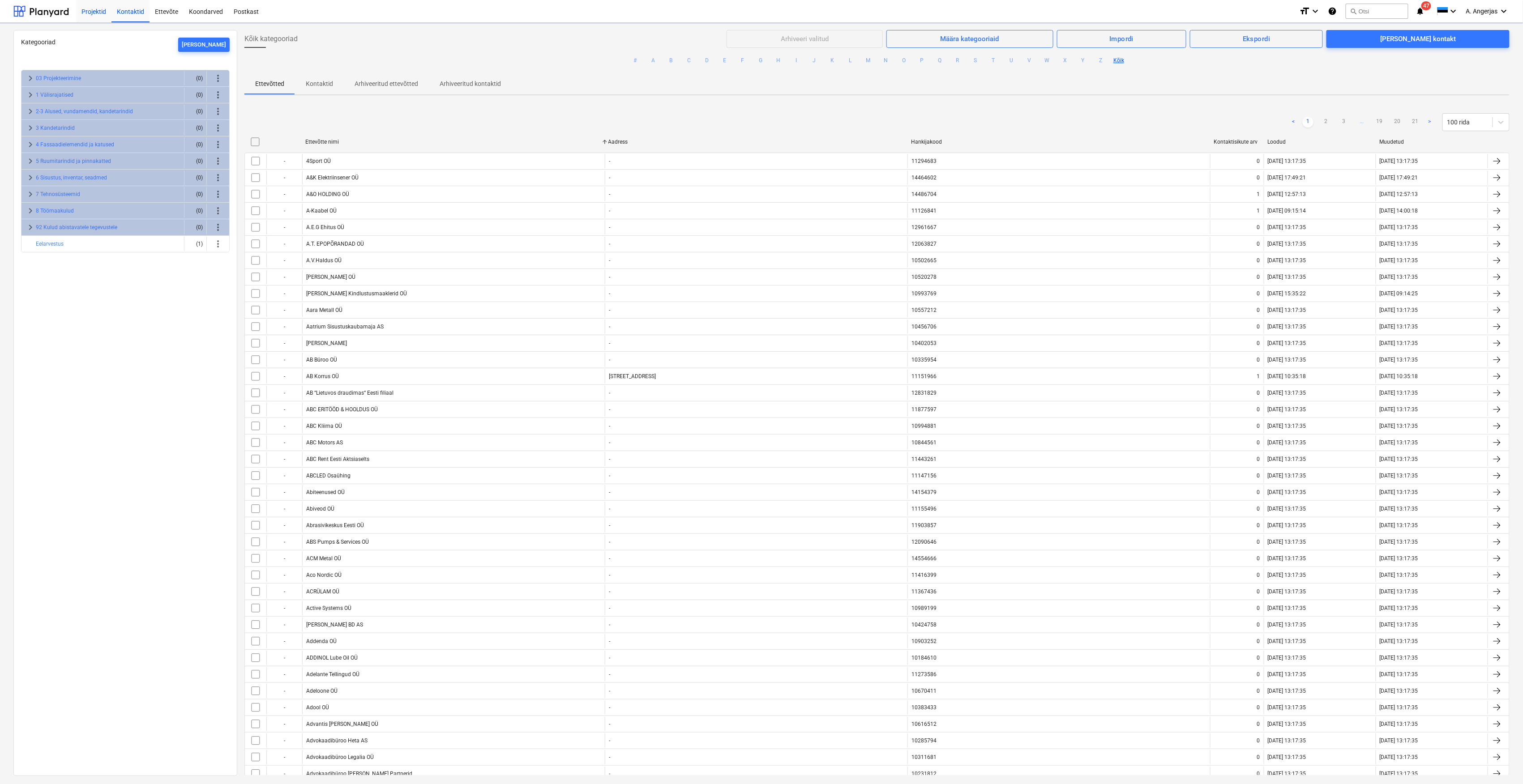
click at [92, 14] on div "Projektid" at bounding box center [93, 11] width 36 height 23
